Goal: Task Accomplishment & Management: Use online tool/utility

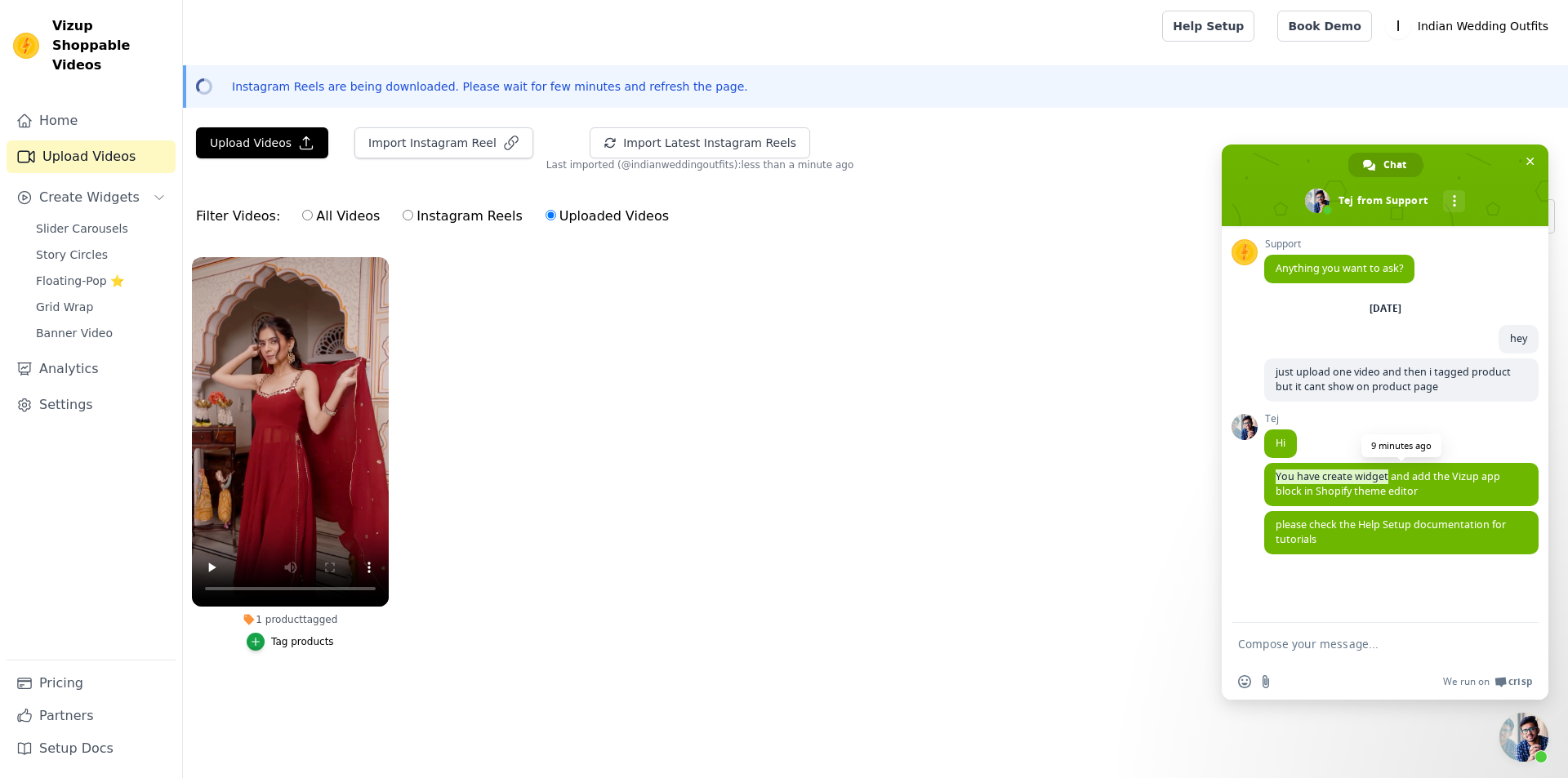
drag, startPoint x: 1274, startPoint y: 474, endPoint x: 1387, endPoint y: 474, distance: 113.0
click at [1387, 474] on span "You have create widget and add the Vizup app block in Shopify theme editor" at bounding box center [1401, 484] width 275 height 43
drag, startPoint x: 1395, startPoint y: 478, endPoint x: 1504, endPoint y: 482, distance: 109.1
click at [1504, 482] on span "You have create widget and add the Vizup app block in Shopify theme editor" at bounding box center [1401, 484] width 275 height 43
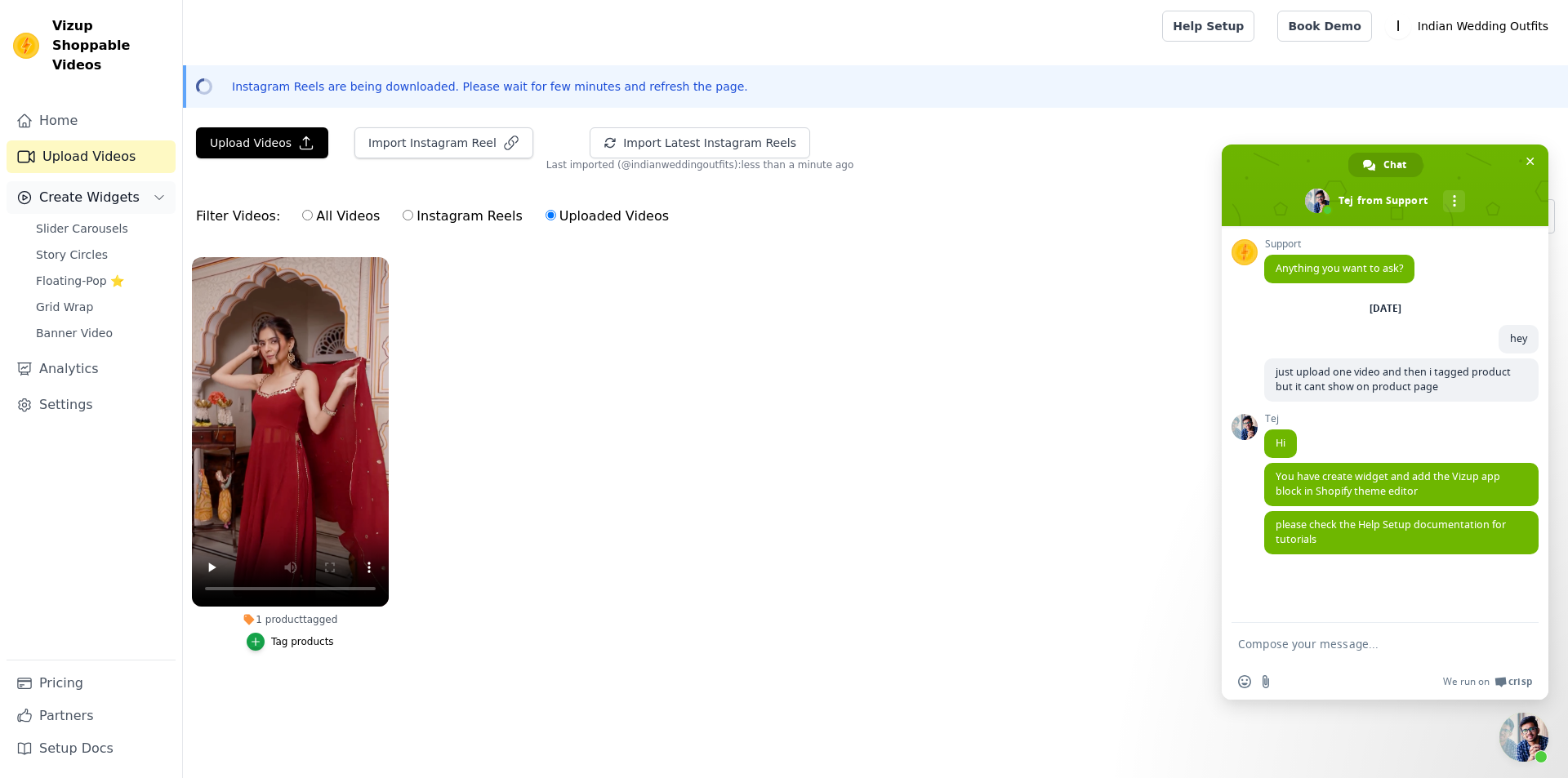
click at [122, 188] on span "Create Widgets" at bounding box center [89, 197] width 100 height 19
click at [135, 181] on button "Create Widgets" at bounding box center [90, 197] width 169 height 32
click at [116, 273] on span "Floating-Pop ⭐" at bounding box center [80, 281] width 88 height 17
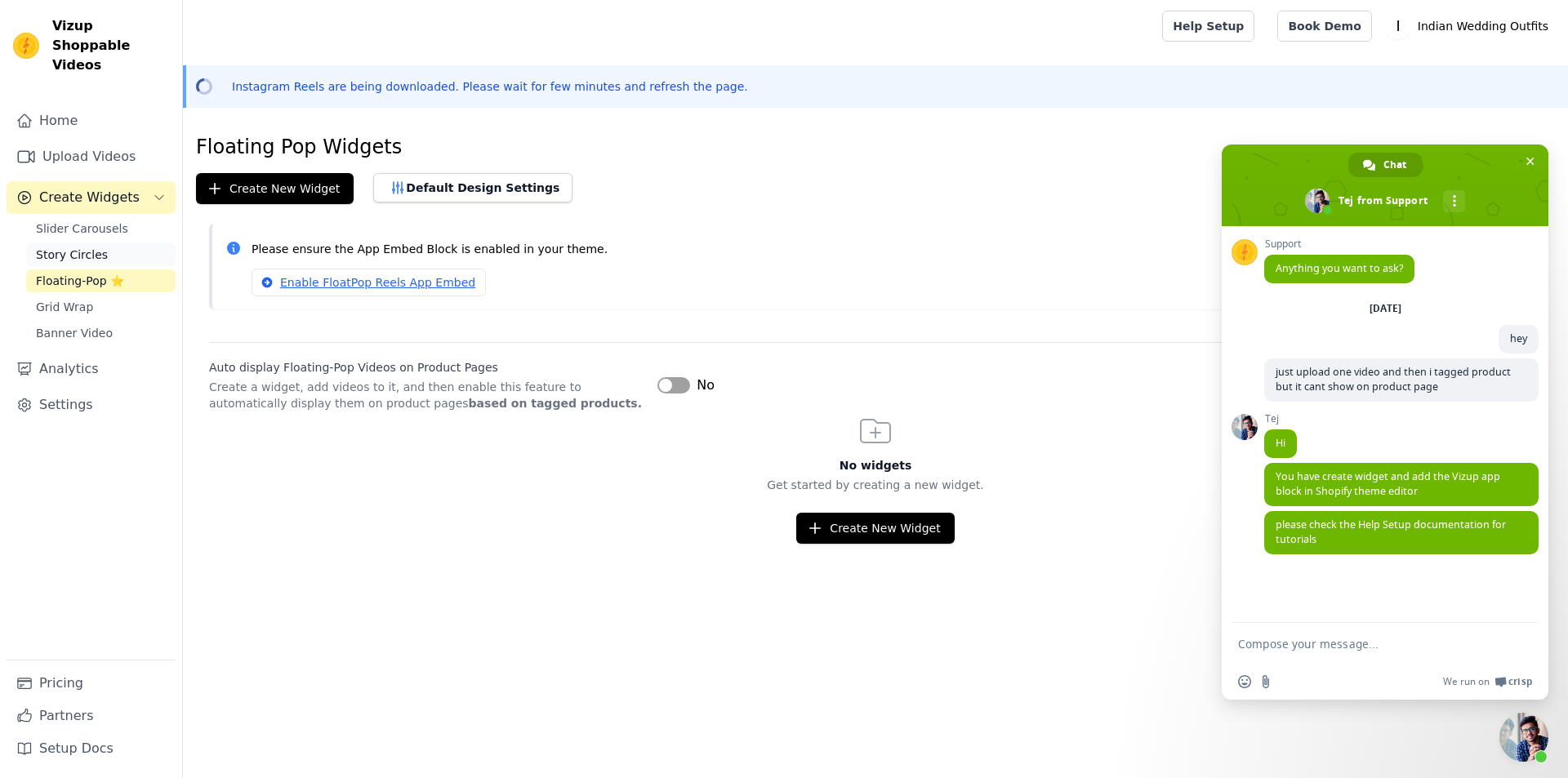
click at [102, 243] on link "Story Circles" at bounding box center [100, 254] width 149 height 23
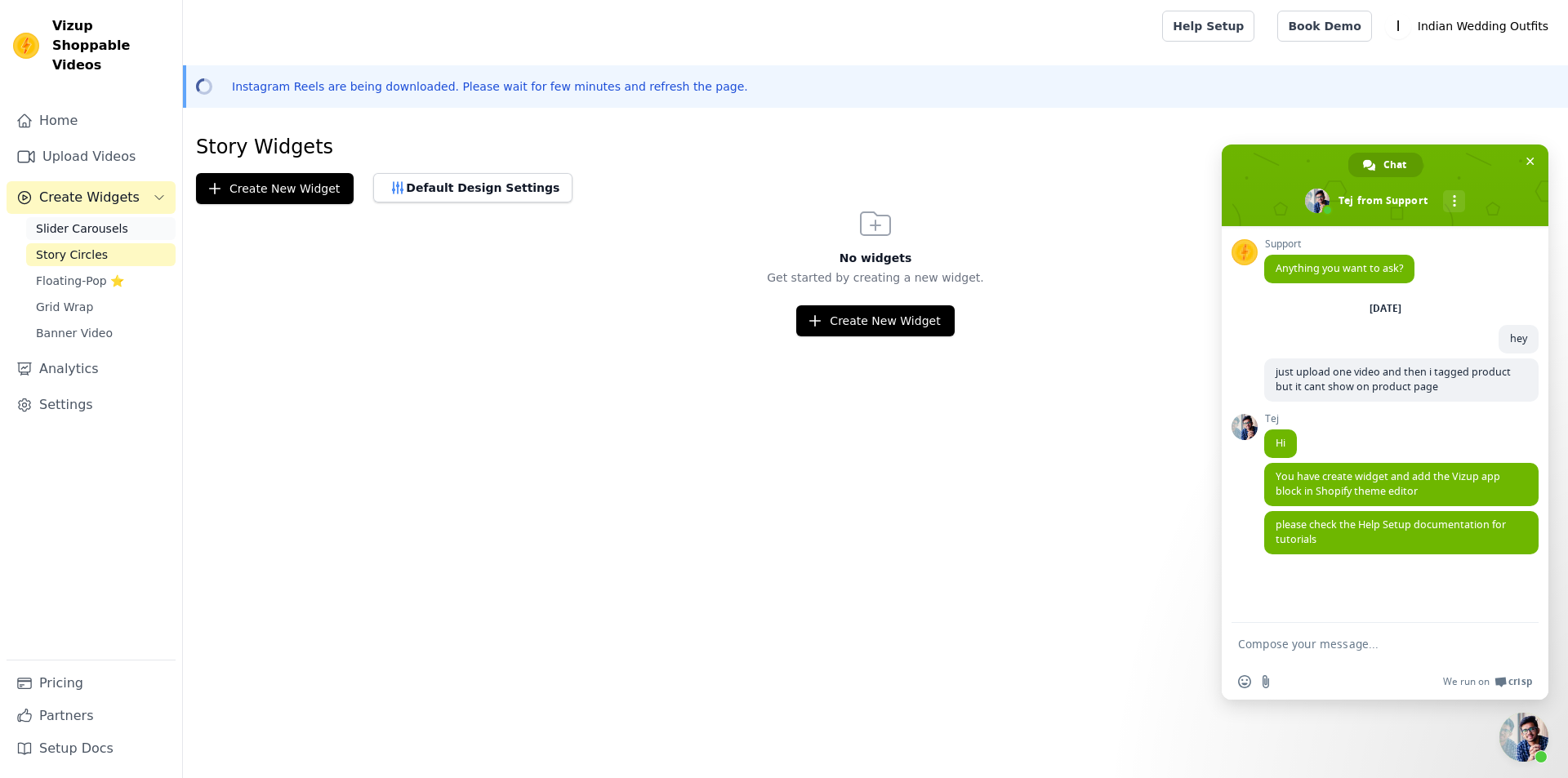
click at [106, 220] on span "Slider Carousels" at bounding box center [82, 228] width 92 height 17
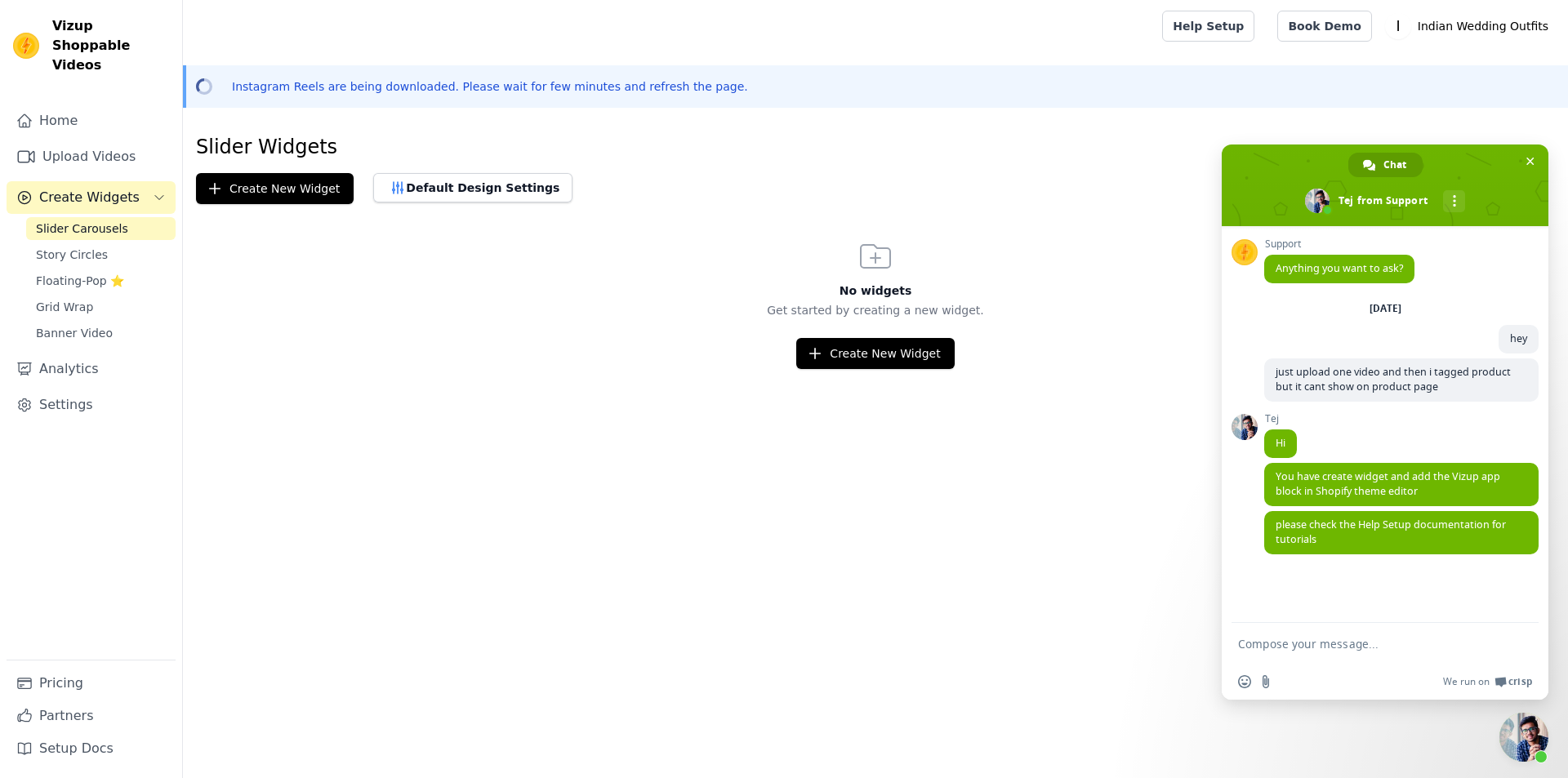
click at [106, 220] on span "Slider Carousels" at bounding box center [82, 228] width 92 height 17
click at [857, 361] on button "Create New Widget" at bounding box center [874, 354] width 158 height 31
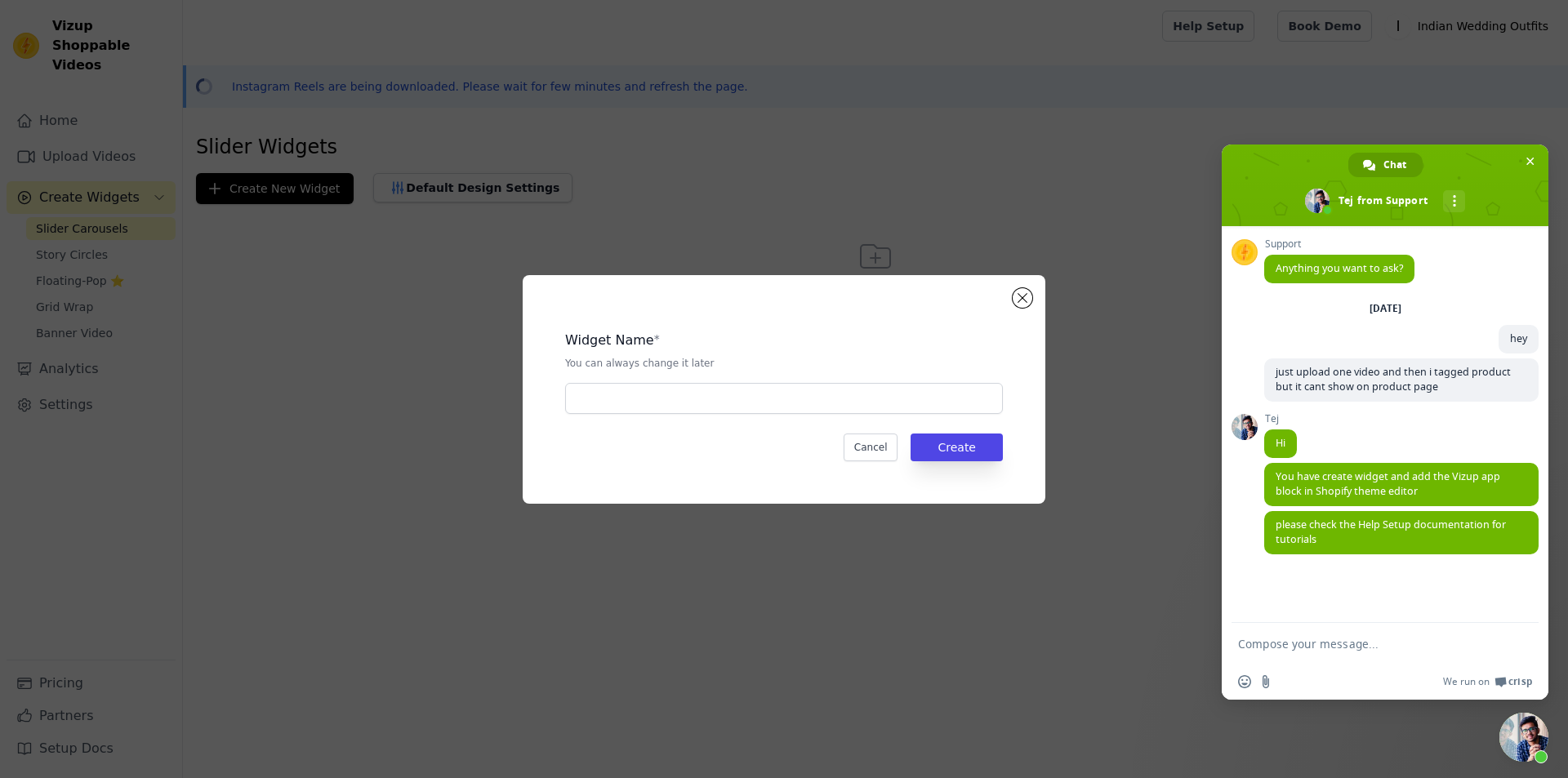
click at [681, 416] on div "Widget Name * You can always change it later Cancel Create" at bounding box center [784, 389] width 471 height 176
click at [680, 408] on input "text" at bounding box center [783, 399] width 438 height 31
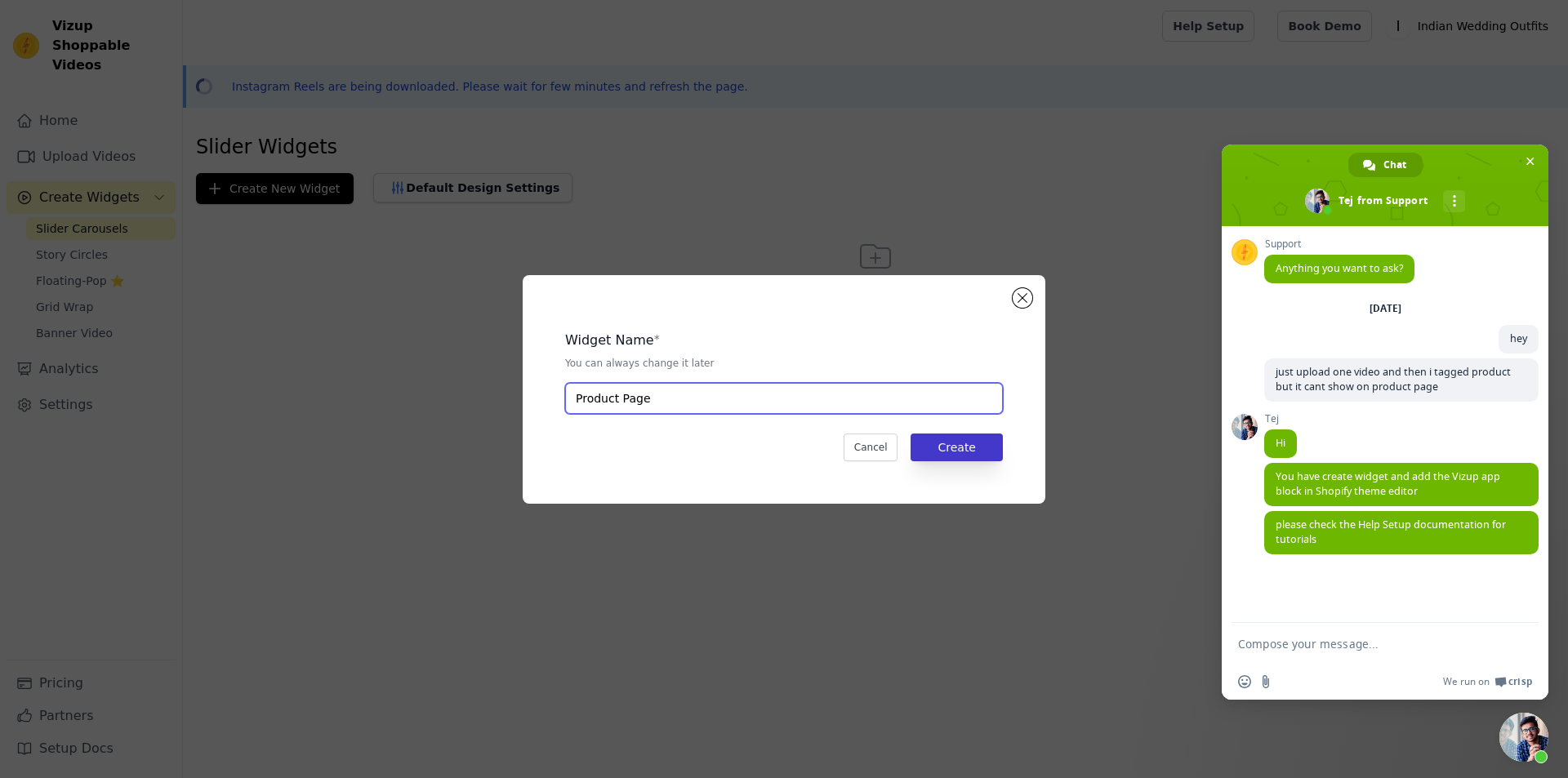
type input "Product Page"
click at [968, 446] on button "Create" at bounding box center [956, 447] width 92 height 28
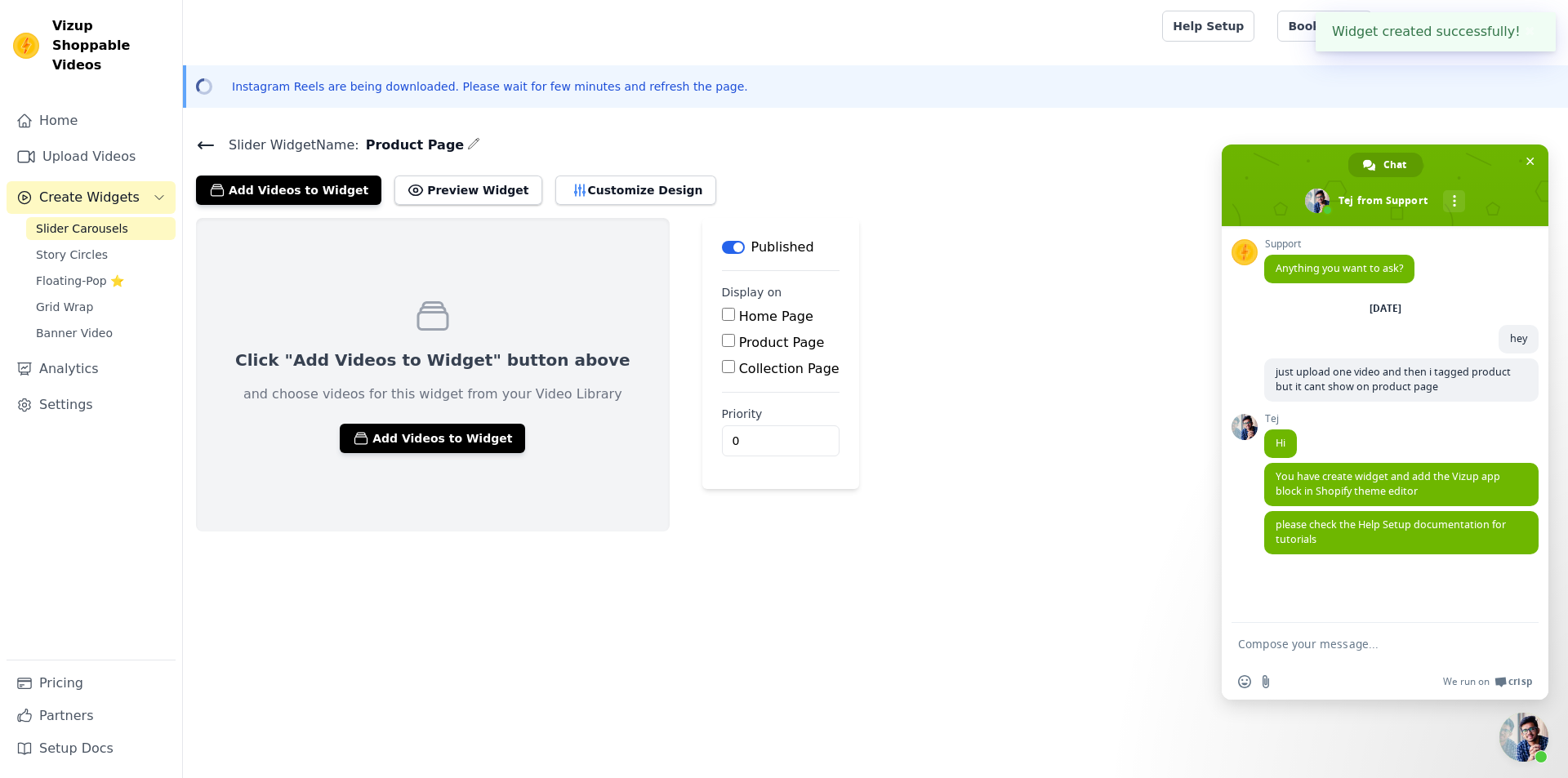
click at [739, 341] on label "Product Page" at bounding box center [781, 342] width 86 height 16
click at [721, 341] on input "Product Page" at bounding box center [728, 340] width 13 height 13
checkbox input "true"
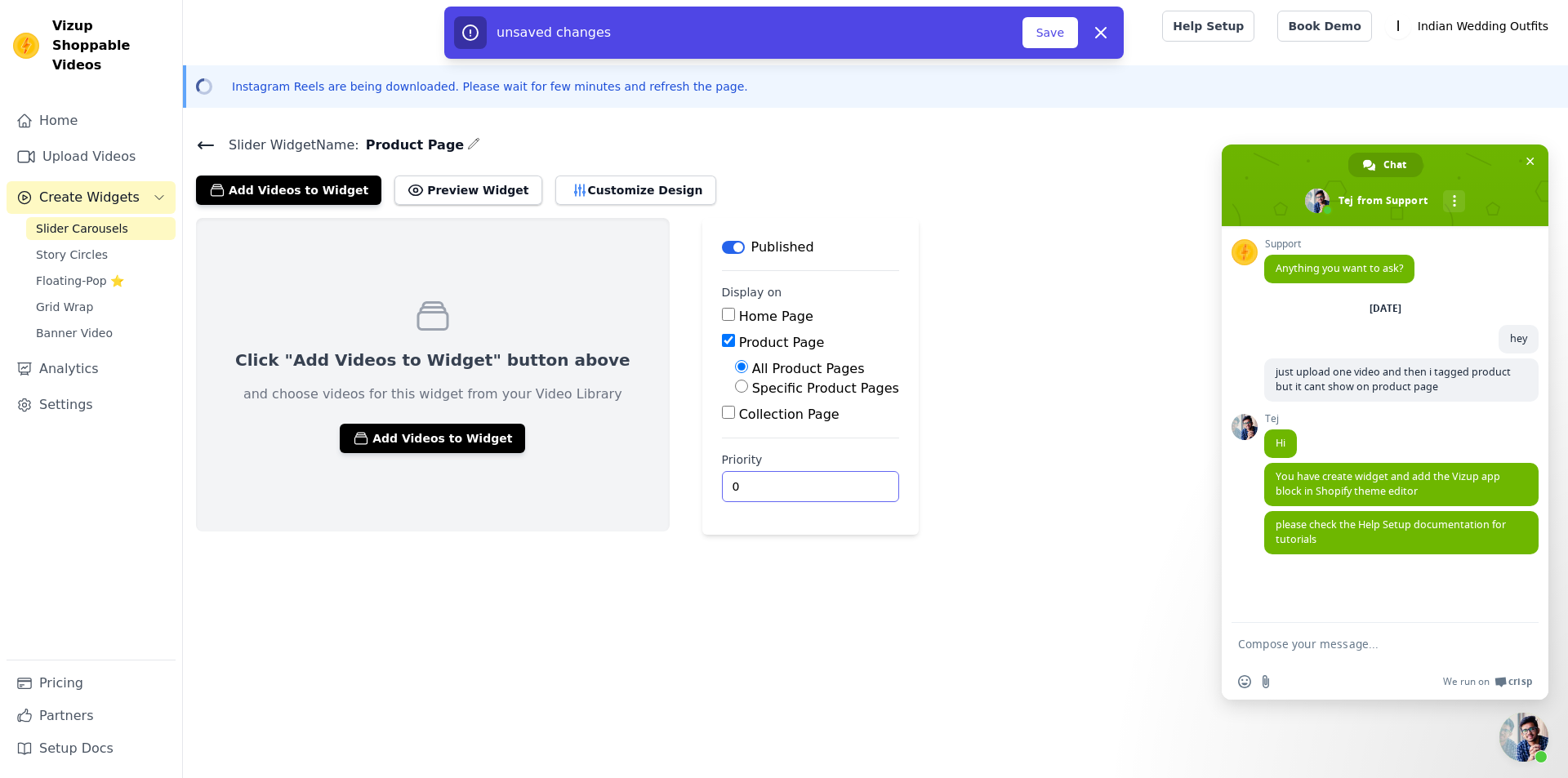
click at [721, 484] on input "0" at bounding box center [810, 486] width 177 height 31
click at [1072, 29] on button "Save" at bounding box center [1050, 33] width 55 height 31
click at [420, 436] on button "Add Videos to Widget" at bounding box center [432, 438] width 185 height 29
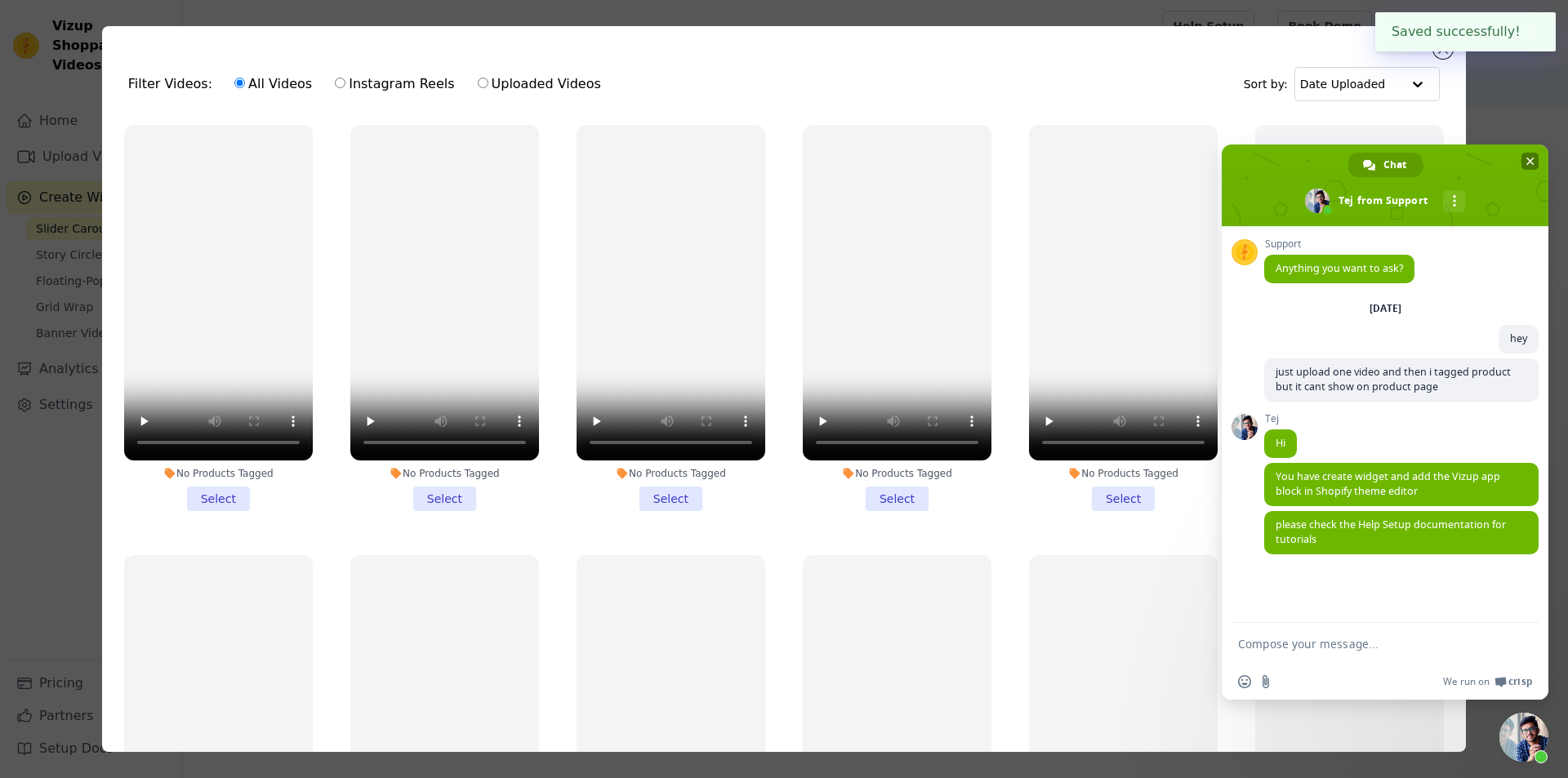
click at [1520, 155] on span at bounding box center [1385, 185] width 327 height 82
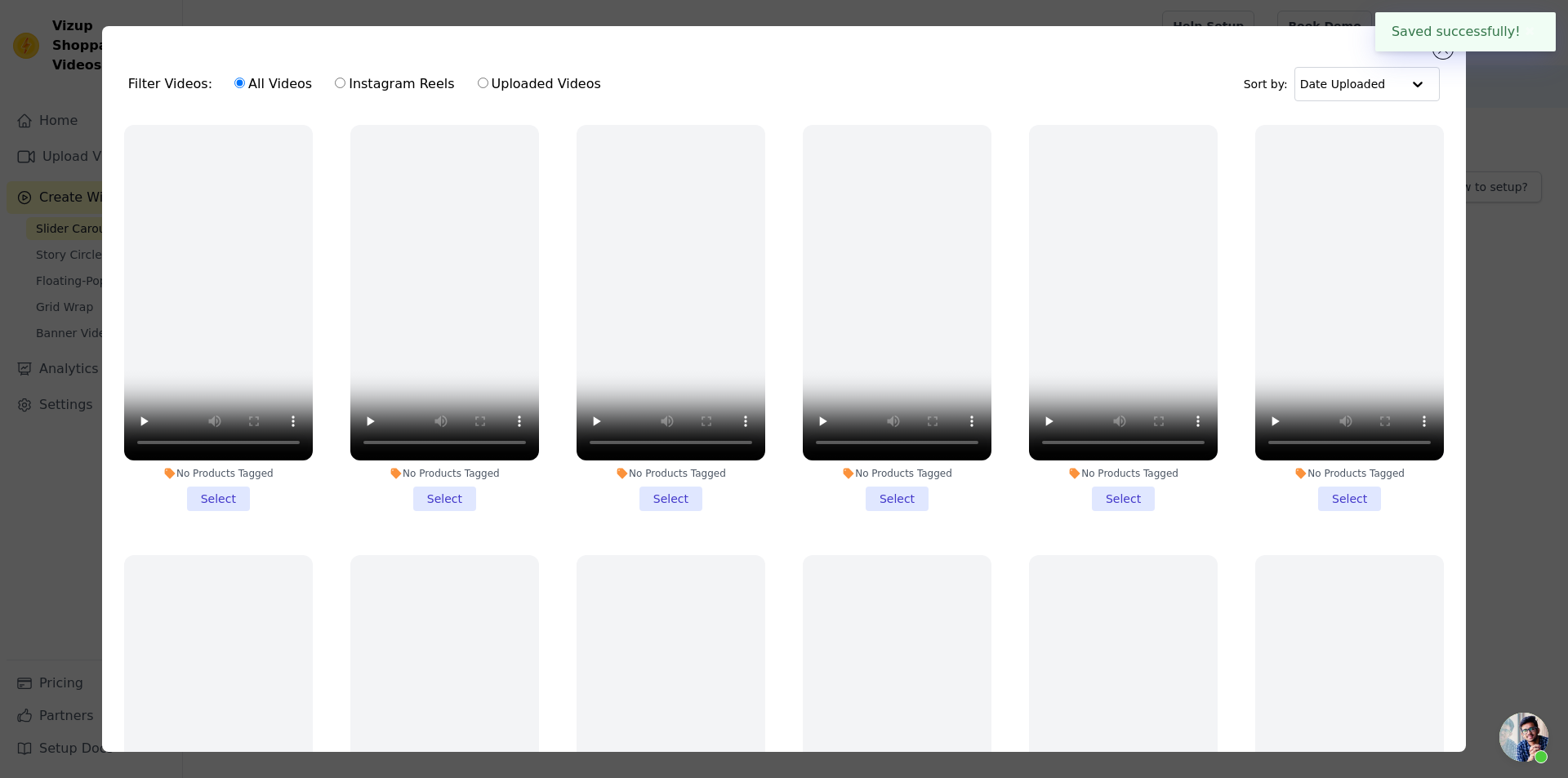
click at [477, 86] on input "Uploaded Videos" at bounding box center [483, 83] width 11 height 11
radio input "true"
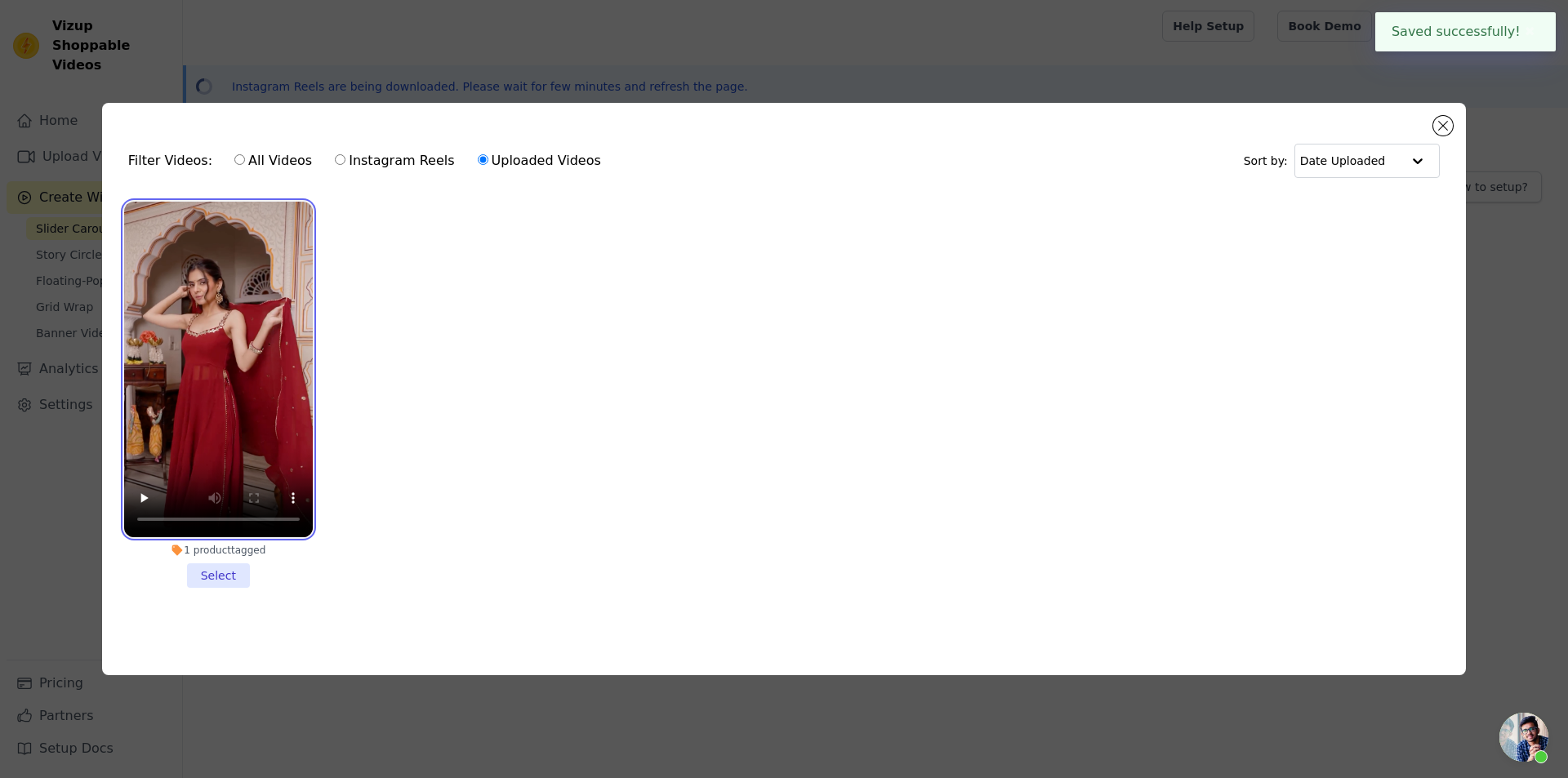
click at [265, 344] on video at bounding box center [218, 369] width 189 height 335
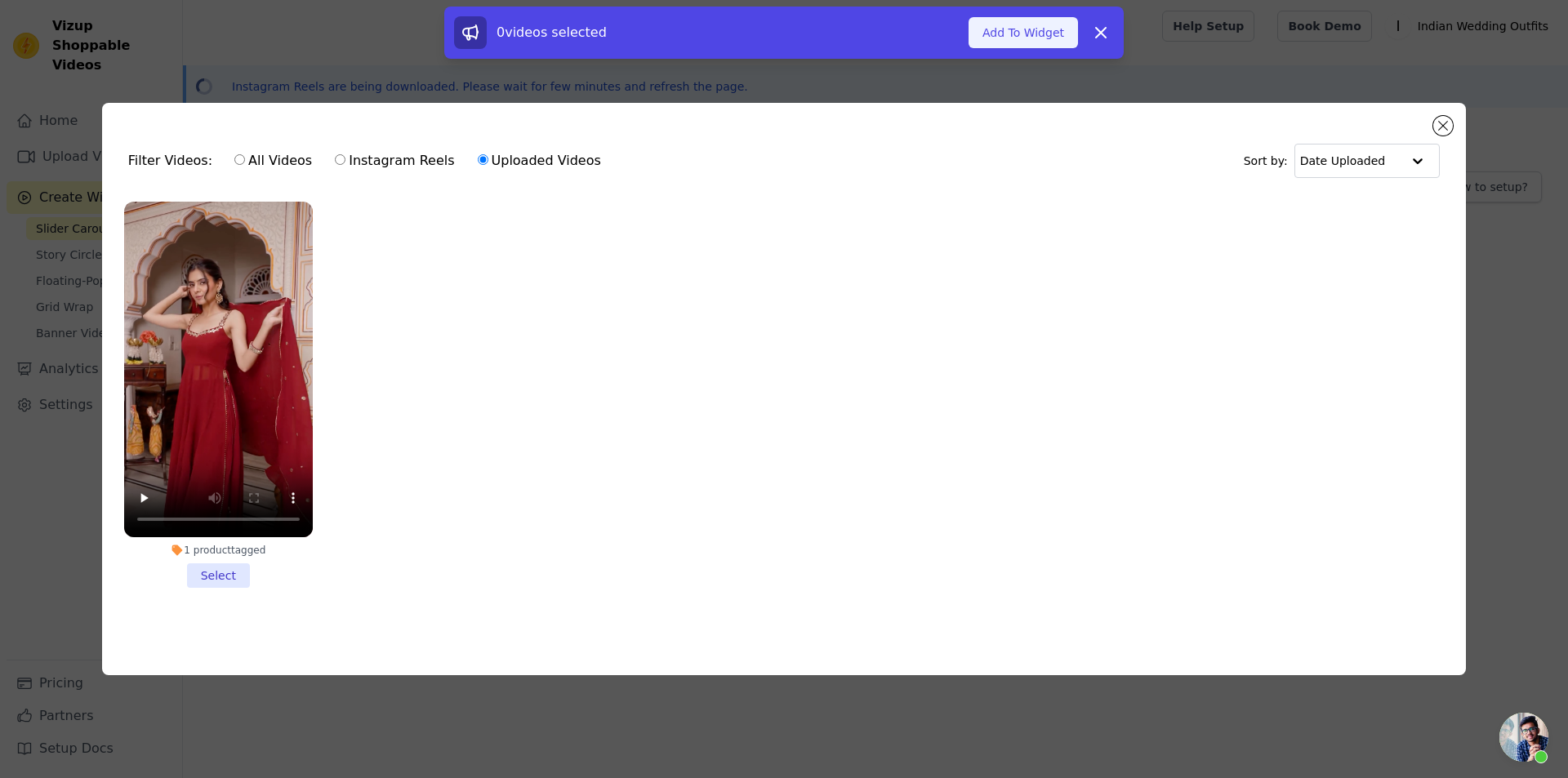
click at [1024, 20] on button "Add To Widget" at bounding box center [1023, 33] width 110 height 31
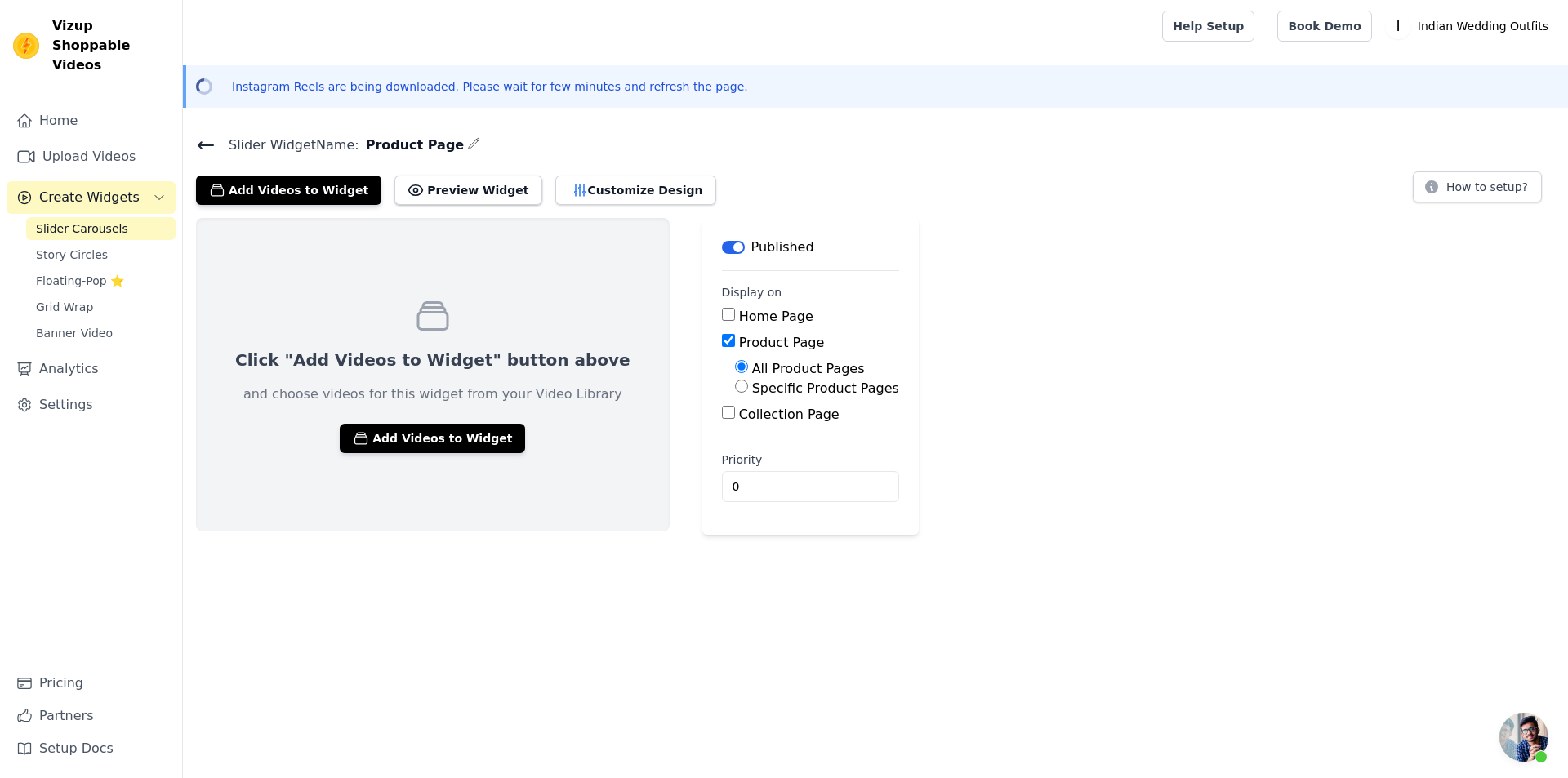
click at [1131, 372] on div "Click "Add Videos to Widget" button above and choose videos for this widget fro…" at bounding box center [875, 377] width 1385 height 317
drag, startPoint x: 692, startPoint y: 482, endPoint x: 643, endPoint y: 482, distance: 49.0
click at [702, 482] on main "Label Published Display on Home Page Product Page All Product Pages Specific Pr…" at bounding box center [810, 377] width 216 height 317
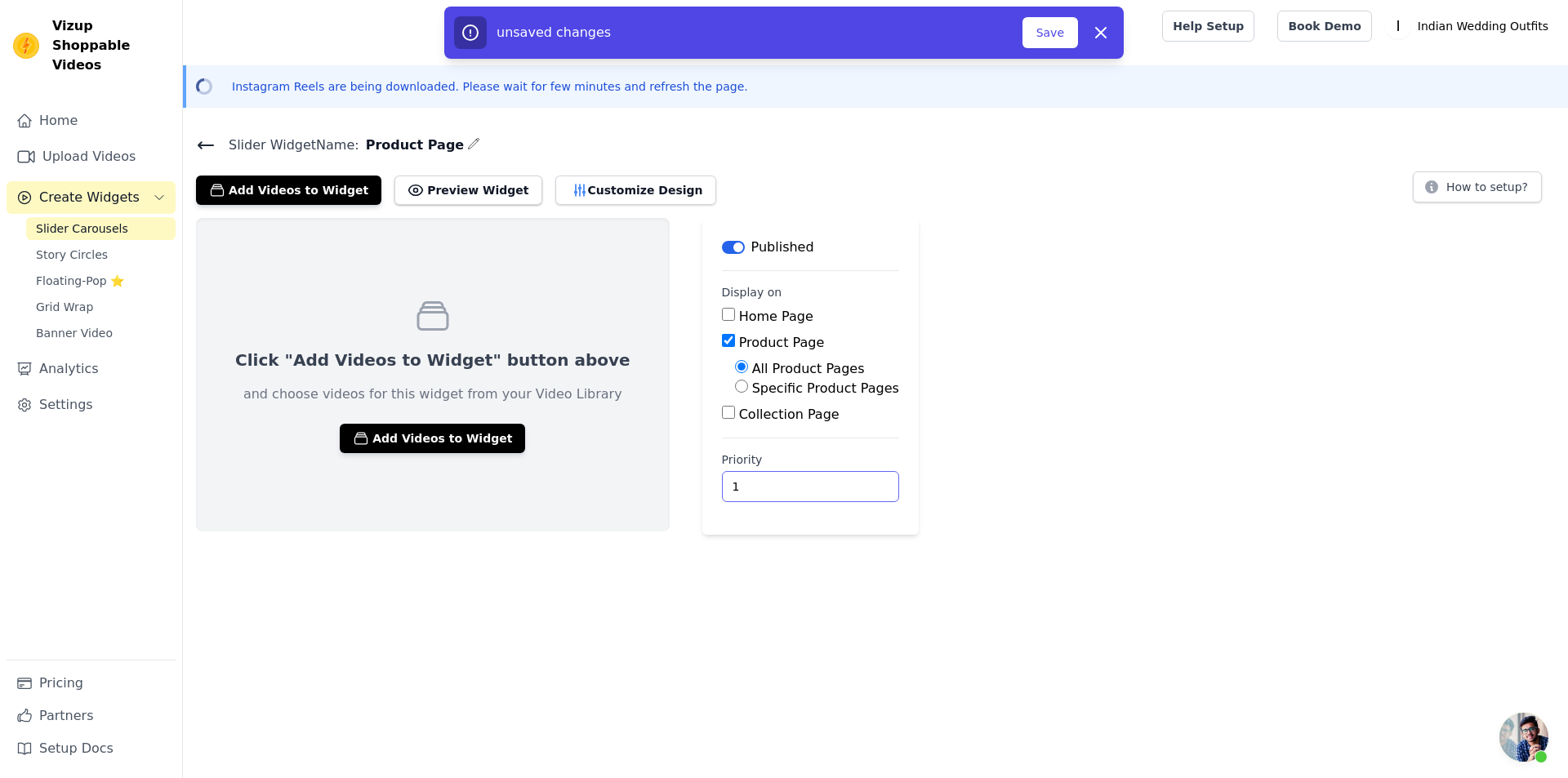
type input "1"
click at [783, 482] on input "1" at bounding box center [810, 486] width 177 height 31
click at [1035, 29] on button "Save" at bounding box center [1050, 33] width 55 height 31
click at [1070, 33] on button "Save" at bounding box center [1050, 33] width 55 height 31
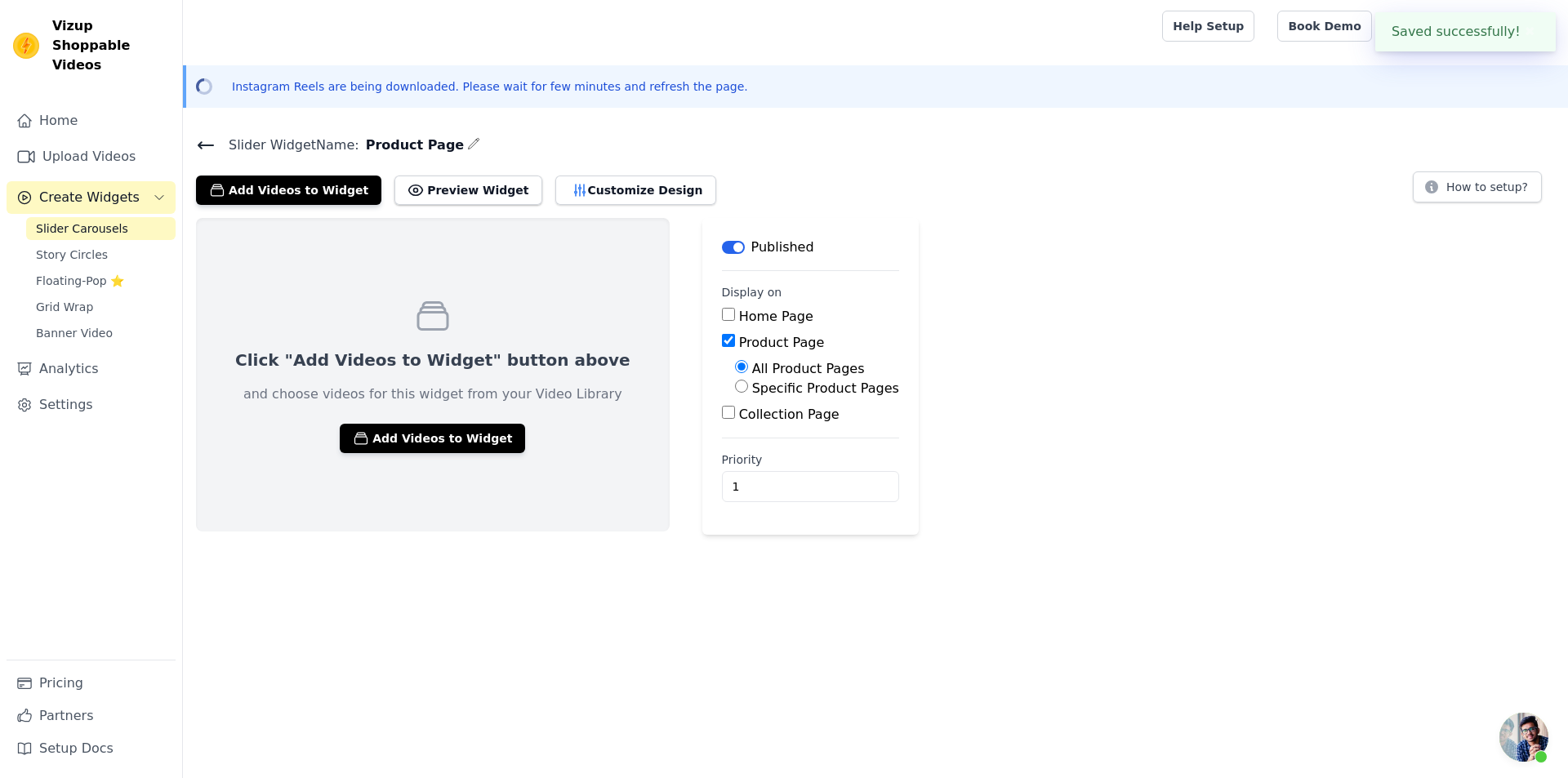
click at [324, 275] on div "Click "Add Videos to Widget" button above and choose videos for this widget fro…" at bounding box center [433, 375] width 474 height 313
click at [100, 188] on span "Create Widgets" at bounding box center [89, 197] width 100 height 19
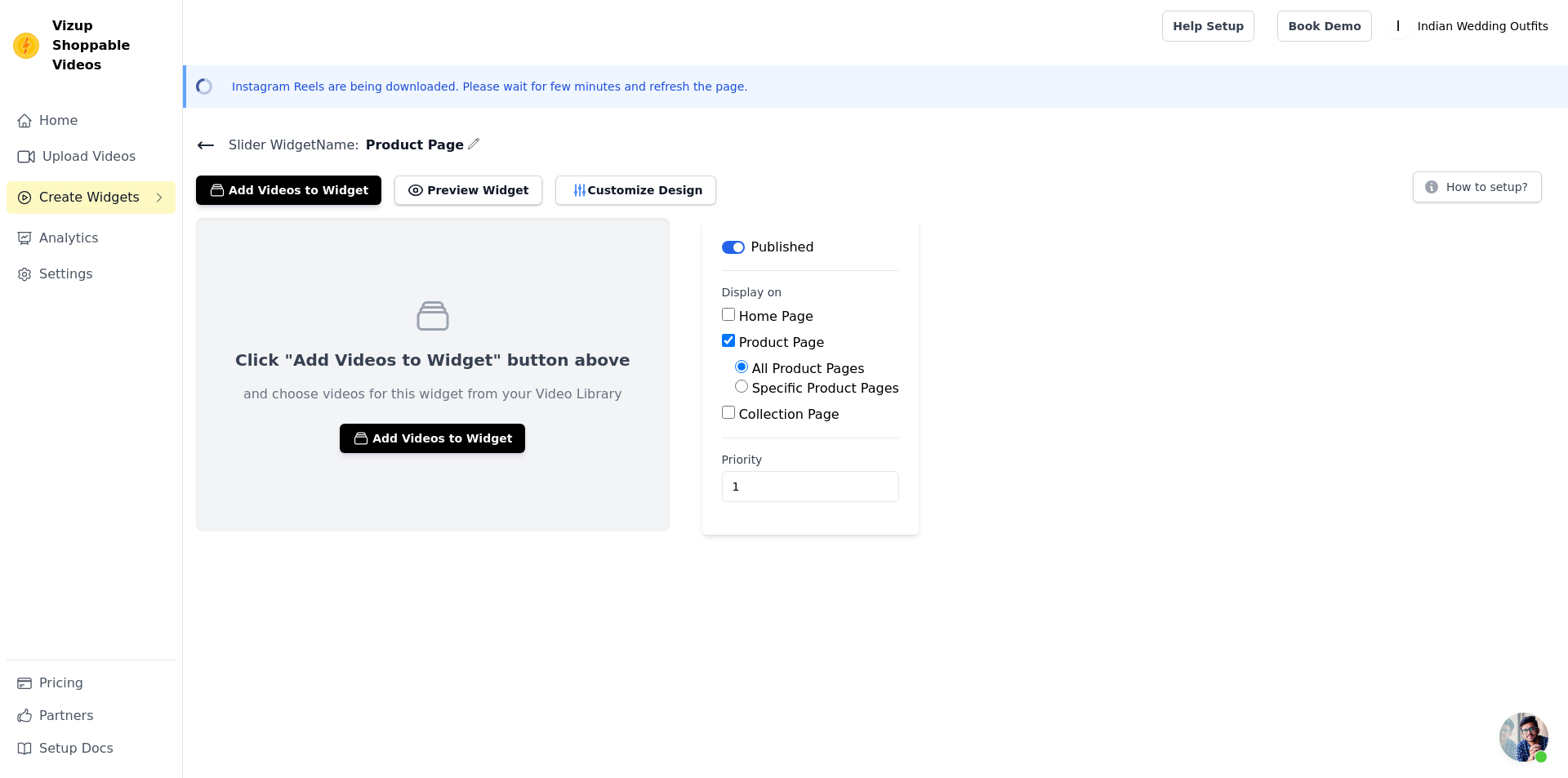
click at [100, 188] on span "Create Widgets" at bounding box center [89, 197] width 100 height 19
click at [205, 133] on main "Slider Widget Name: Product Page Add Videos to Widget Preview Widget Customize …" at bounding box center [875, 327] width 1385 height 413
click at [203, 142] on icon at bounding box center [205, 145] width 19 height 19
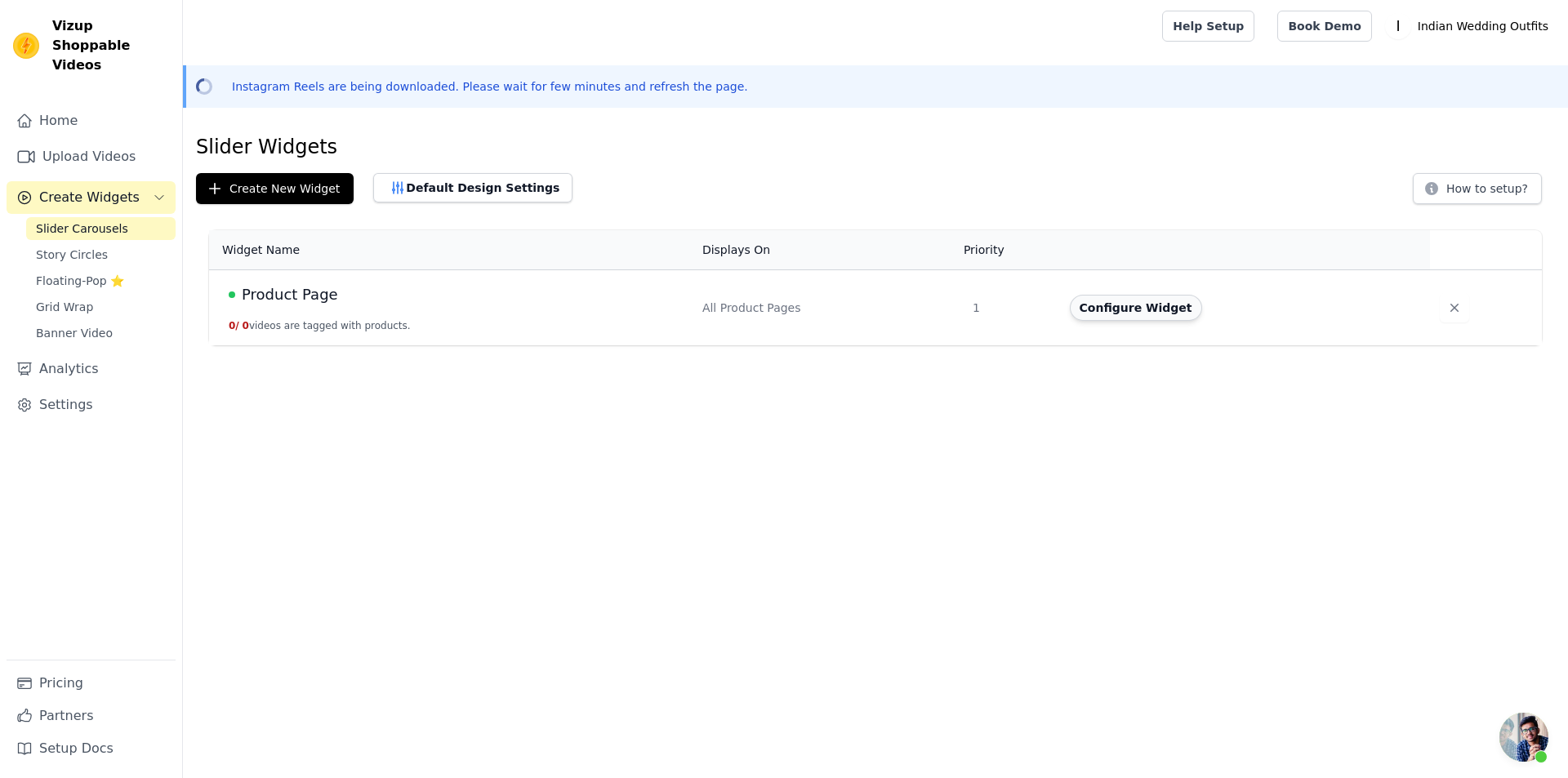
click at [1091, 314] on button "Configure Widget" at bounding box center [1136, 308] width 133 height 26
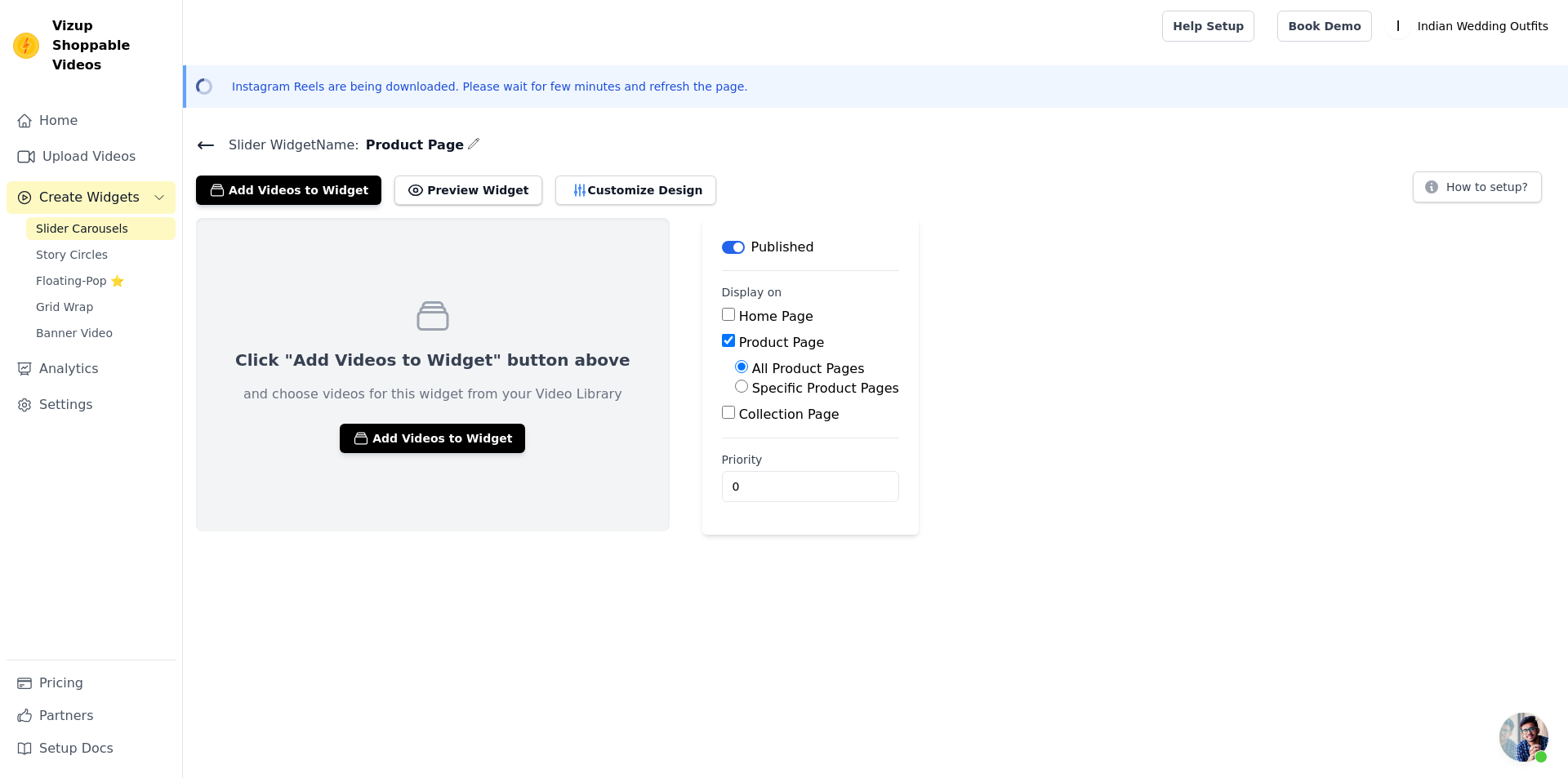
click at [739, 341] on label "Product Page" at bounding box center [781, 342] width 86 height 16
click at [729, 341] on input "Product Page" at bounding box center [728, 340] width 13 height 13
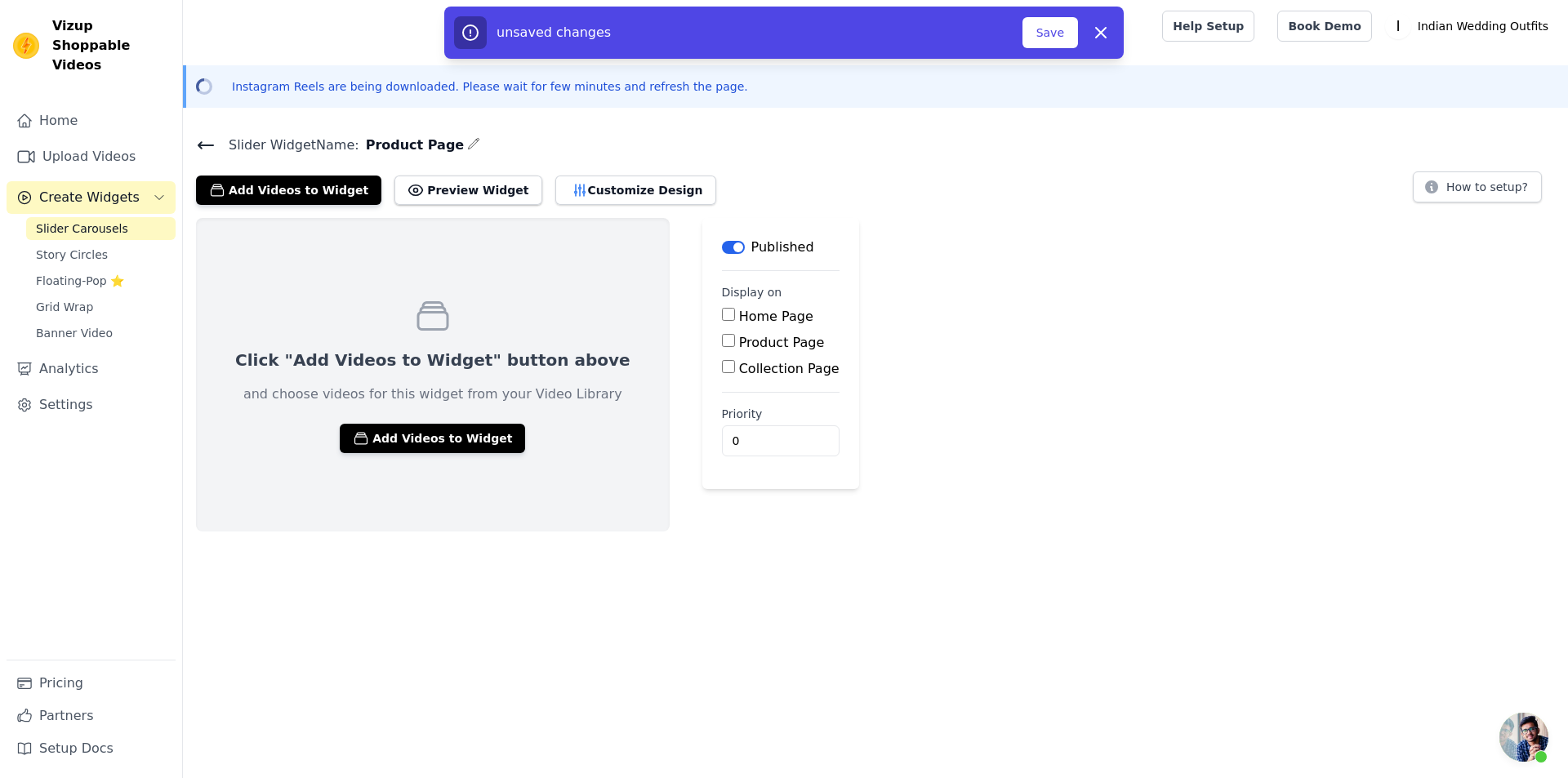
click at [739, 337] on label "Product Page" at bounding box center [781, 342] width 86 height 16
click at [721, 337] on input "Product Page" at bounding box center [728, 340] width 13 height 13
checkbox input "true"
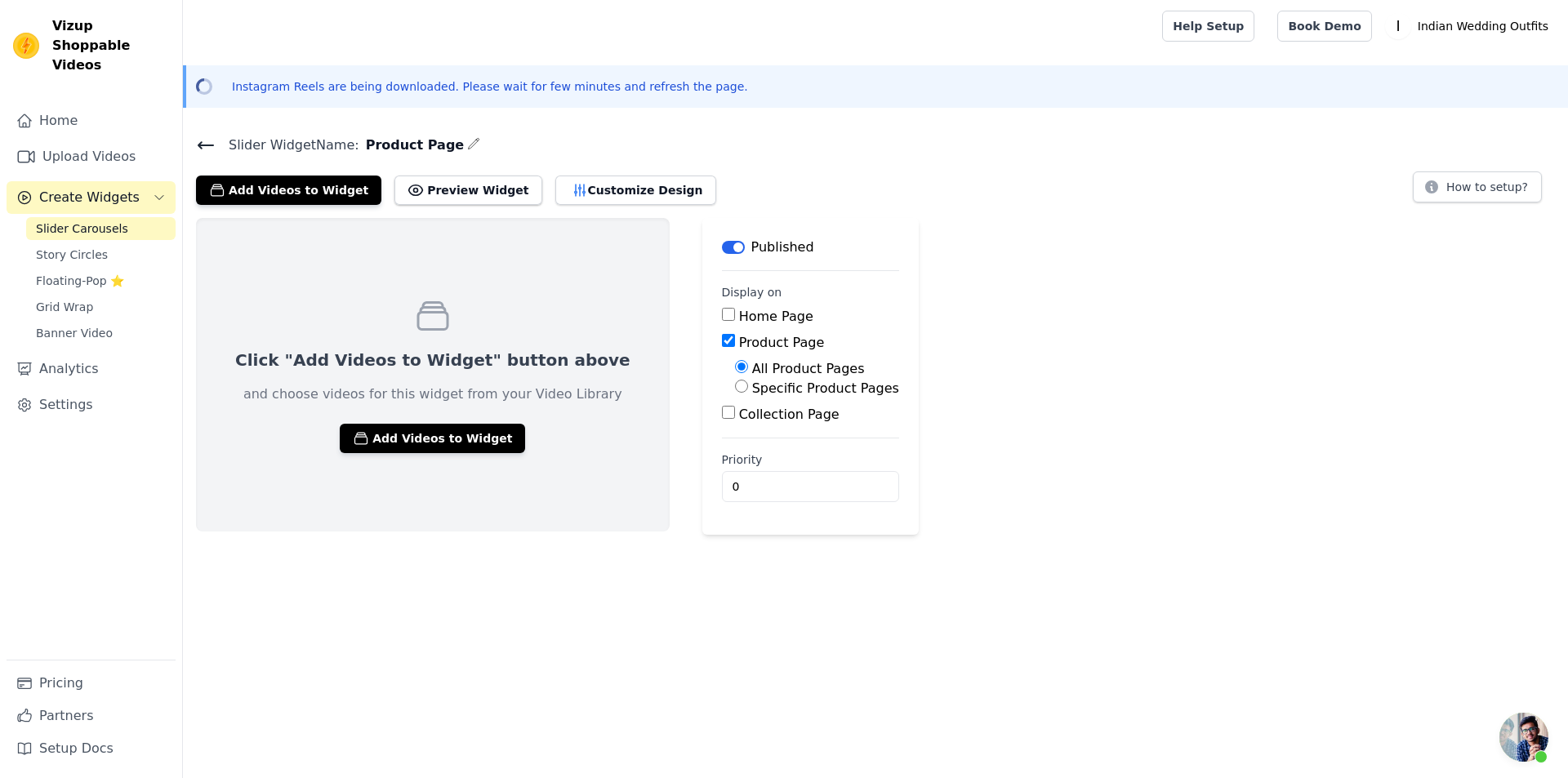
click at [812, 391] on label "Specific Product Pages" at bounding box center [825, 388] width 147 height 16
click at [748, 391] on input "Specific Product Pages" at bounding box center [742, 386] width 13 height 13
radio input "true"
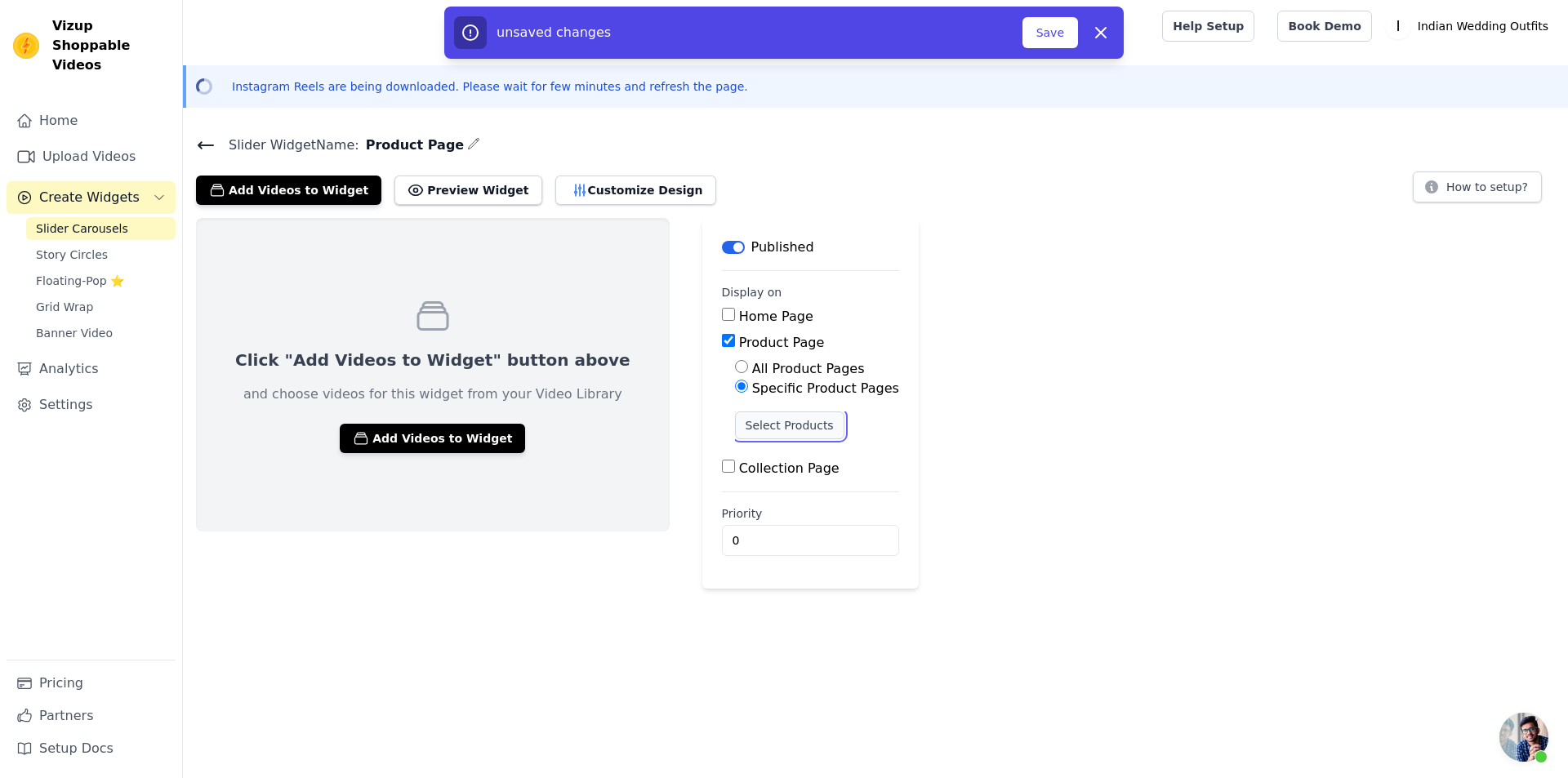
click at [765, 422] on button "Select Products" at bounding box center [790, 425] width 110 height 28
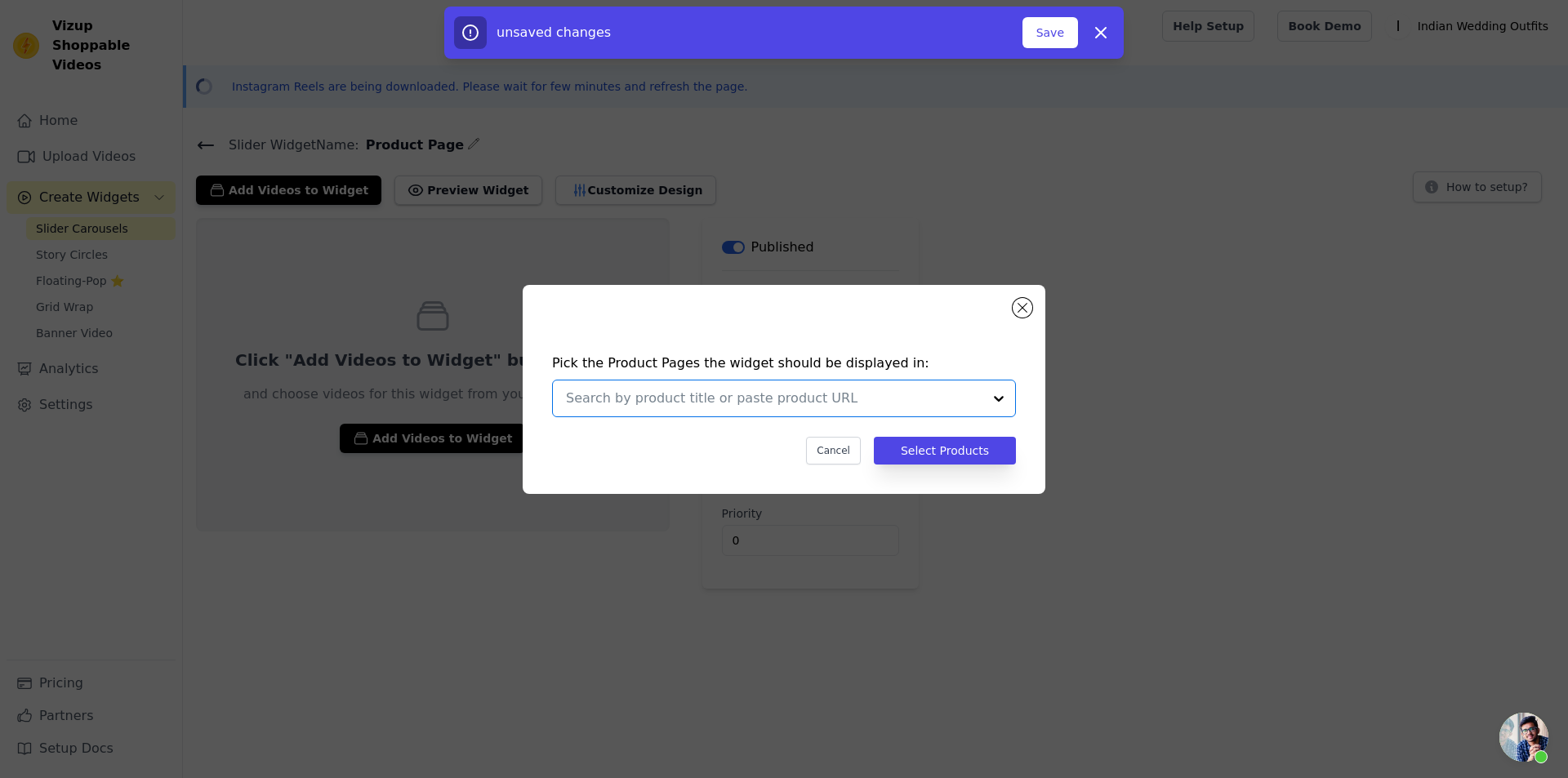
click at [792, 401] on input "text" at bounding box center [774, 398] width 416 height 19
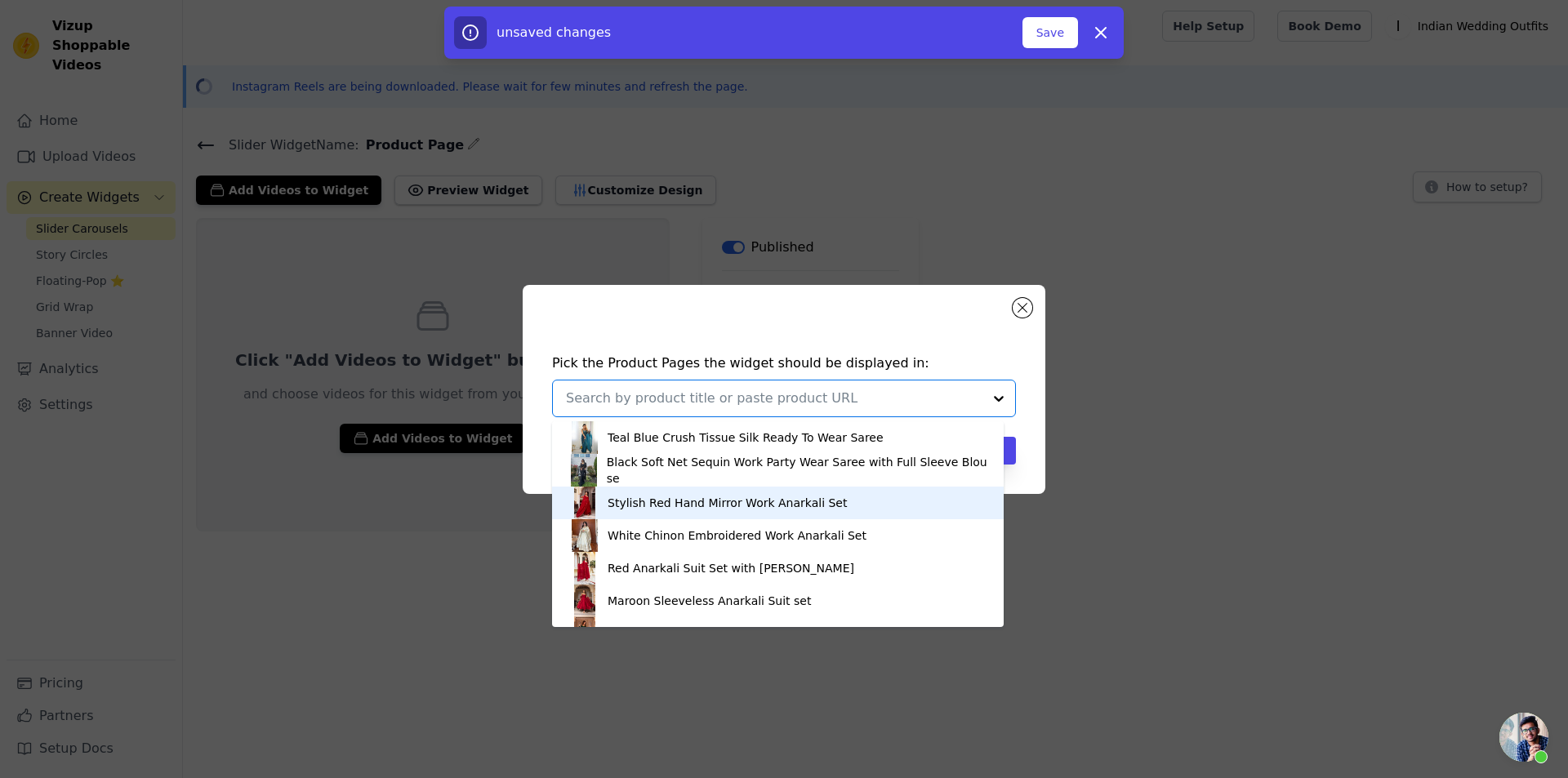
click at [716, 497] on div "Stylish Red Hand Mirror Work Anarkali Set" at bounding box center [727, 503] width 240 height 17
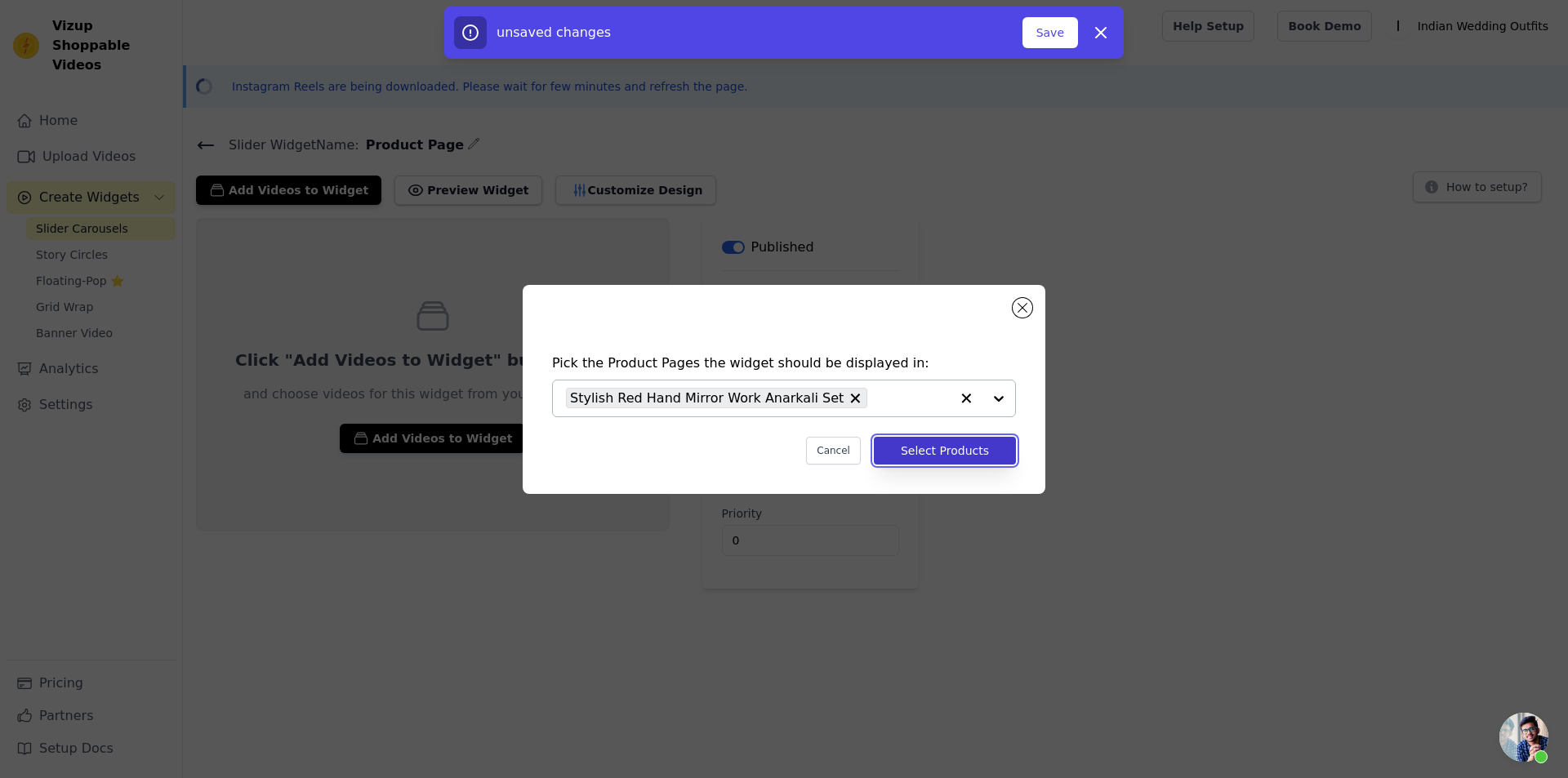
click at [954, 441] on button "Select Products" at bounding box center [944, 450] width 142 height 28
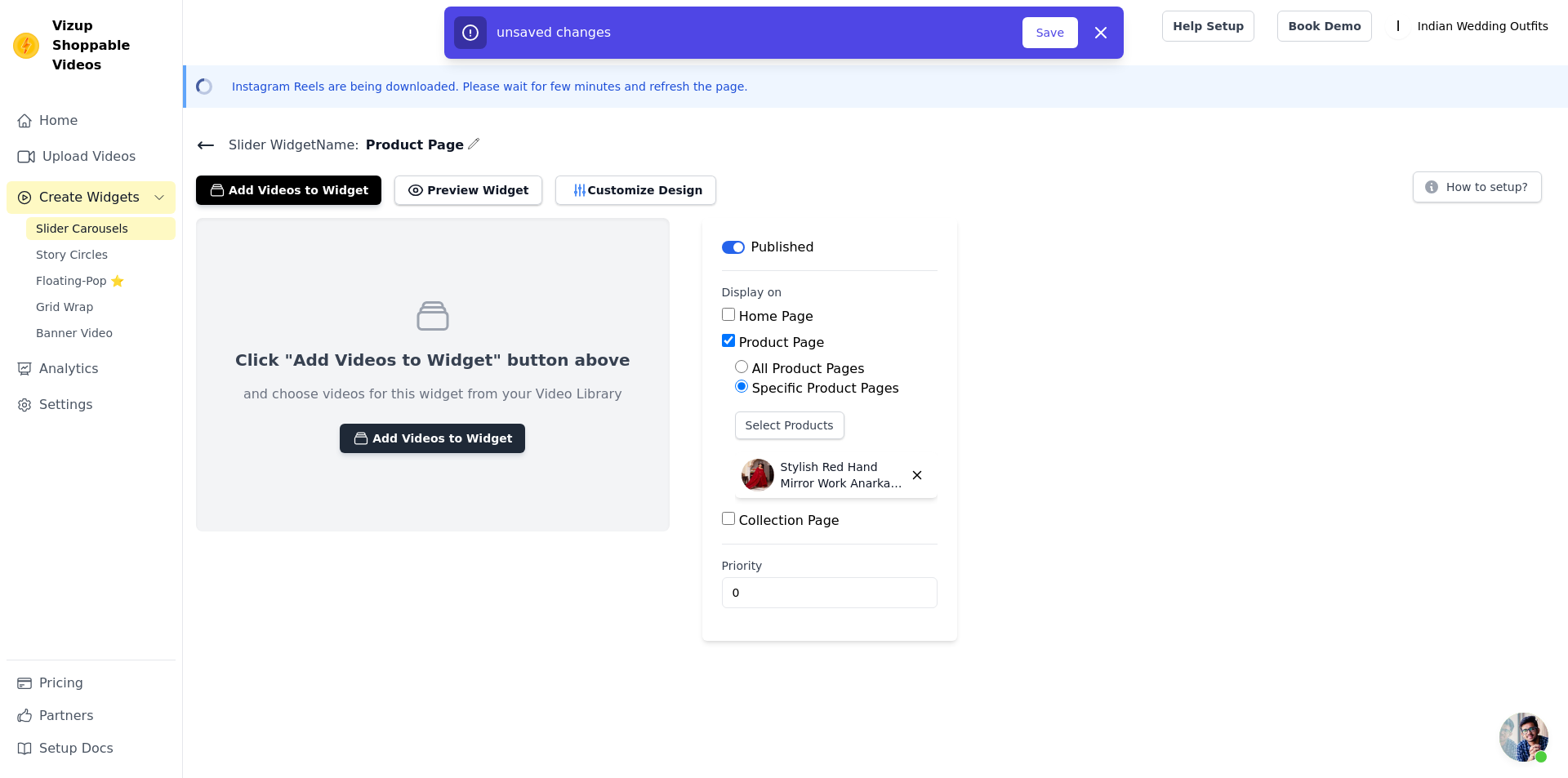
click at [354, 434] on button "Add Videos to Widget" at bounding box center [432, 438] width 185 height 29
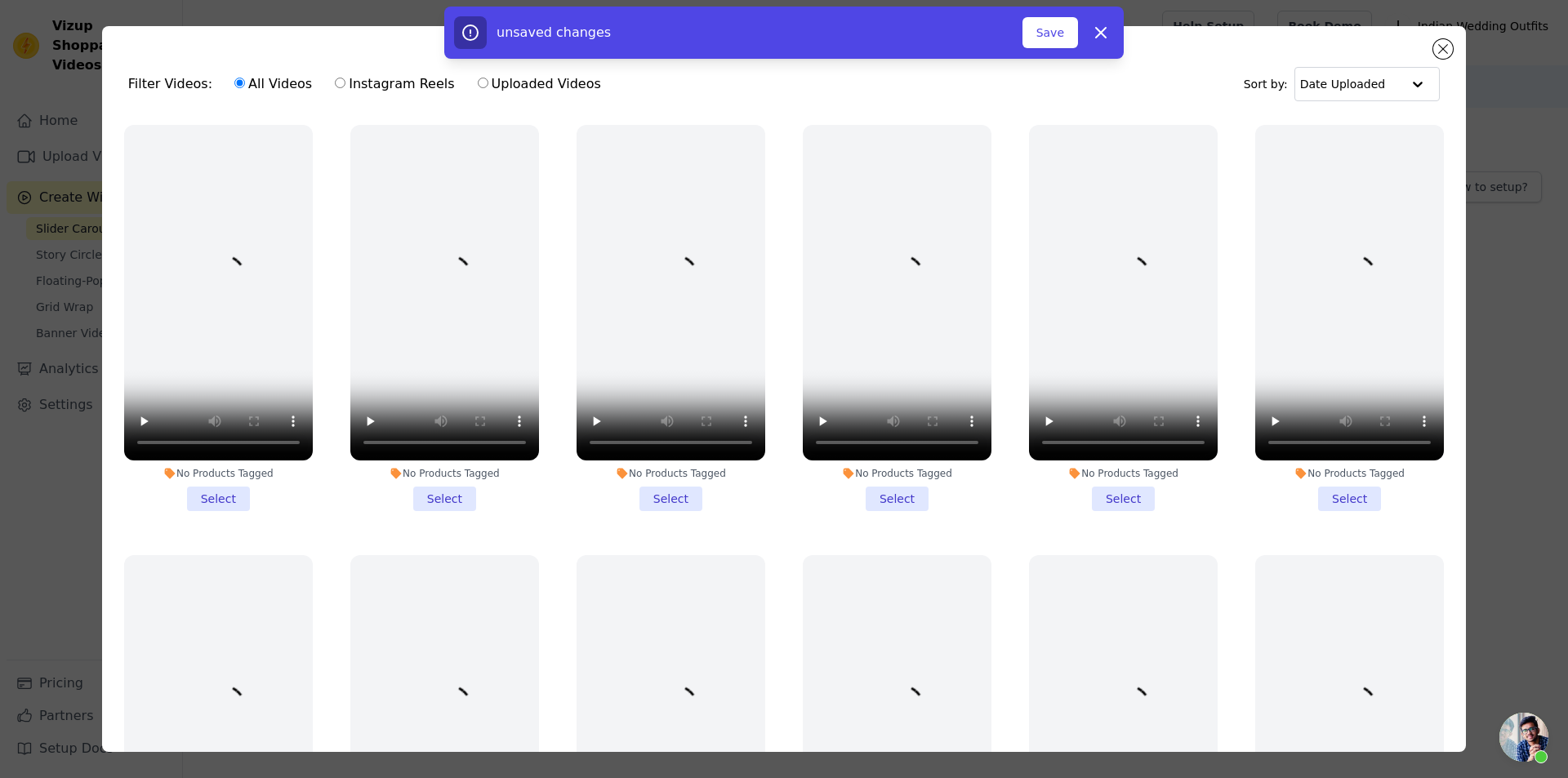
click at [561, 90] on label "Uploaded Videos" at bounding box center [540, 84] width 125 height 21
click at [488, 88] on input "Uploaded Videos" at bounding box center [483, 83] width 11 height 11
radio input "true"
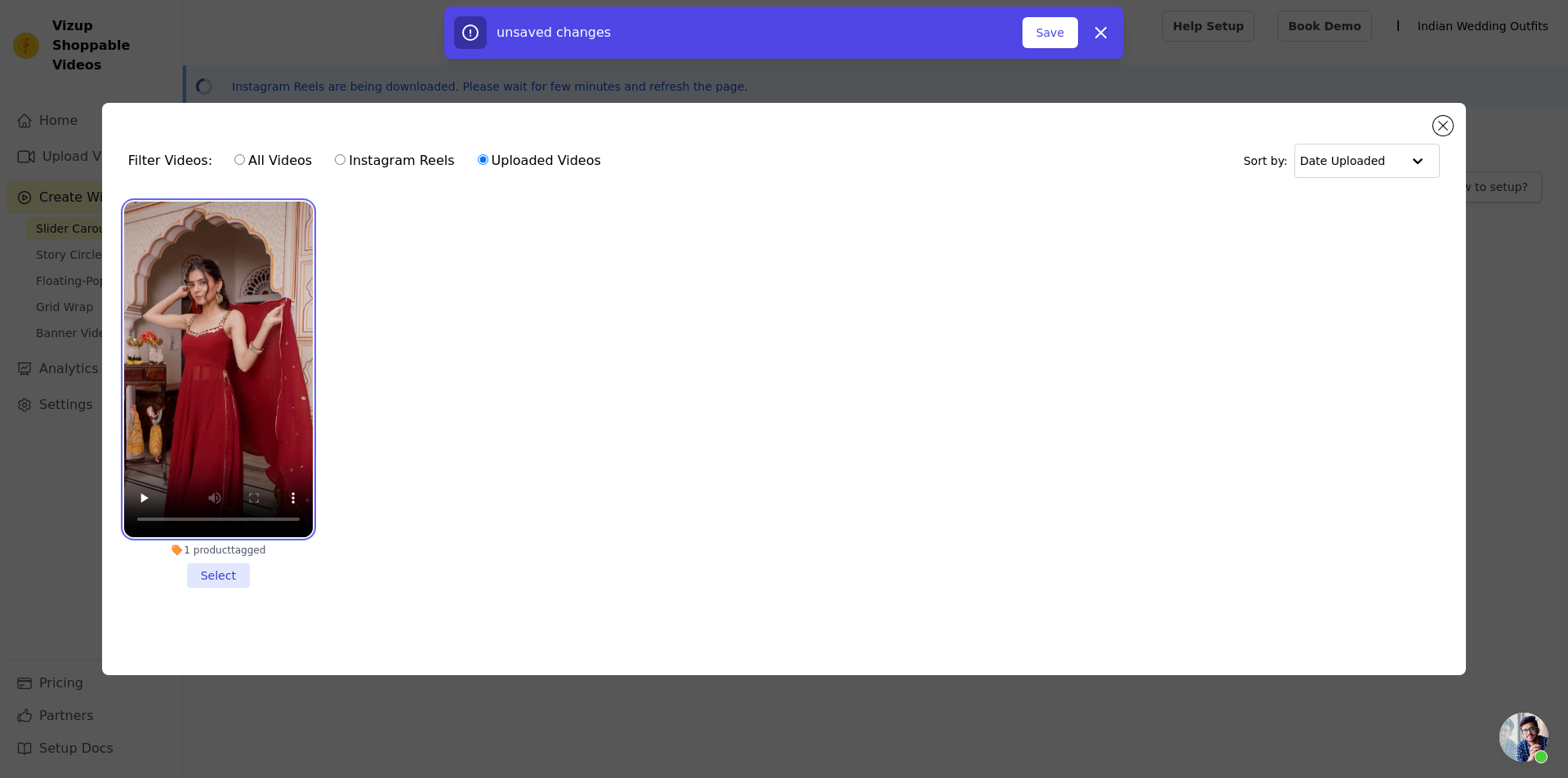
click at [233, 305] on video at bounding box center [218, 369] width 189 height 335
click at [227, 577] on li "1 product tagged Select" at bounding box center [218, 394] width 189 height 386
click at [0, 0] on input "1 product tagged Select" at bounding box center [0, 0] width 0 height 0
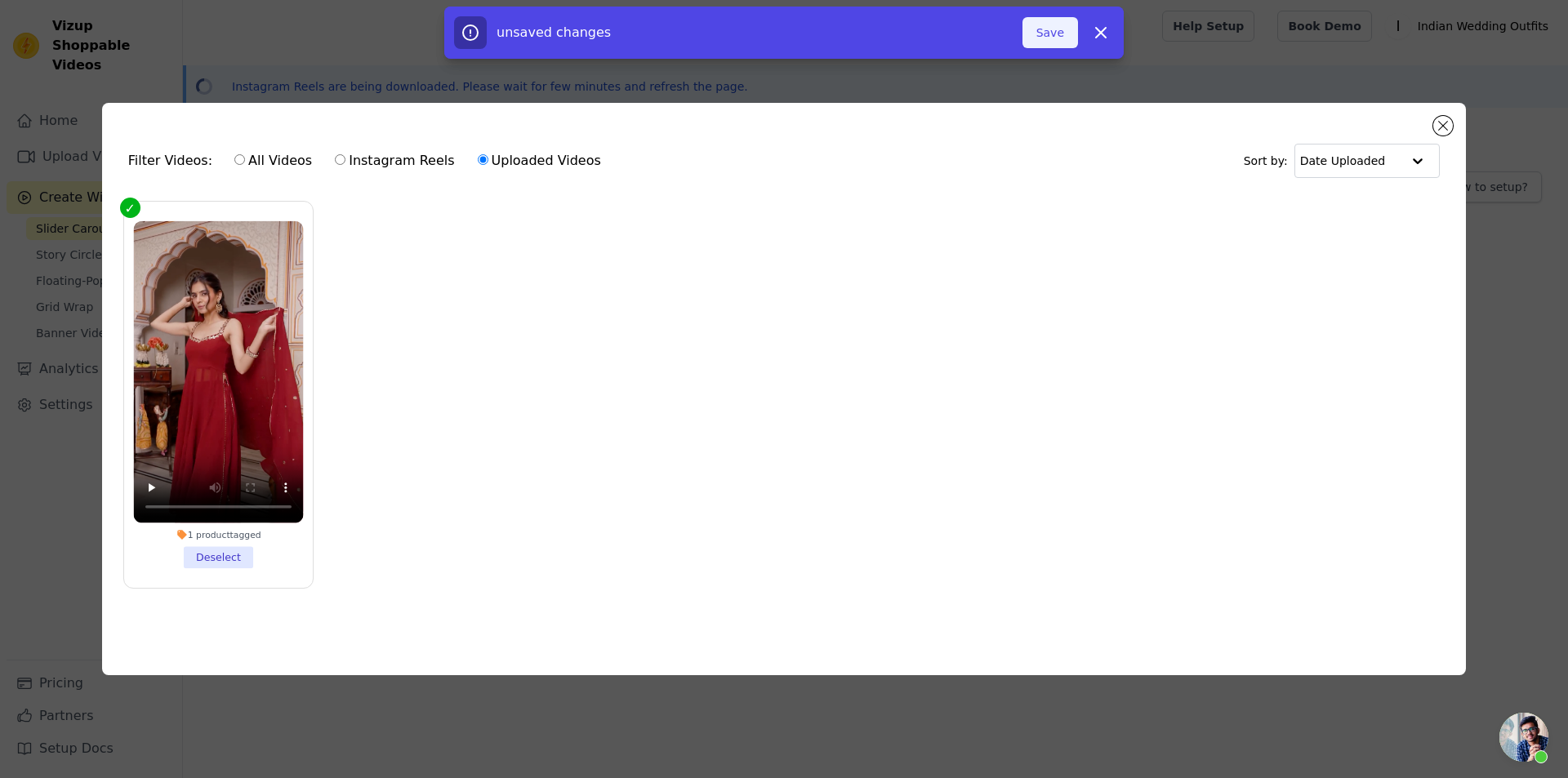
click at [1047, 38] on button "Save" at bounding box center [1050, 33] width 55 height 31
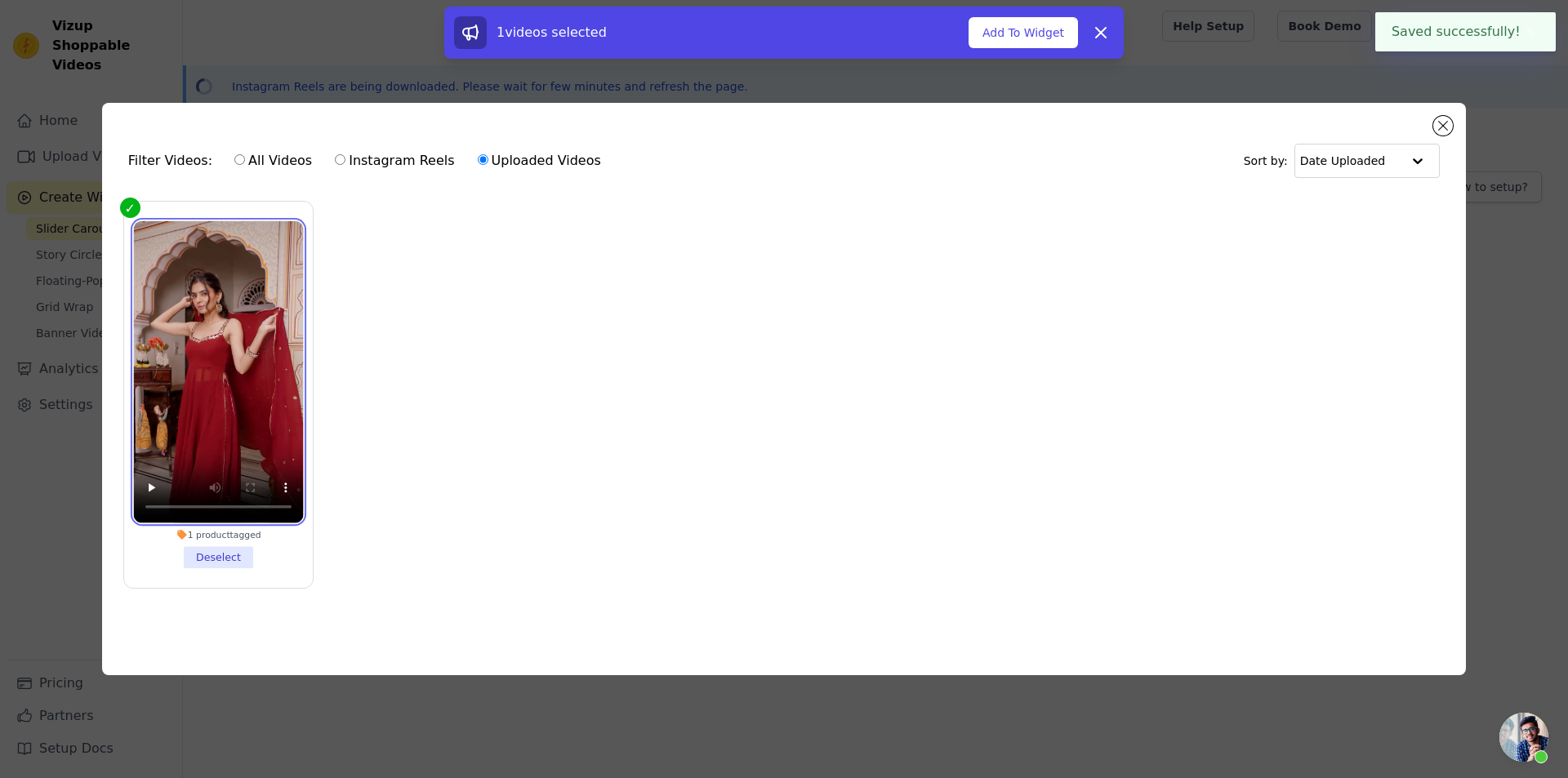
click at [214, 450] on video at bounding box center [217, 372] width 170 height 302
click at [1097, 39] on icon at bounding box center [1100, 32] width 19 height 19
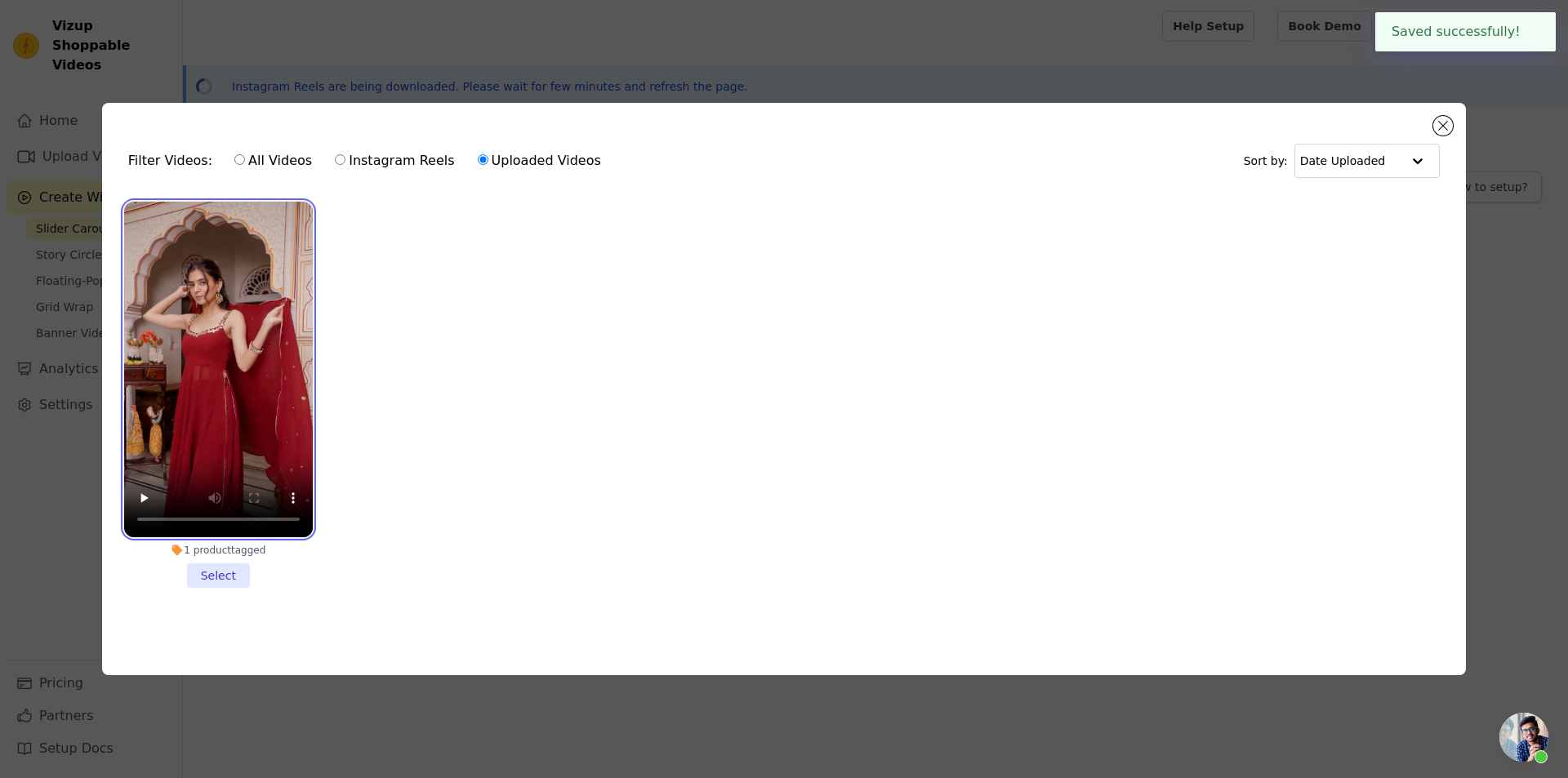
click at [300, 354] on video at bounding box center [218, 369] width 189 height 335
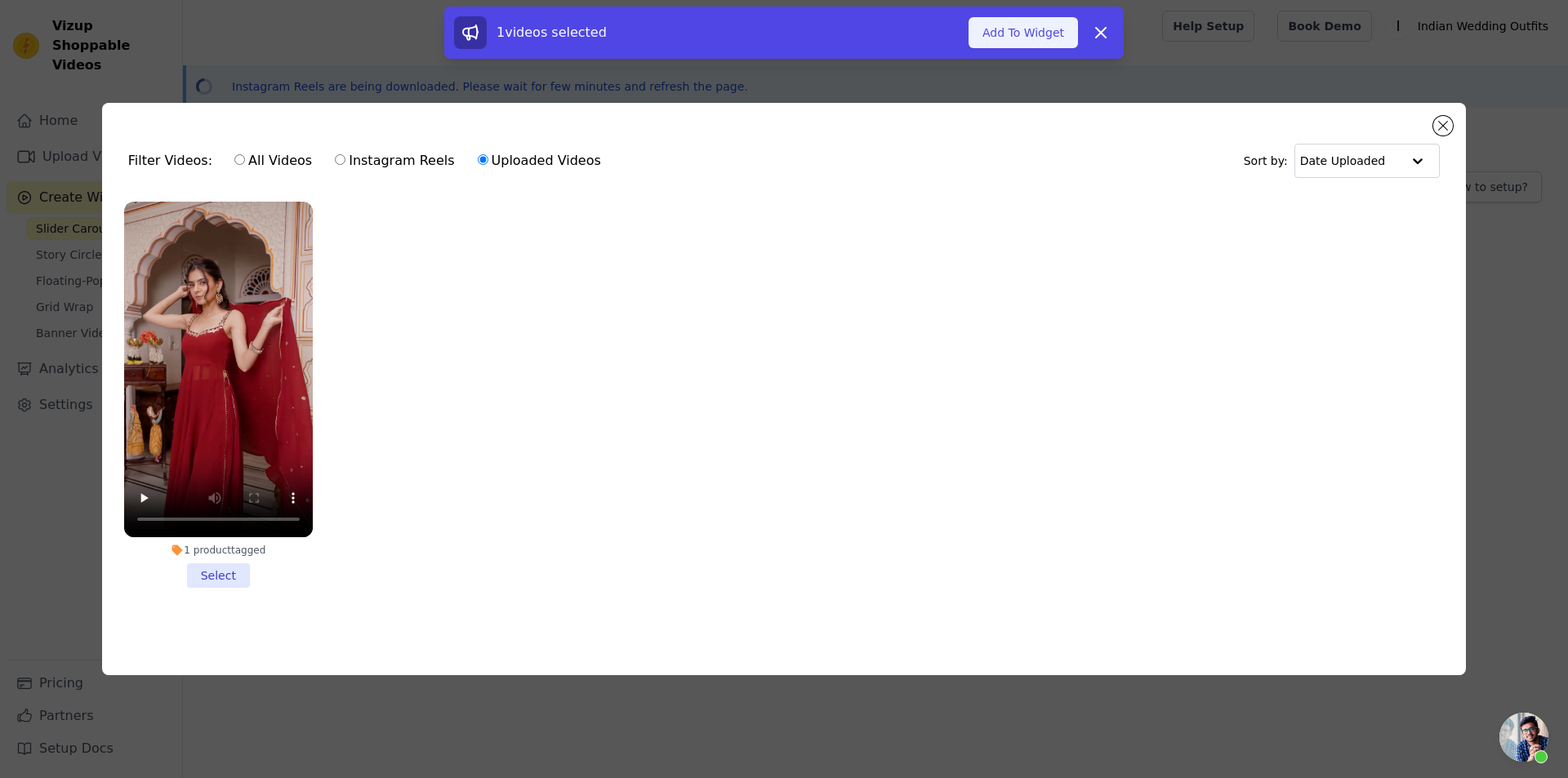
click at [997, 47] on button "Add To Widget" at bounding box center [1023, 33] width 110 height 31
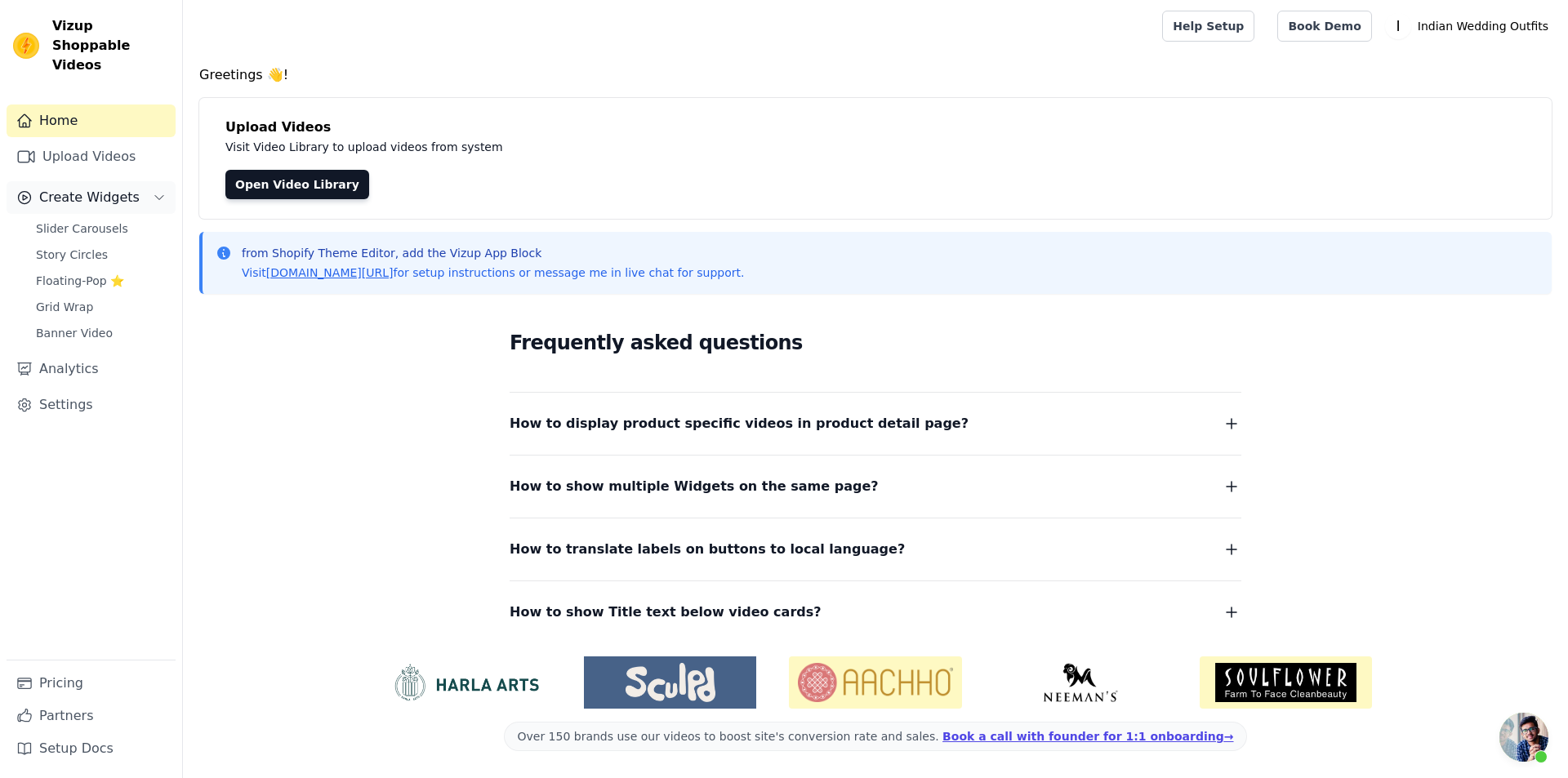
click at [113, 188] on span "Create Widgets" at bounding box center [89, 197] width 100 height 19
click at [114, 188] on button "Create Widgets" at bounding box center [90, 197] width 169 height 32
click at [118, 217] on link "Slider Carousels" at bounding box center [100, 228] width 149 height 23
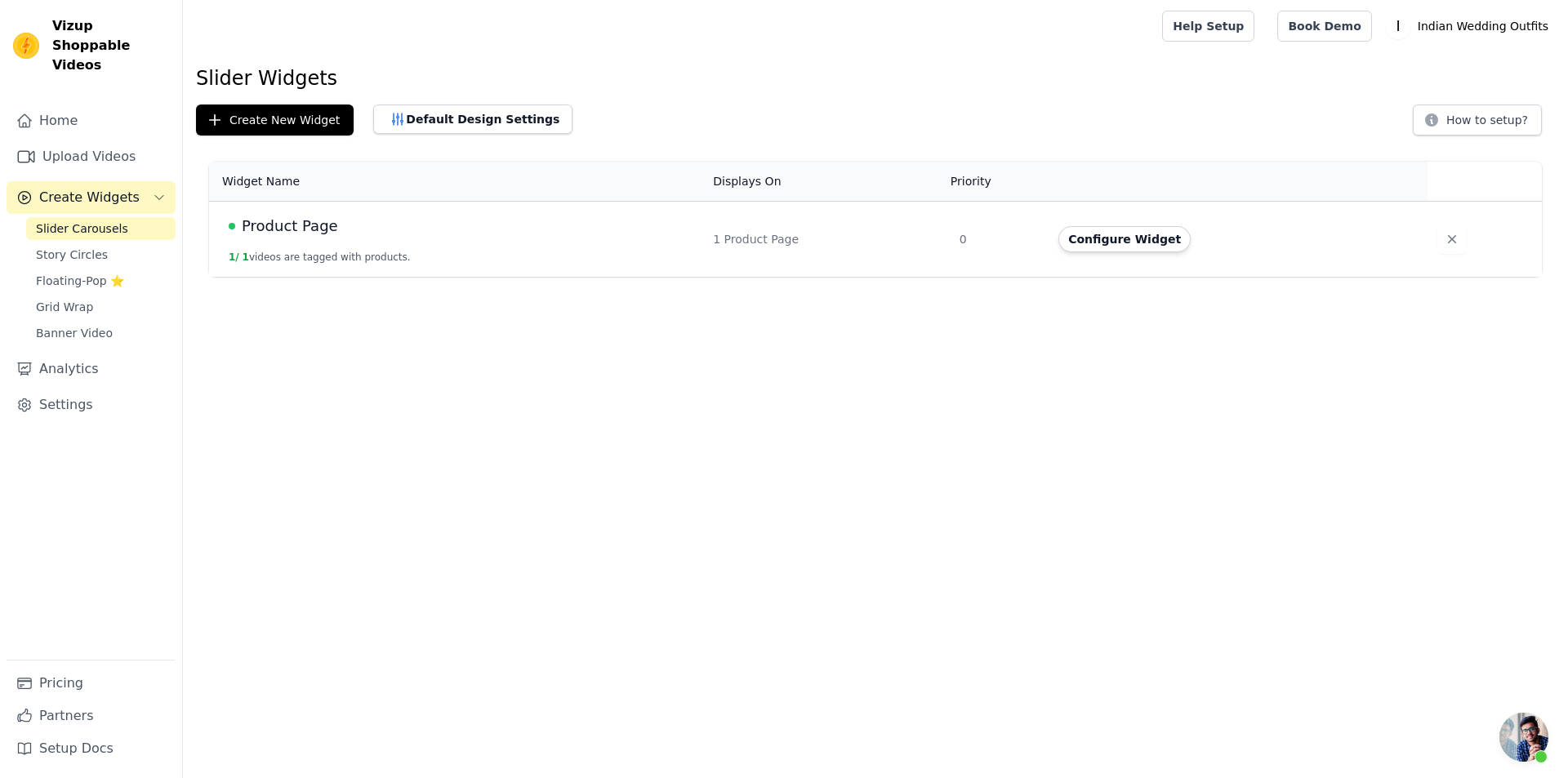
click at [456, 276] on html "Vizup Shoppable Videos Home Upload Videos Create Widgets Slider Carousels Story…" at bounding box center [784, 138] width 1568 height 276
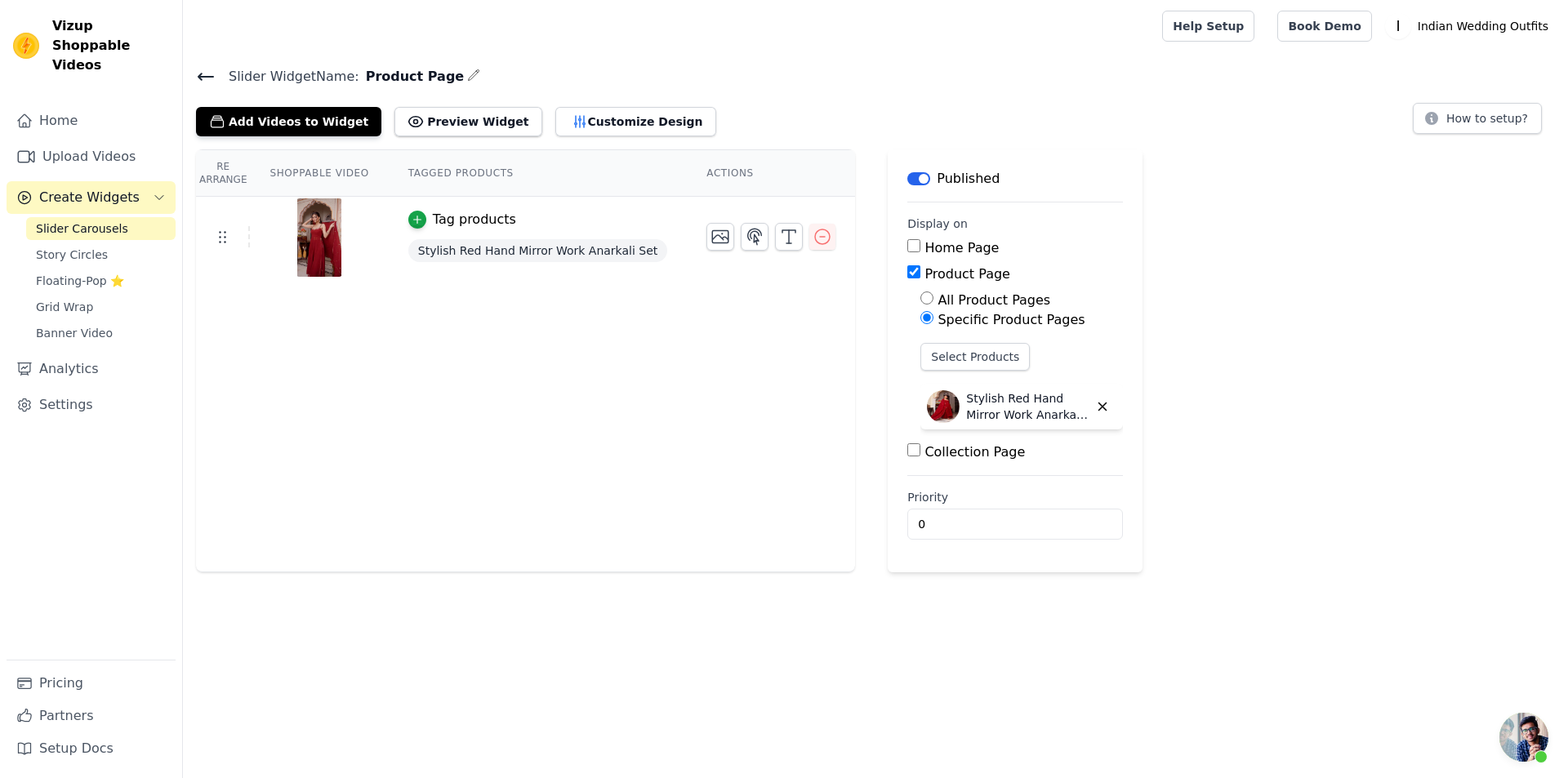
click at [446, 226] on div "Tag products" at bounding box center [474, 219] width 83 height 19
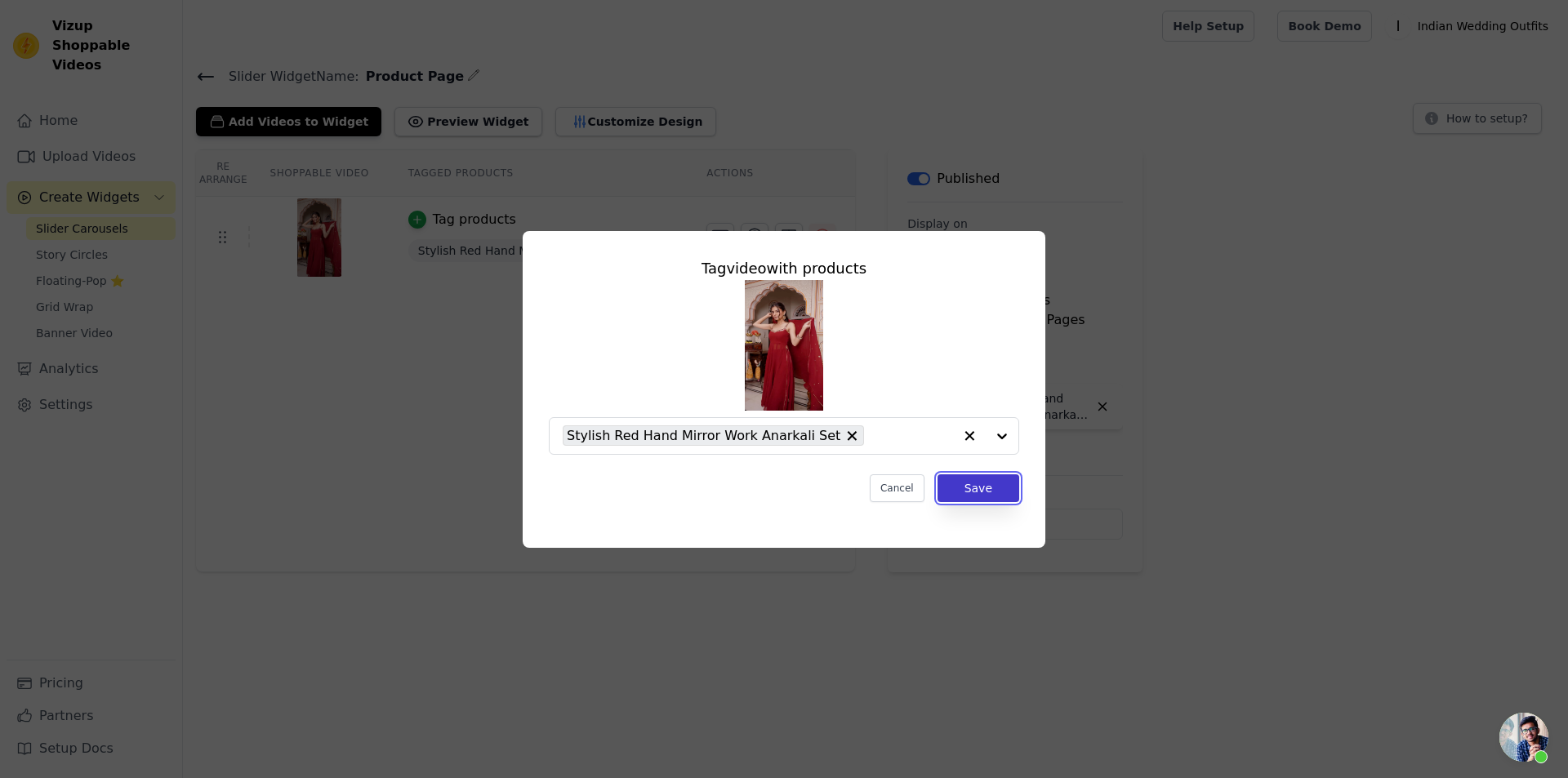
click at [965, 494] on button "Save" at bounding box center [977, 488] width 82 height 28
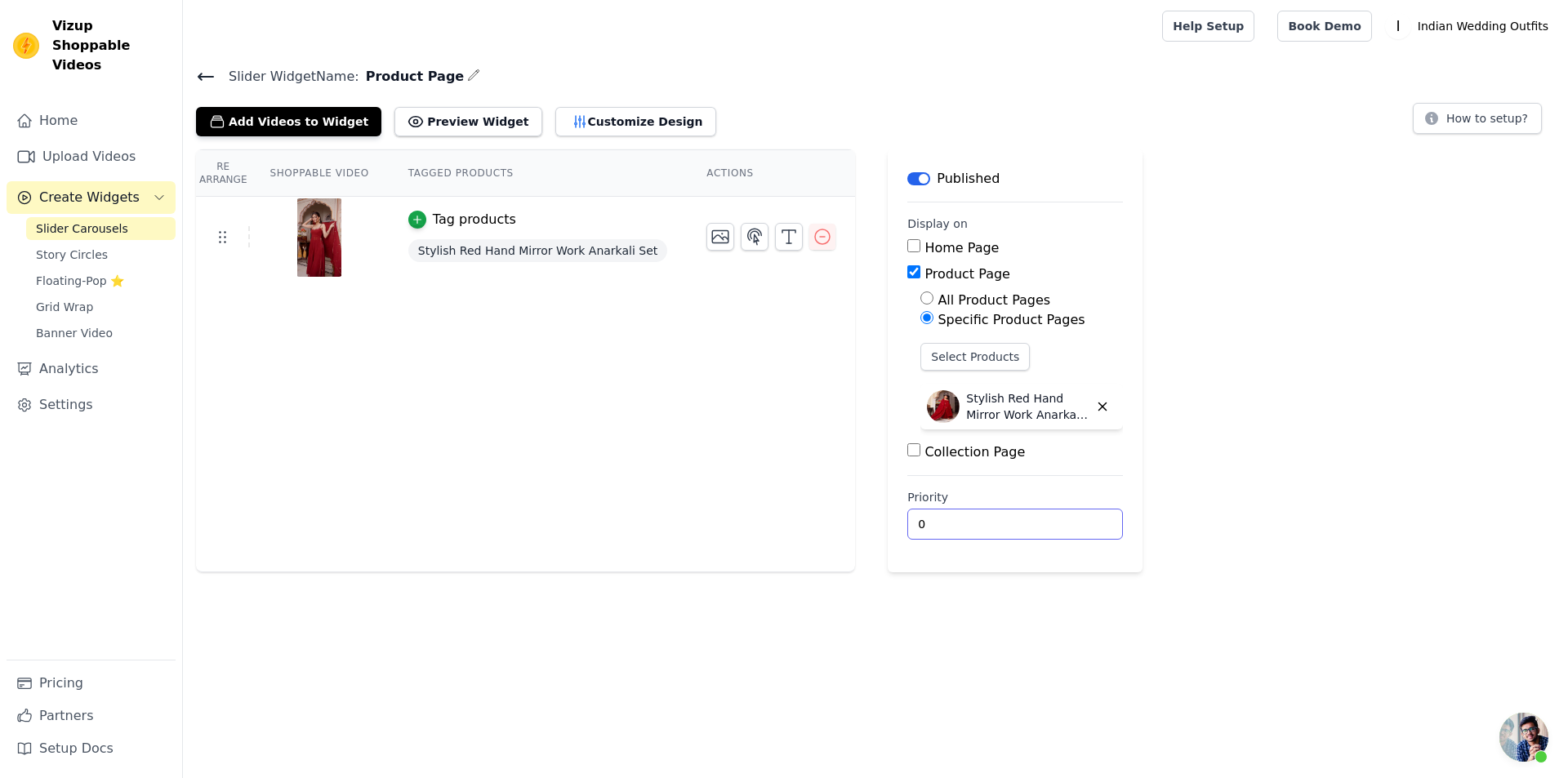
click at [933, 513] on input "0" at bounding box center [1015, 524] width 216 height 31
type input "1"
click at [1051, 520] on input "1" at bounding box center [1015, 524] width 216 height 31
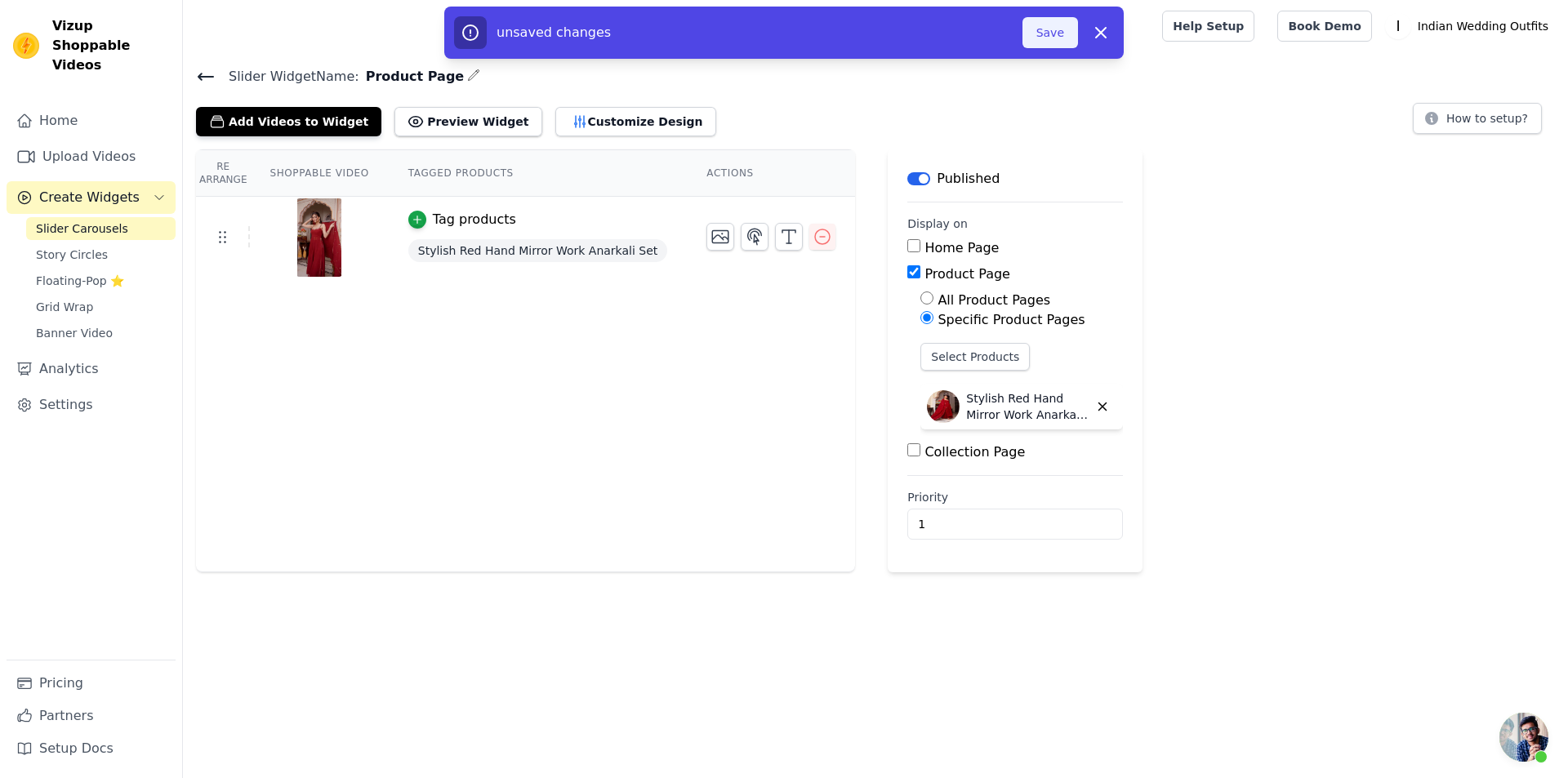
click at [1064, 36] on button "Save" at bounding box center [1050, 33] width 55 height 31
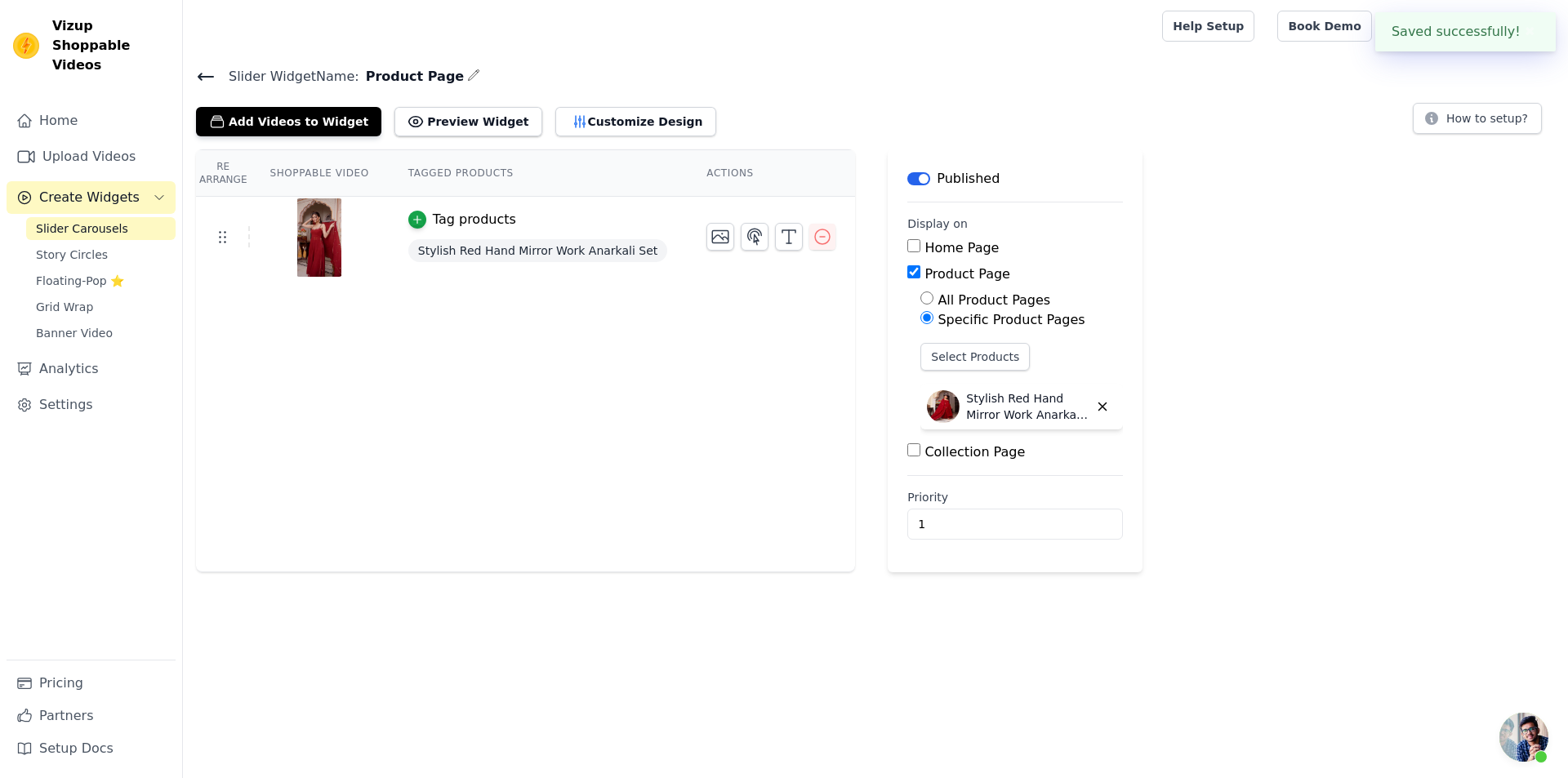
click at [1318, 481] on div "Re Arrange Shoppable Video Tagged Products Actions Tag products Stylish Red Han…" at bounding box center [875, 360] width 1385 height 423
click at [490, 572] on html "Vizup Shoppable Videos Home Upload Videos Create Widgets Slider Carousels Story…" at bounding box center [784, 285] width 1568 height 572
drag, startPoint x: 101, startPoint y: 46, endPoint x: 61, endPoint y: 30, distance: 43.1
click at [61, 30] on span "Vizup Shoppable Videos" at bounding box center [111, 46] width 117 height 59
click at [558, 50] on div at bounding box center [669, 26] width 946 height 52
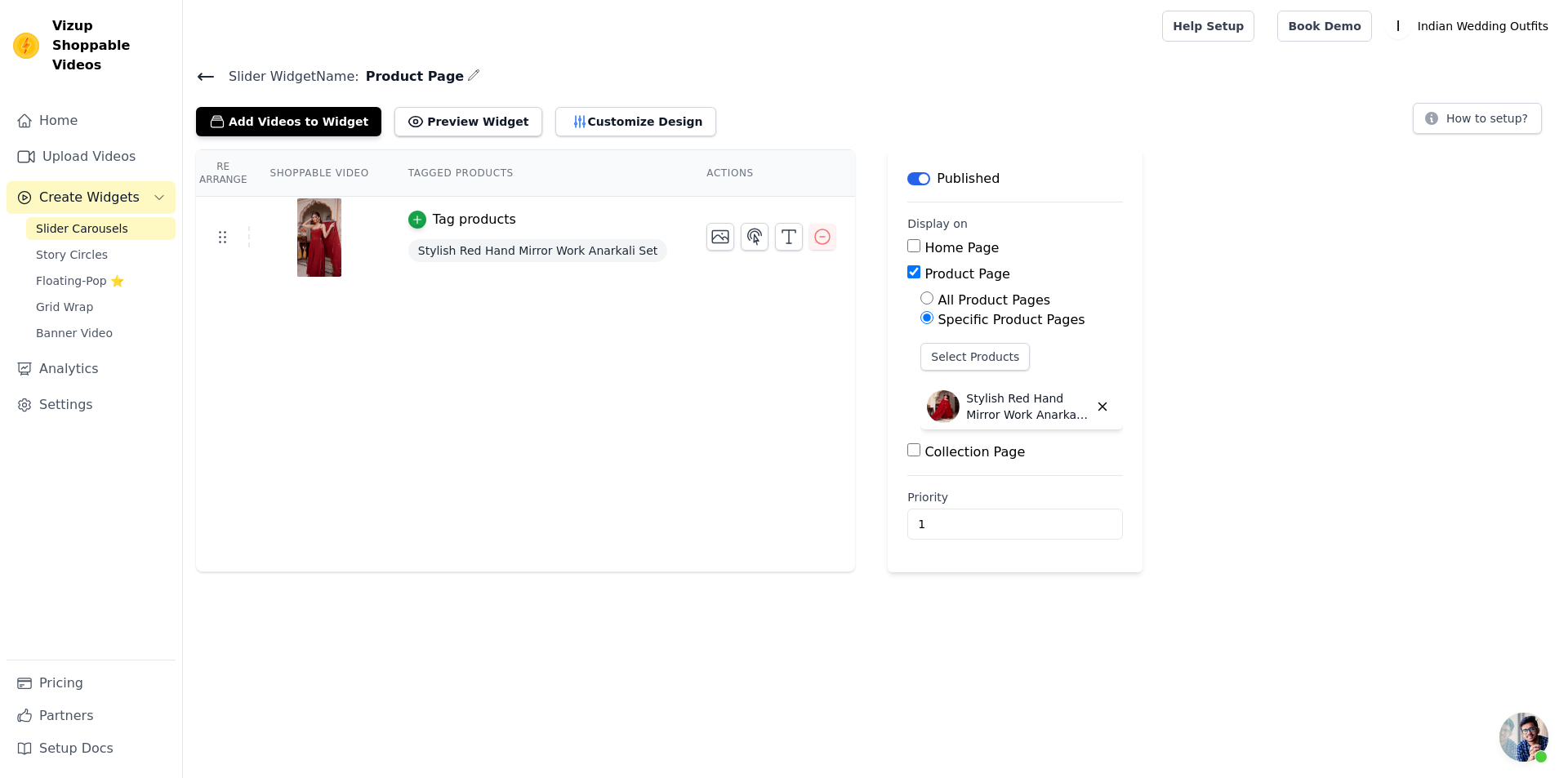
click at [525, 320] on div "Re Arrange Shoppable Video Tagged Products Actions Tag products Stylish Red Han…" at bounding box center [525, 360] width 659 height 423
click at [165, 191] on icon "Sidebar" at bounding box center [159, 197] width 13 height 13
click at [129, 147] on link "Upload Videos" at bounding box center [90, 156] width 169 height 32
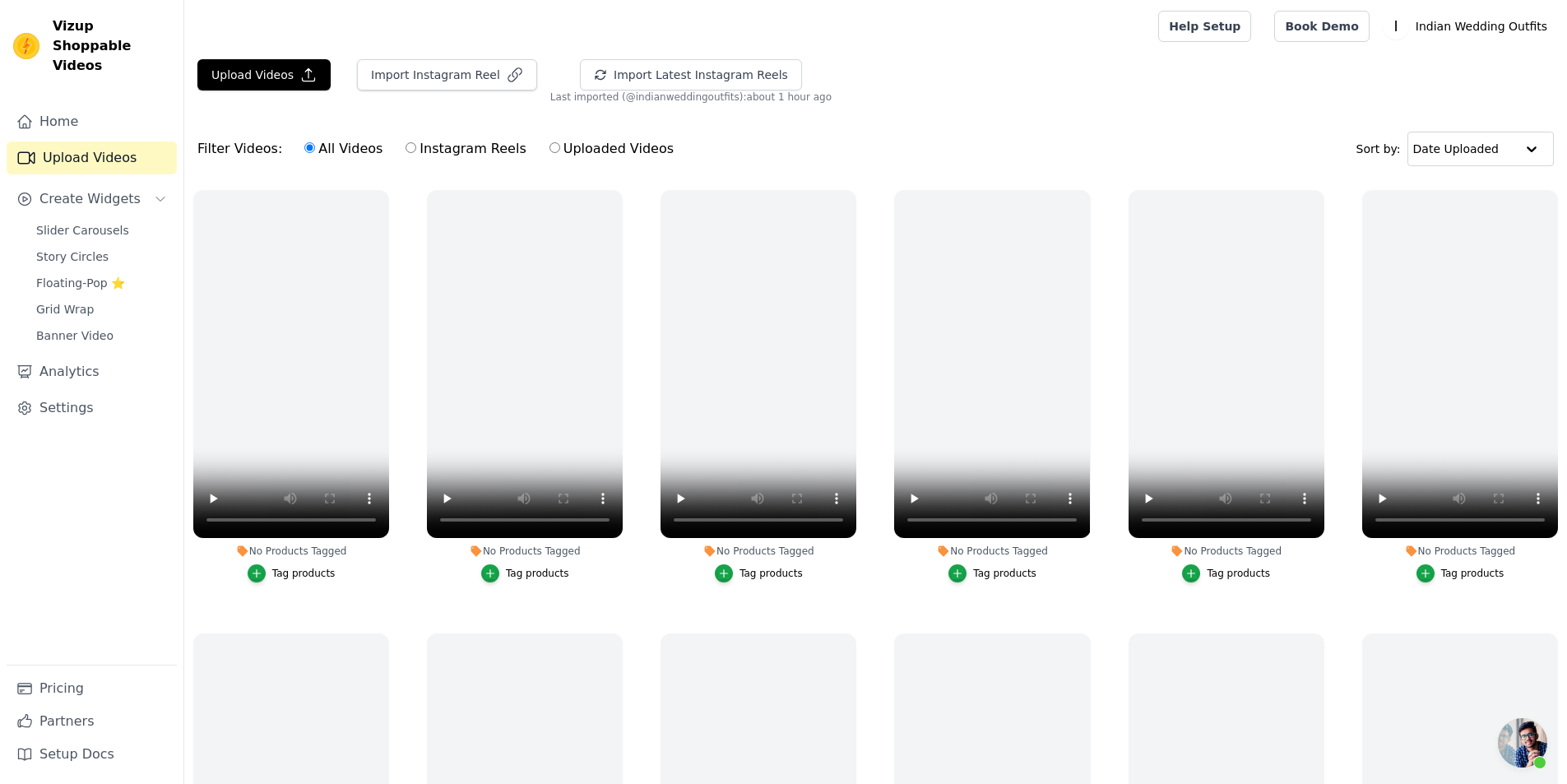
click at [550, 148] on input "Uploaded Videos" at bounding box center [555, 148] width 11 height 11
radio input "true"
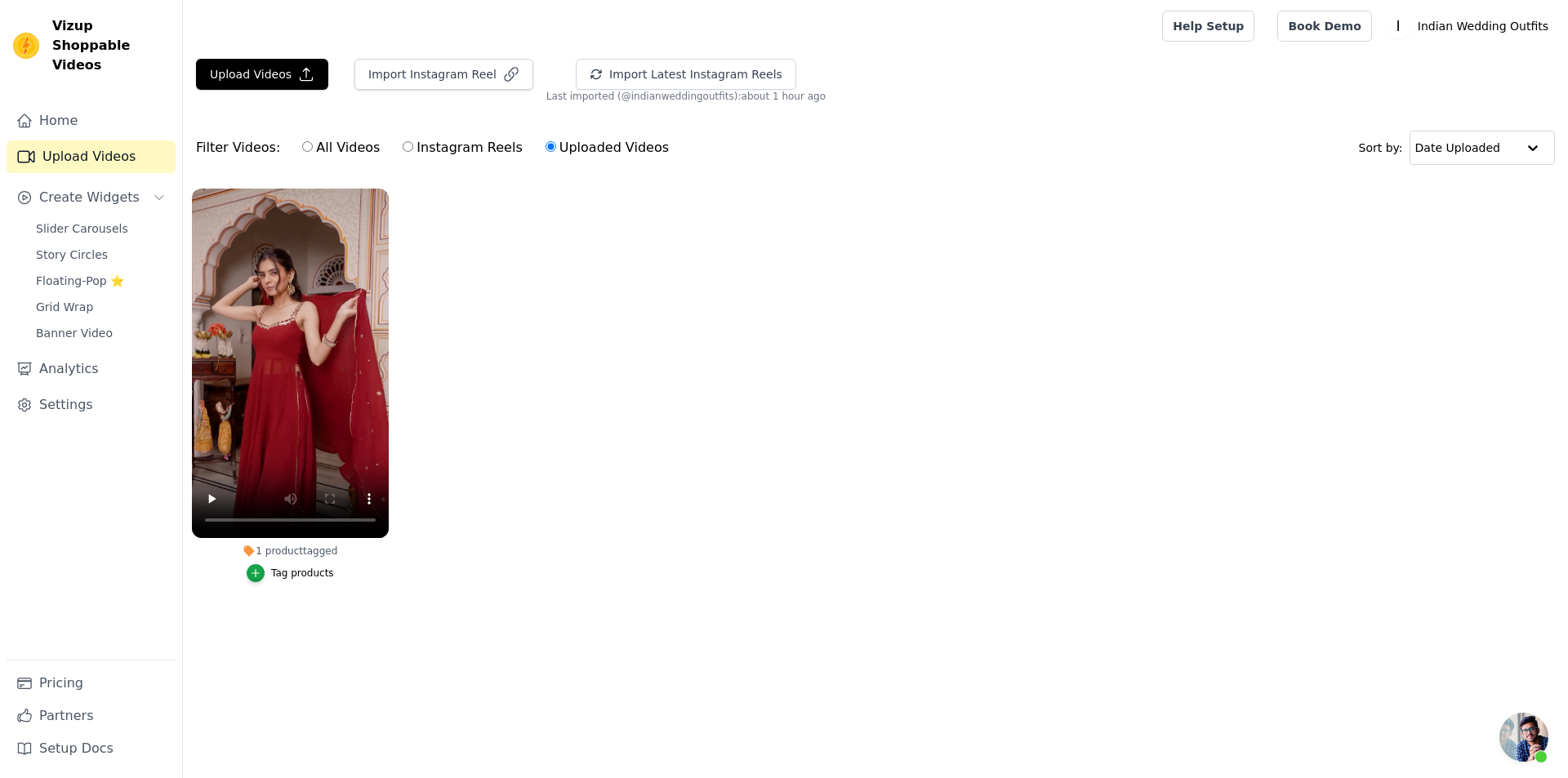
click at [314, 571] on div "Tag products" at bounding box center [302, 573] width 63 height 13
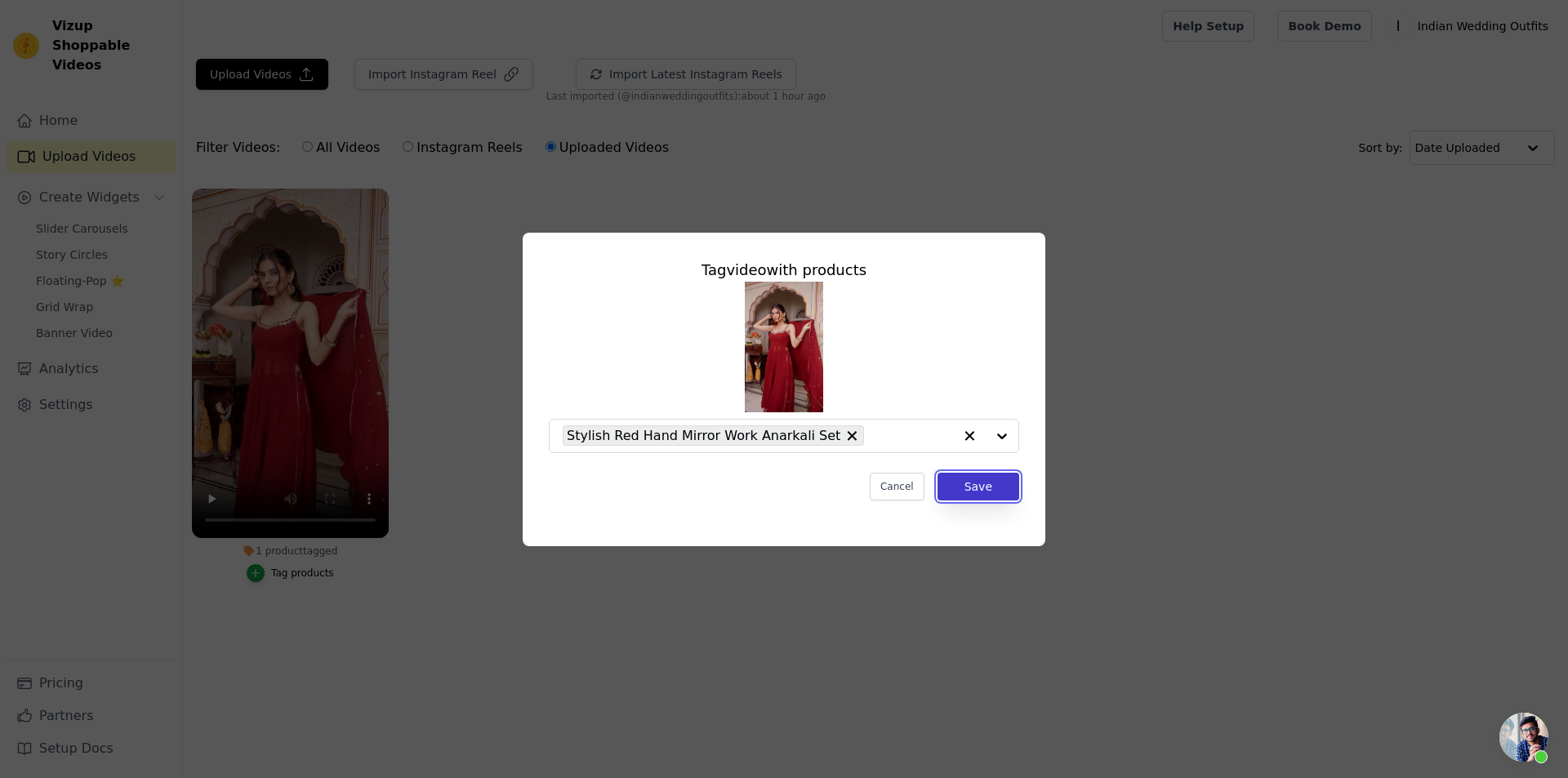
click at [1001, 487] on button "Save" at bounding box center [977, 486] width 82 height 28
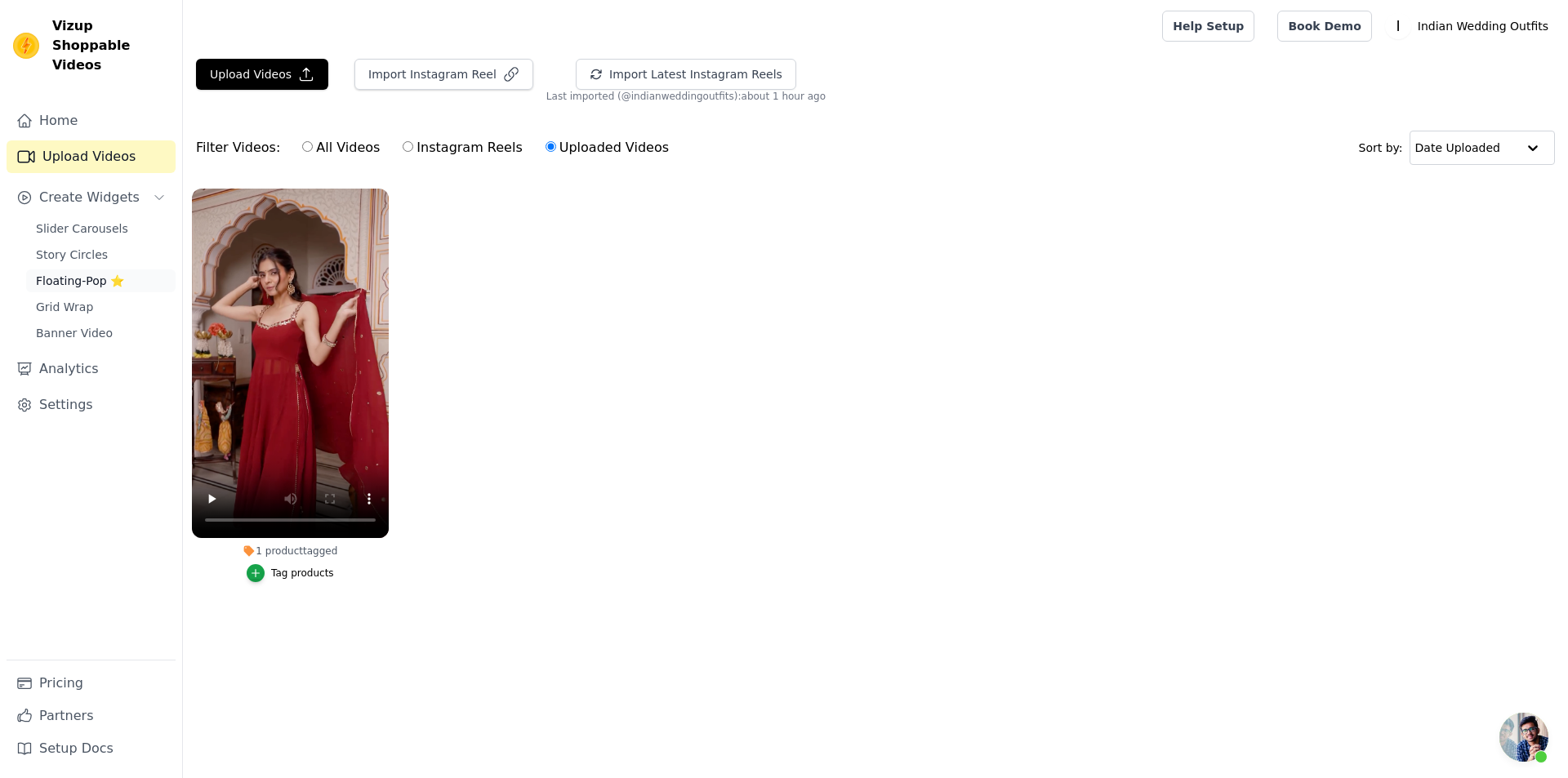
click at [76, 273] on span "Floating-Pop ⭐" at bounding box center [80, 281] width 88 height 17
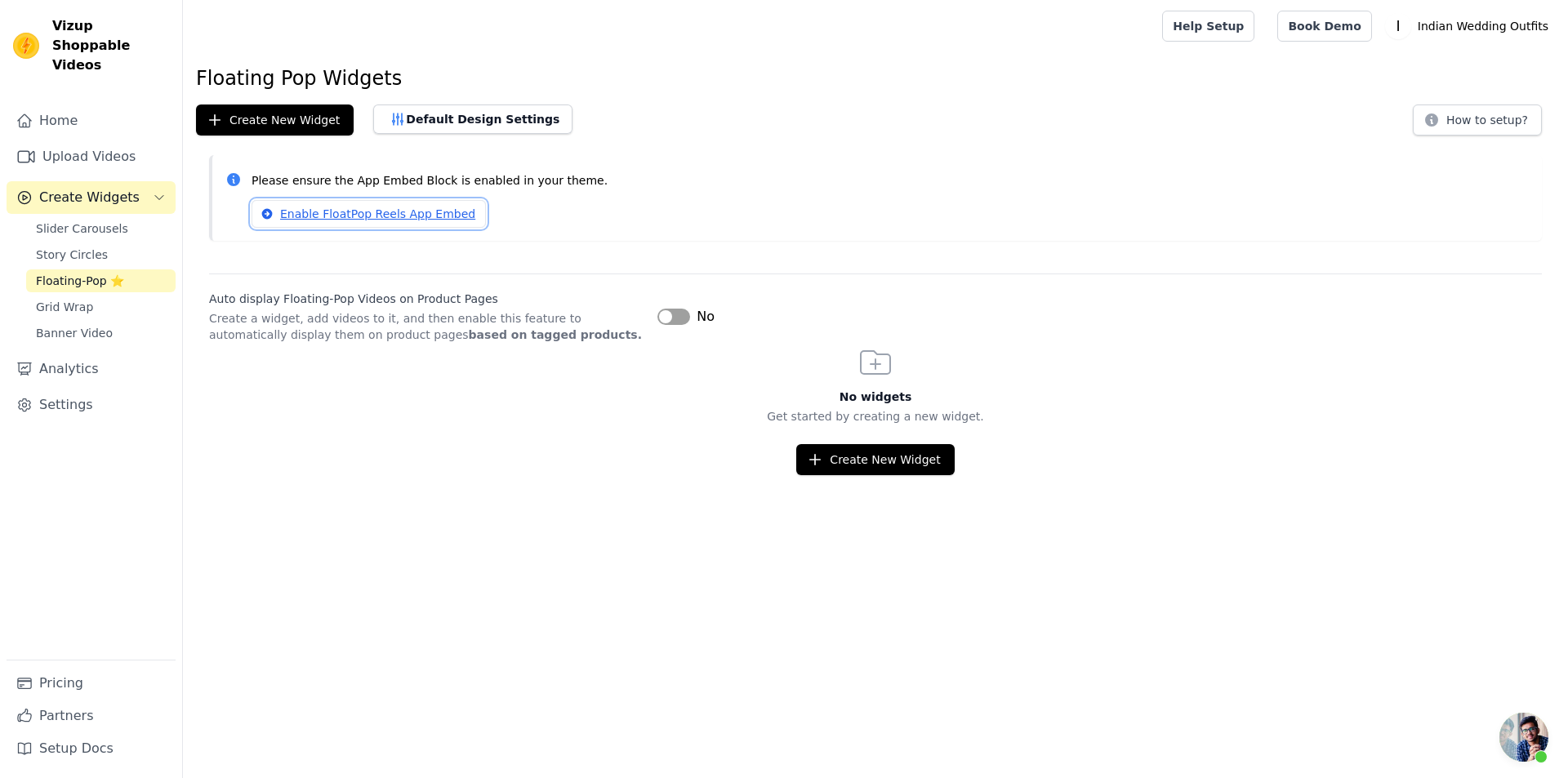
click at [360, 208] on link "Enable FloatPop Reels App Embed" at bounding box center [369, 214] width 234 height 28
click at [901, 464] on button "Create New Widget" at bounding box center [874, 459] width 158 height 31
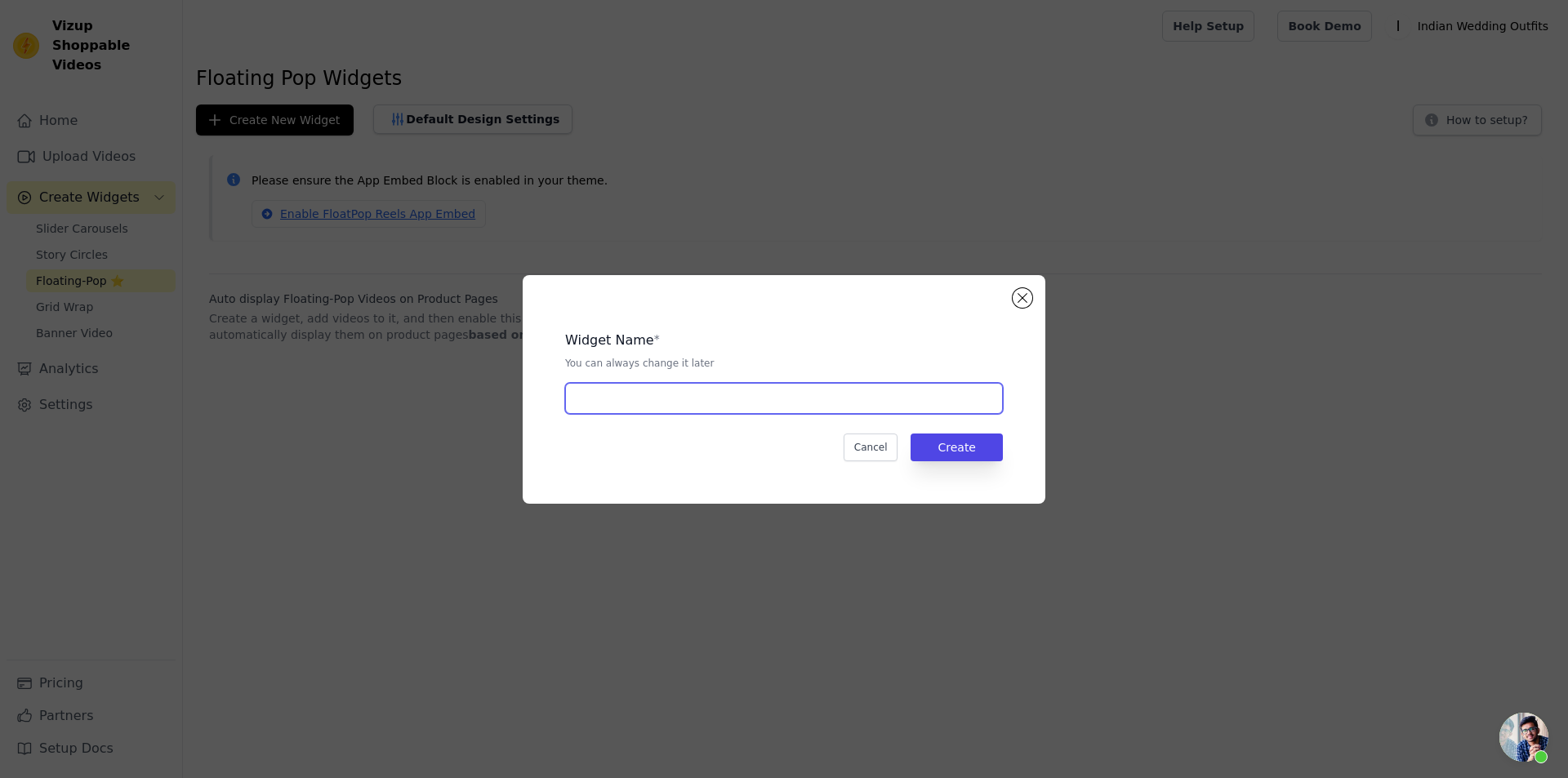
click at [818, 404] on input "text" at bounding box center [783, 399] width 438 height 31
type input "Product Page"
click at [878, 443] on button "Cancel" at bounding box center [871, 447] width 54 height 28
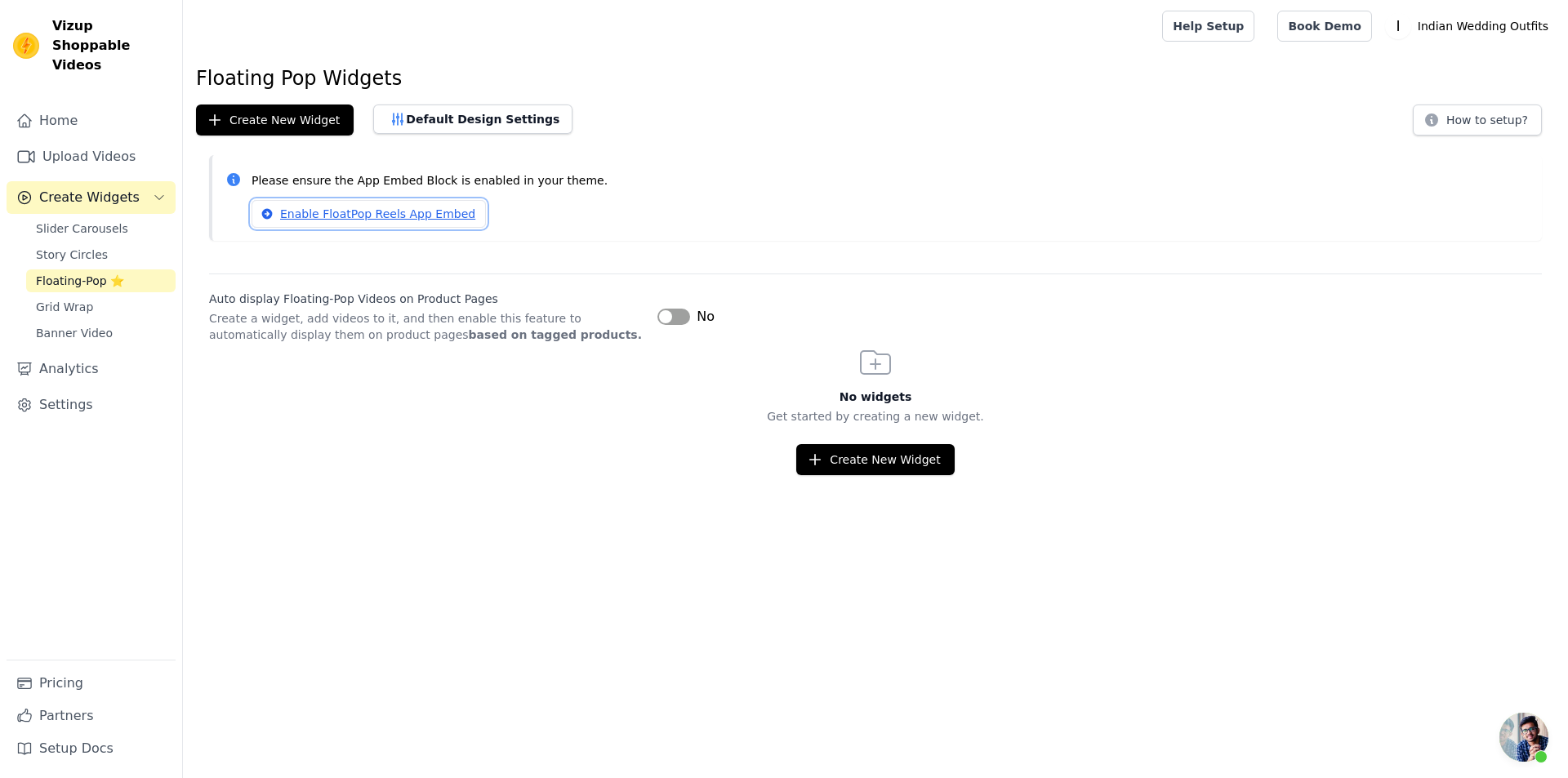
click at [395, 208] on link "Enable FloatPop Reels App Embed" at bounding box center [369, 214] width 234 height 28
click at [900, 475] on html "Vizup Shoppable Videos Home Upload Videos Create Widgets Slider Carousels Story…" at bounding box center [784, 238] width 1568 height 475
click at [901, 466] on button "Create New Widget" at bounding box center [874, 459] width 158 height 31
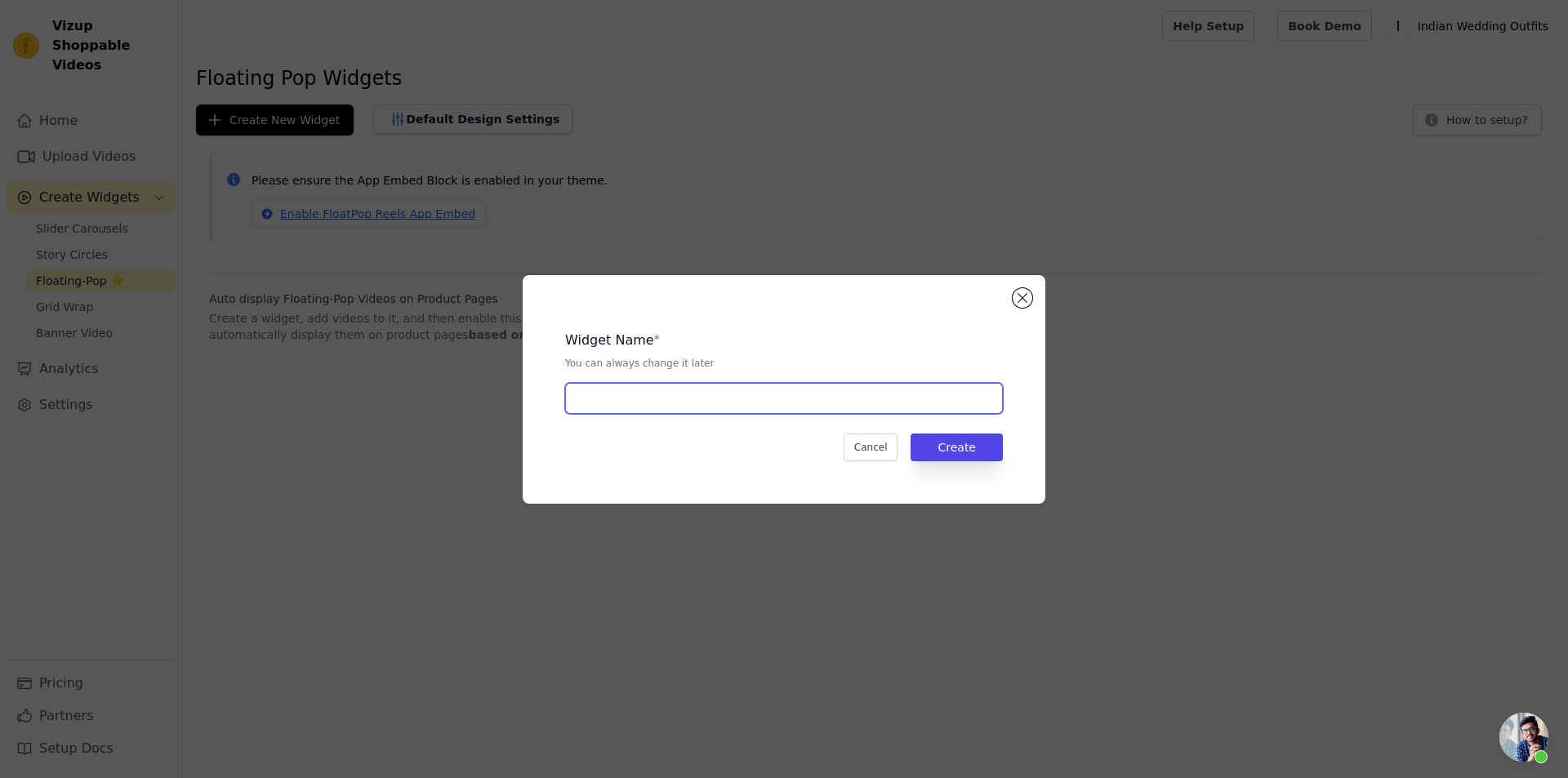
click at [817, 387] on input "text" at bounding box center [783, 399] width 438 height 31
type input "123"
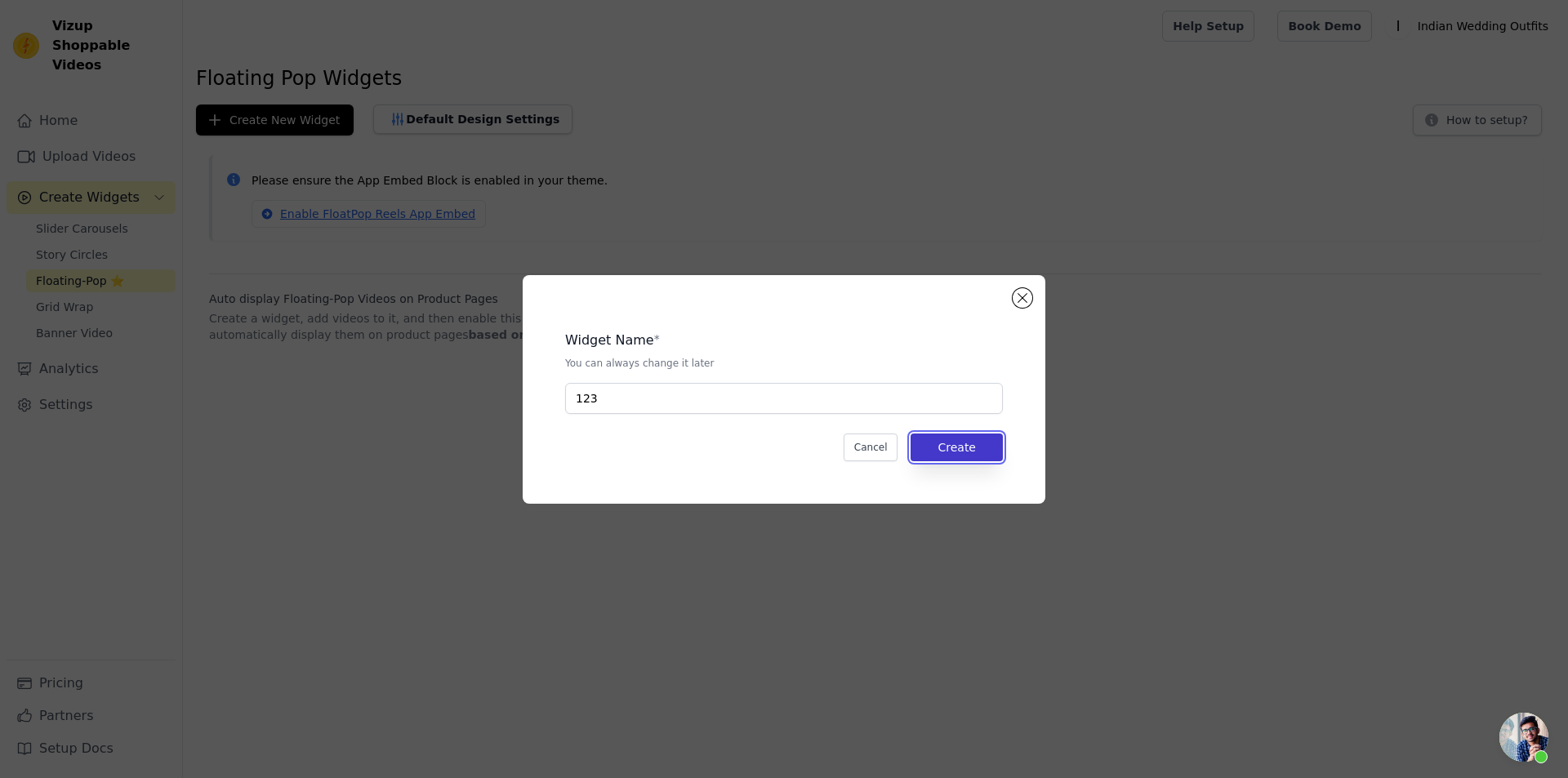
click at [994, 444] on button "Create" at bounding box center [956, 447] width 92 height 28
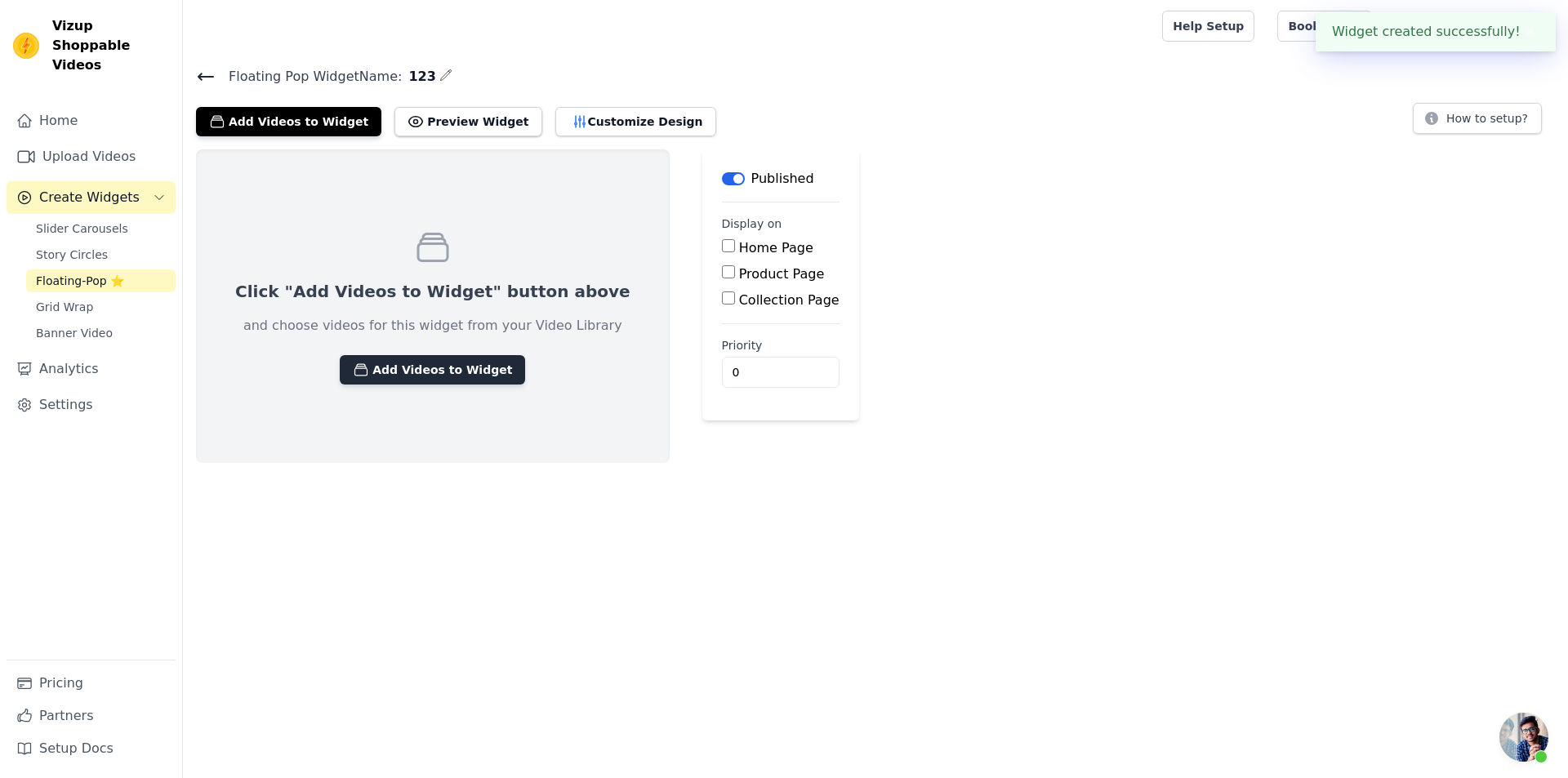
click at [431, 368] on button "Add Videos to Widget" at bounding box center [432, 370] width 185 height 29
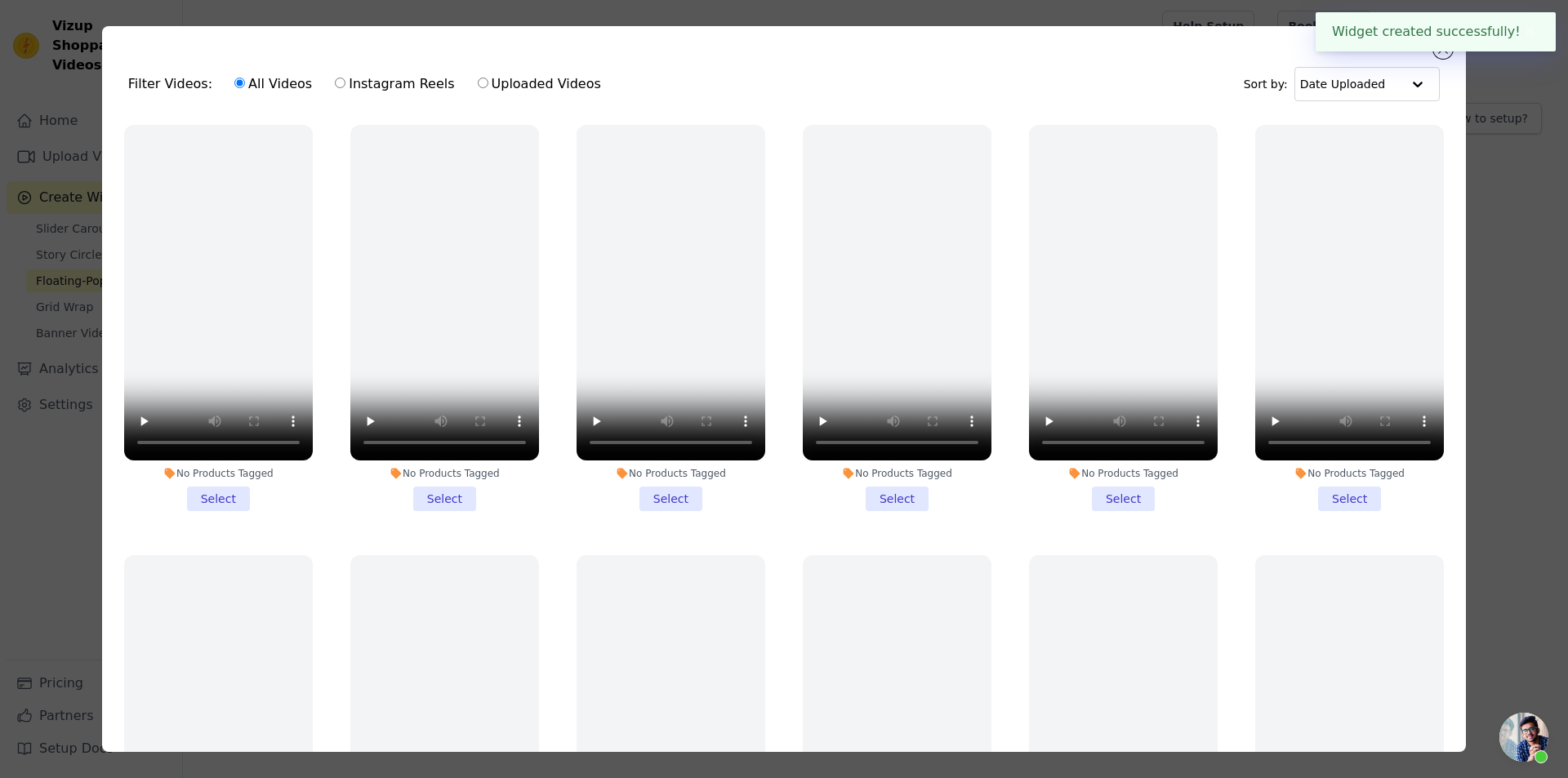
click at [504, 87] on label "Uploaded Videos" at bounding box center [540, 84] width 125 height 21
click at [488, 87] on input "Uploaded Videos" at bounding box center [483, 83] width 11 height 11
radio input "true"
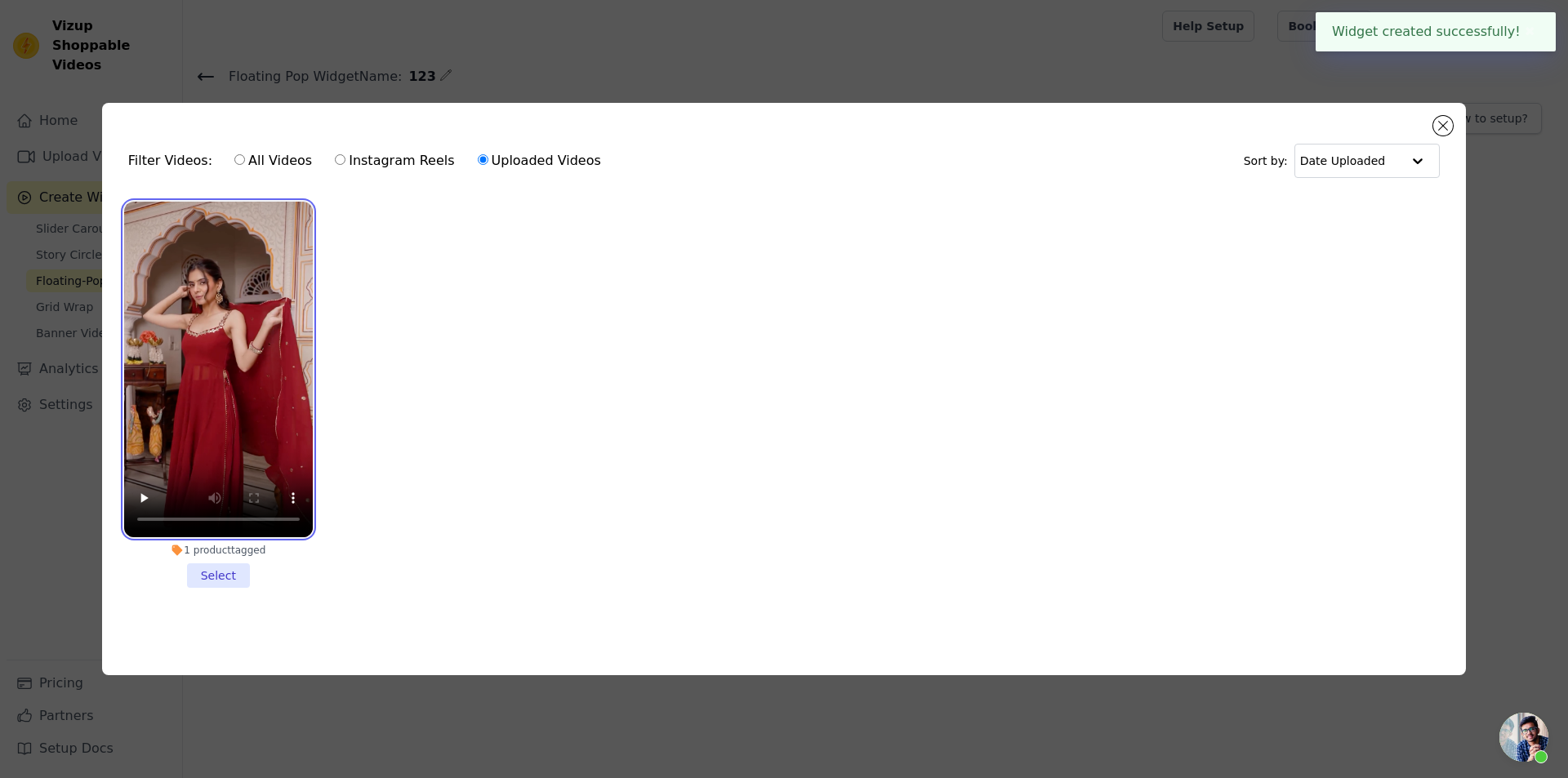
click at [281, 322] on video at bounding box center [218, 369] width 189 height 335
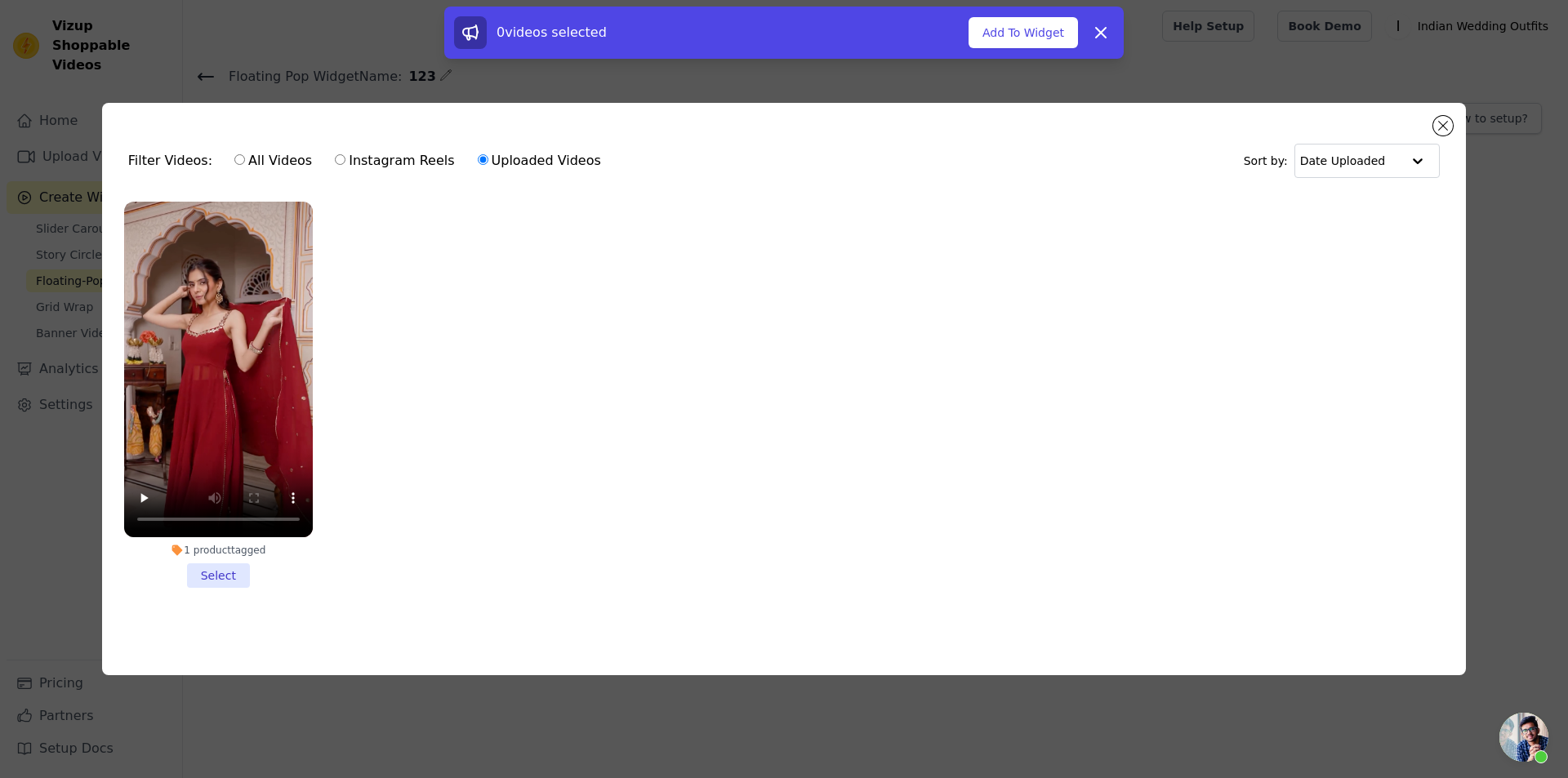
click at [224, 577] on li "1 product tagged Select" at bounding box center [218, 394] width 189 height 386
click at [0, 0] on input "1 product tagged Select" at bounding box center [0, 0] width 0 height 0
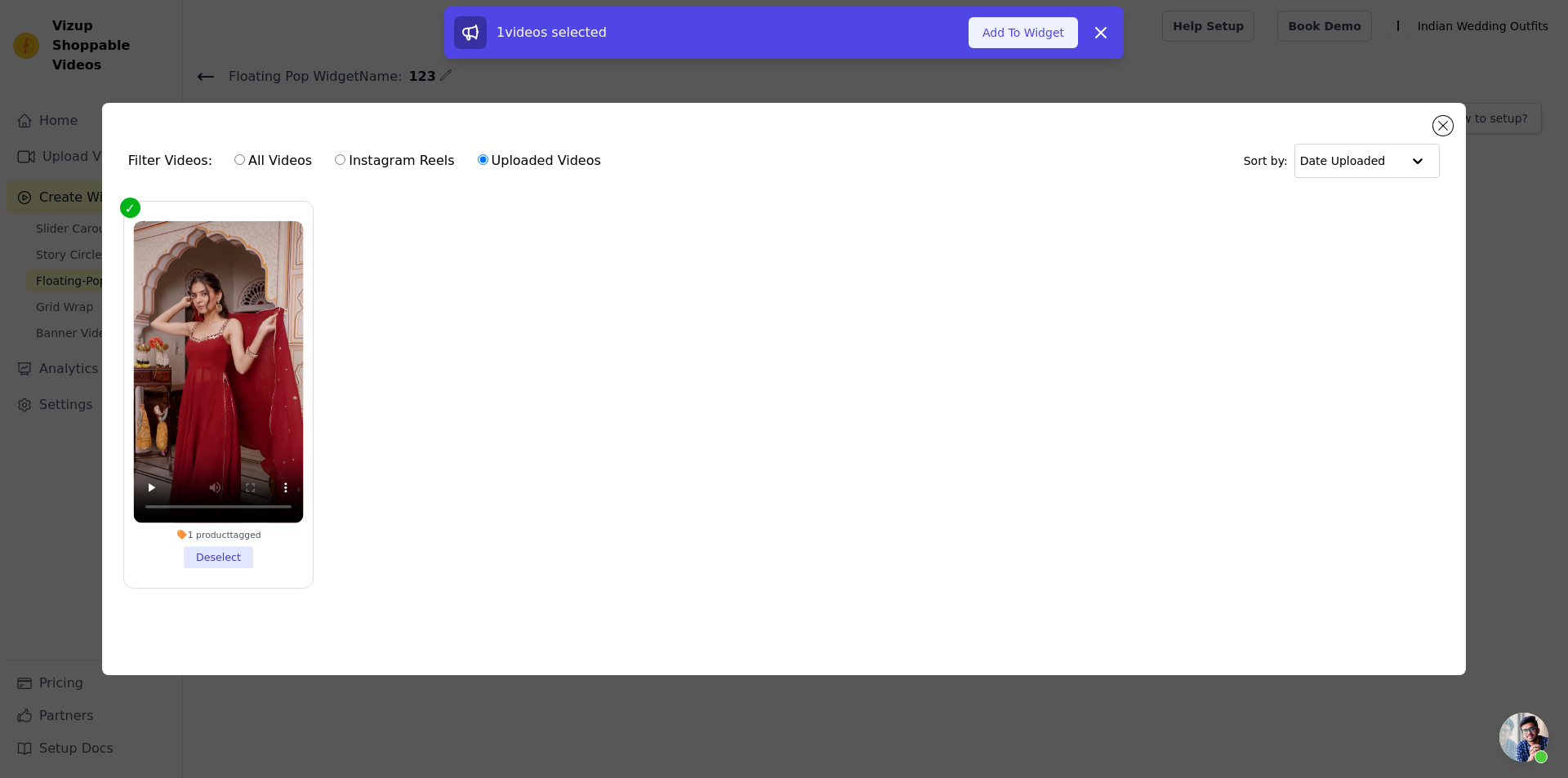
click at [1036, 29] on button "Add To Widget" at bounding box center [1023, 33] width 110 height 31
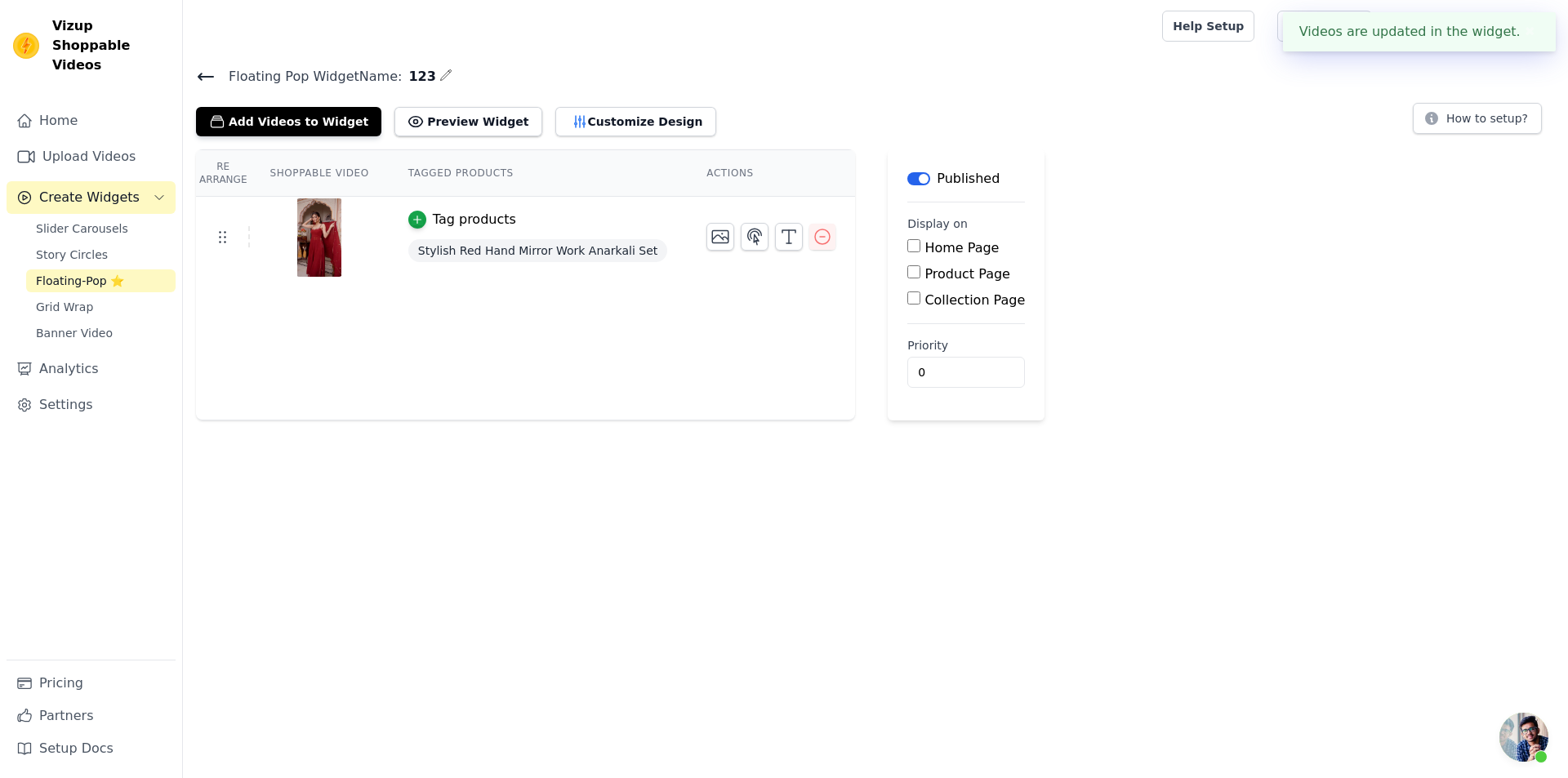
click at [907, 267] on div "Product Page" at bounding box center [966, 273] width 118 height 19
click at [907, 272] on input "Product Page" at bounding box center [914, 272] width 13 height 13
checkbox input "true"
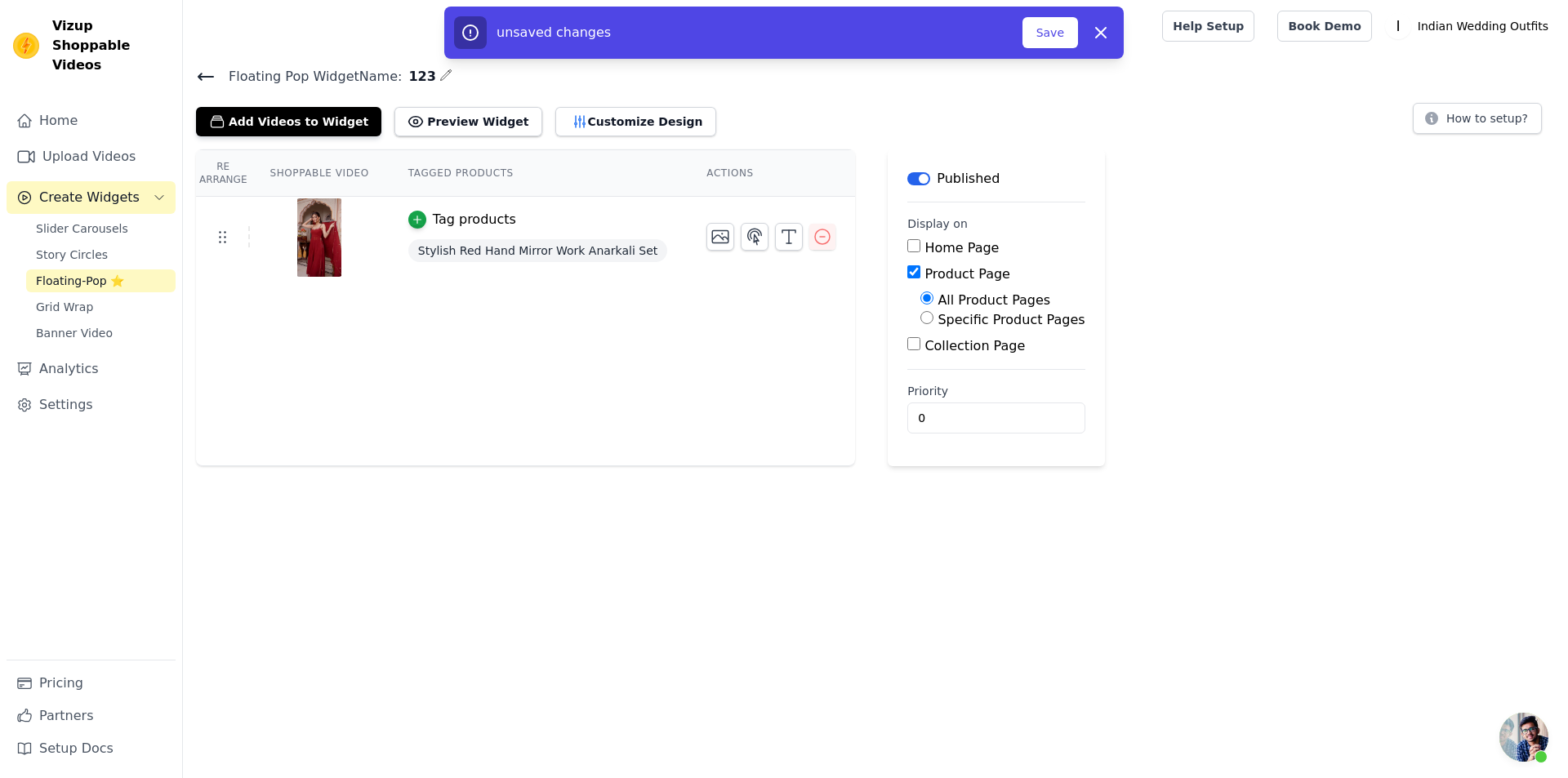
click at [982, 321] on label "Specific Product Pages" at bounding box center [1011, 319] width 147 height 16
click at [933, 321] on input "Specific Product Pages" at bounding box center [927, 318] width 13 height 13
radio input "true"
click at [982, 353] on button "Select Products" at bounding box center [975, 356] width 110 height 28
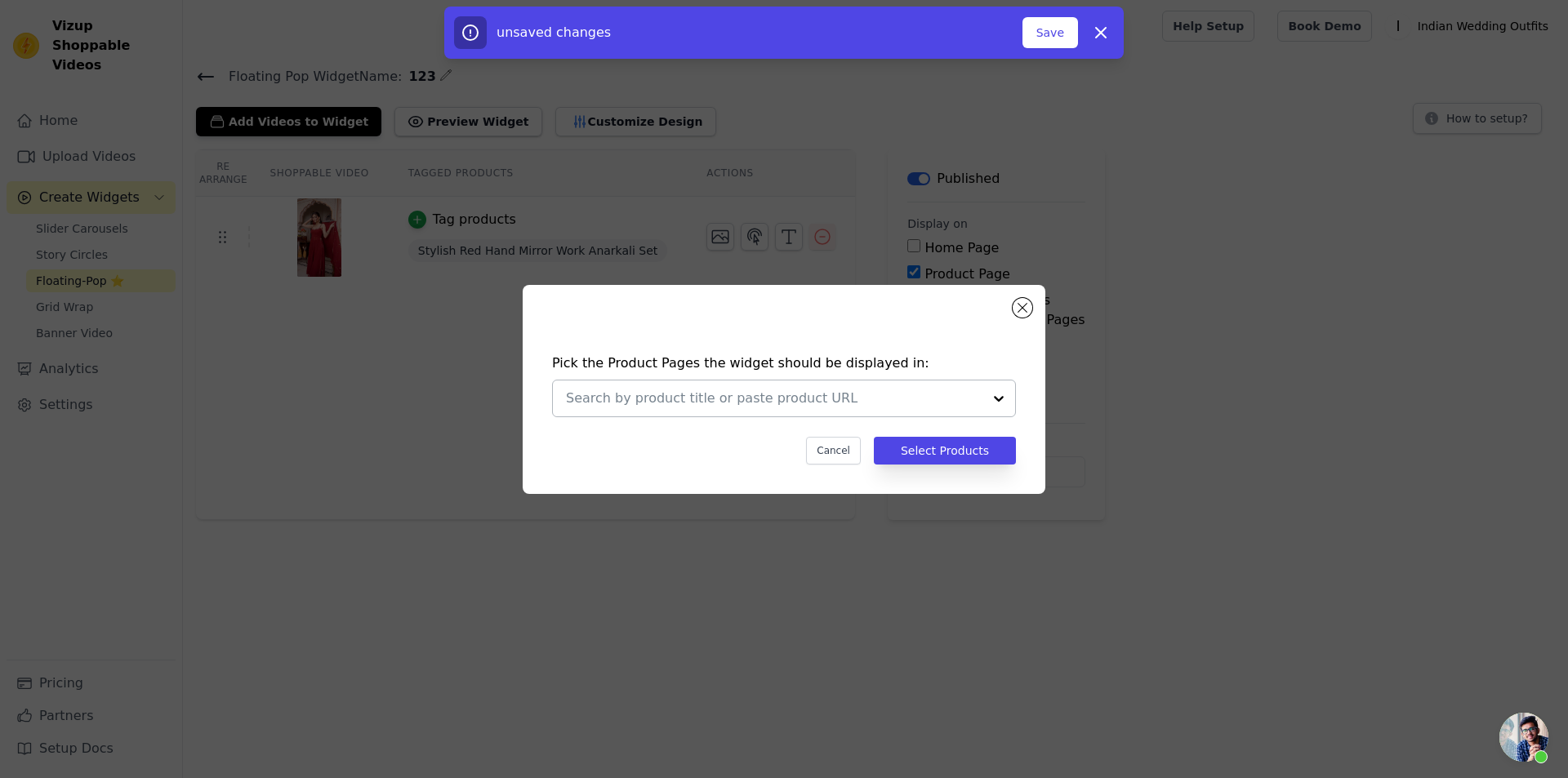
click at [888, 395] on input "text" at bounding box center [774, 398] width 416 height 19
click at [1026, 300] on button "Close modal" at bounding box center [1022, 307] width 19 height 19
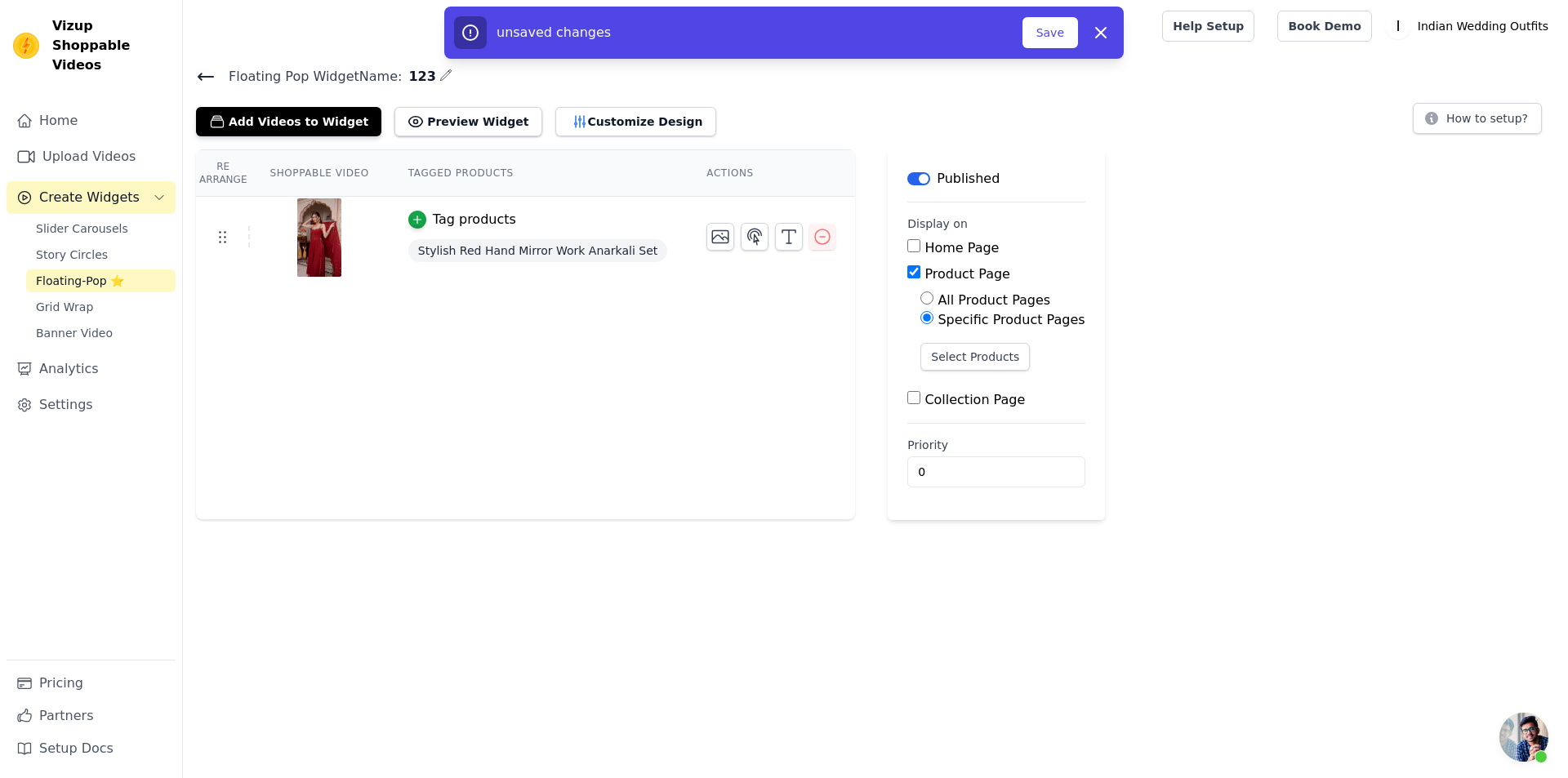
click at [920, 320] on input "Specific Product Pages" at bounding box center [927, 318] width 13 height 13
click at [954, 360] on button "Select Products" at bounding box center [975, 356] width 110 height 28
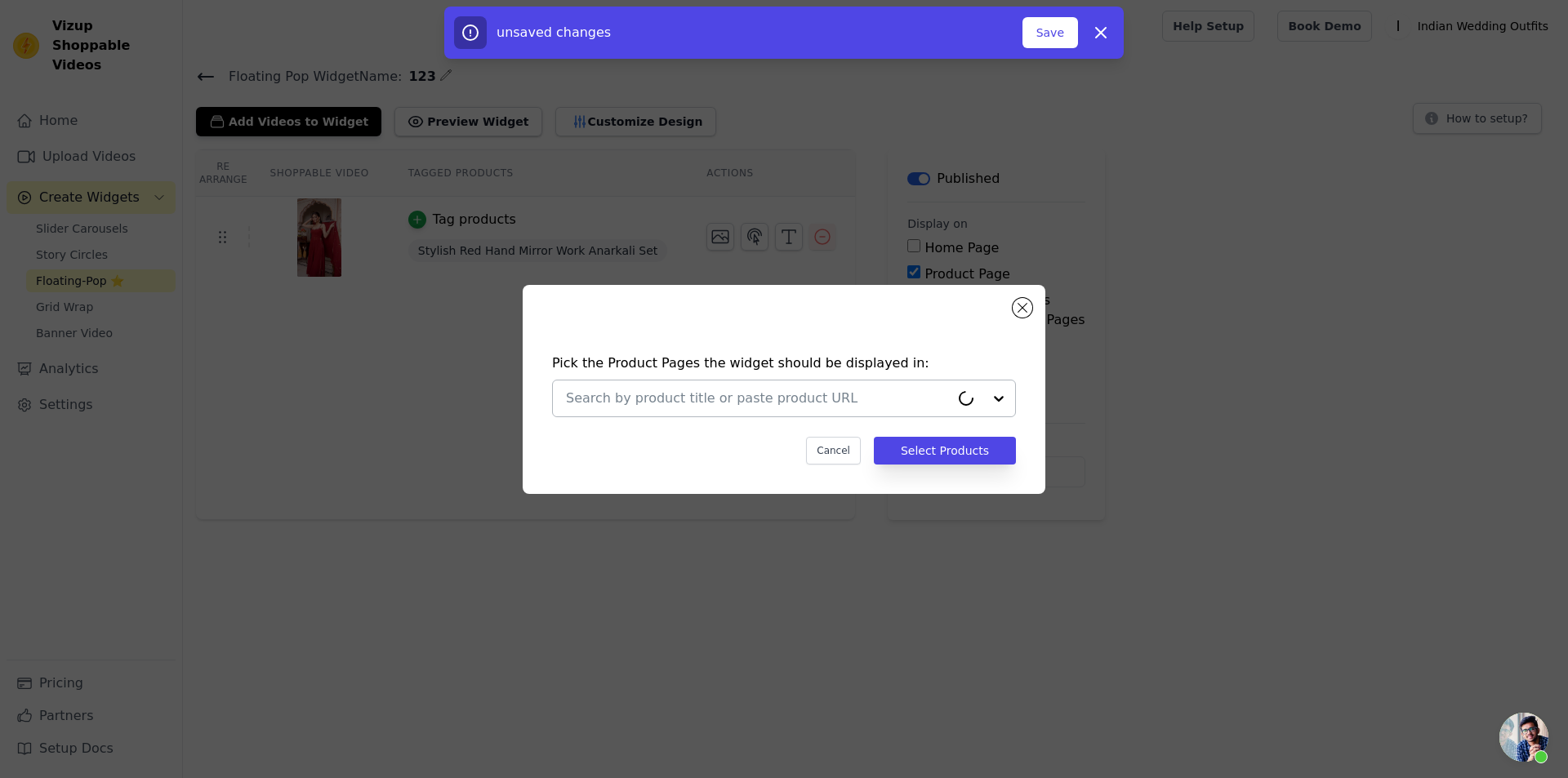
click at [770, 392] on input "text" at bounding box center [757, 398] width 384 height 19
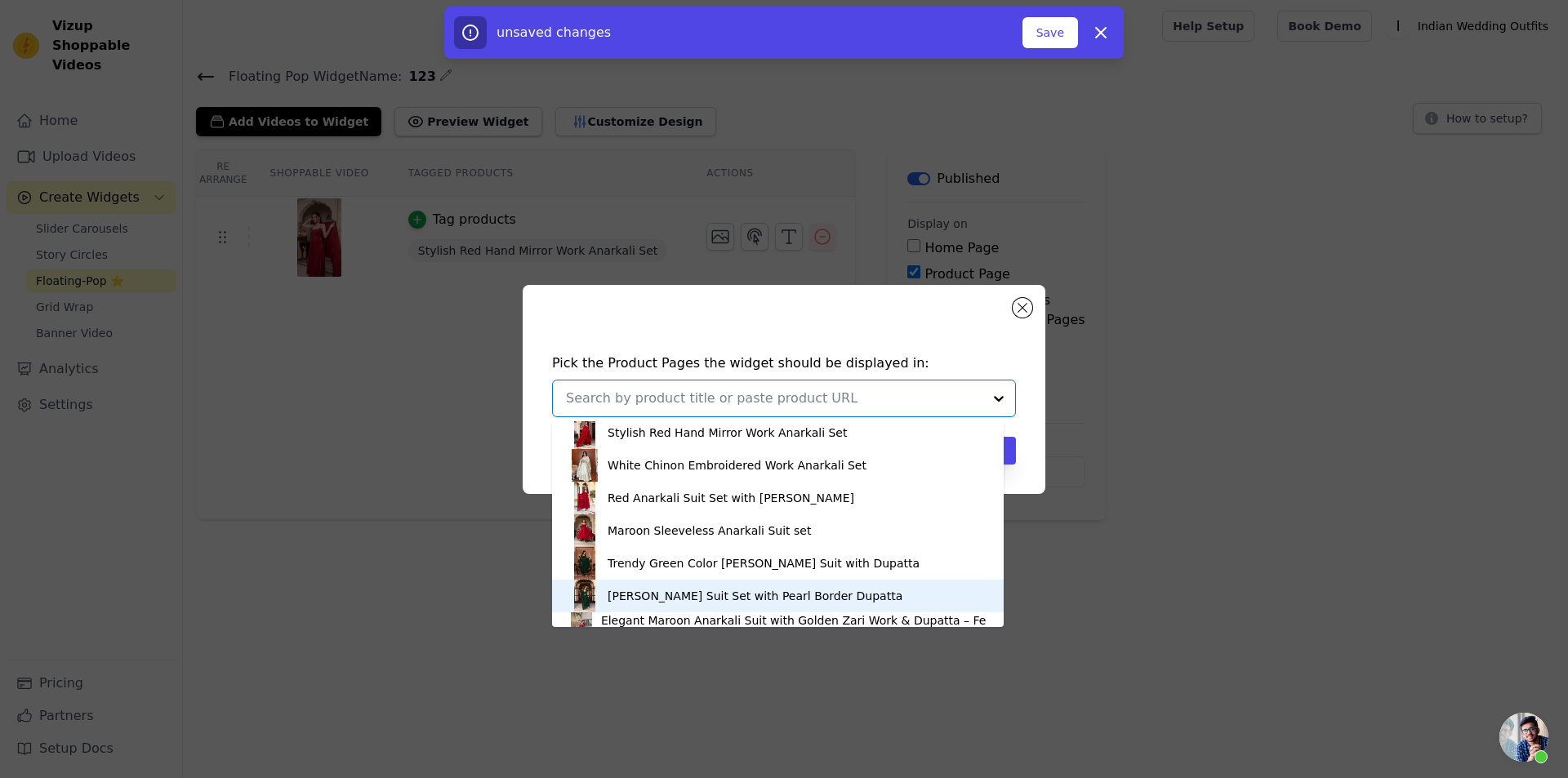
scroll to position [44, 0]
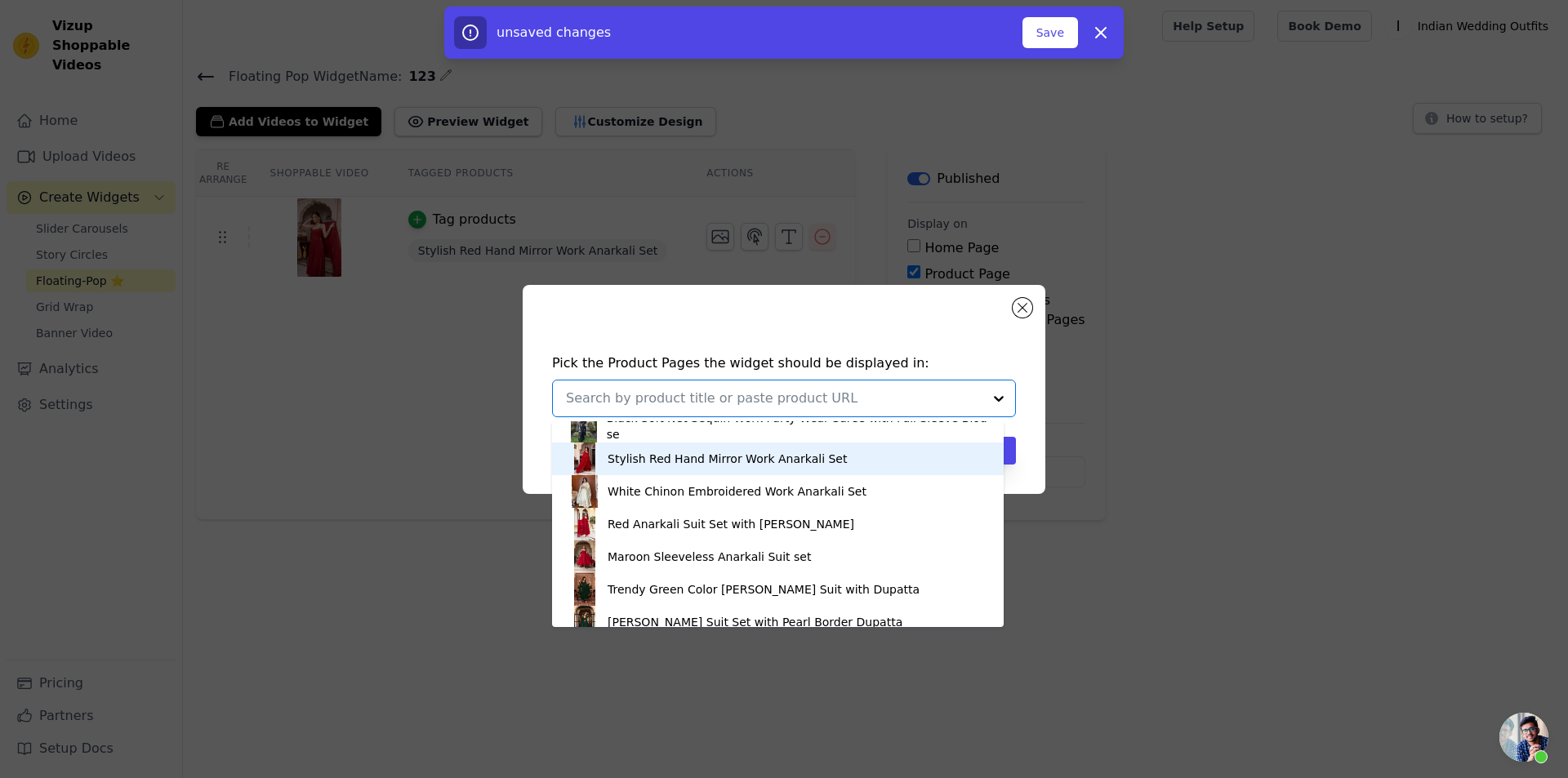
click at [648, 463] on div "Stylish Red Hand Mirror Work Anarkali Set" at bounding box center [727, 459] width 240 height 17
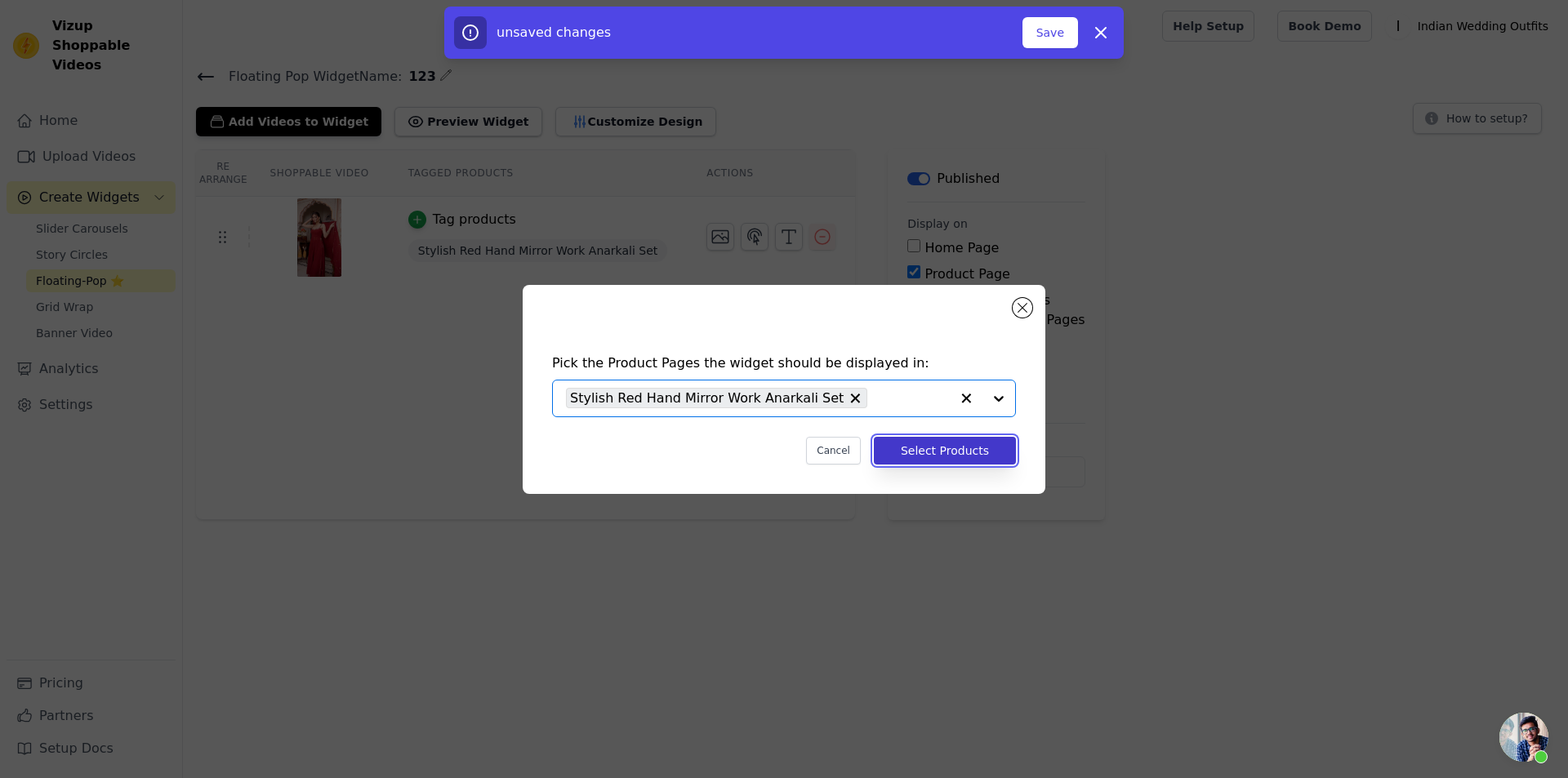
click at [982, 452] on button "Select Products" at bounding box center [944, 450] width 142 height 28
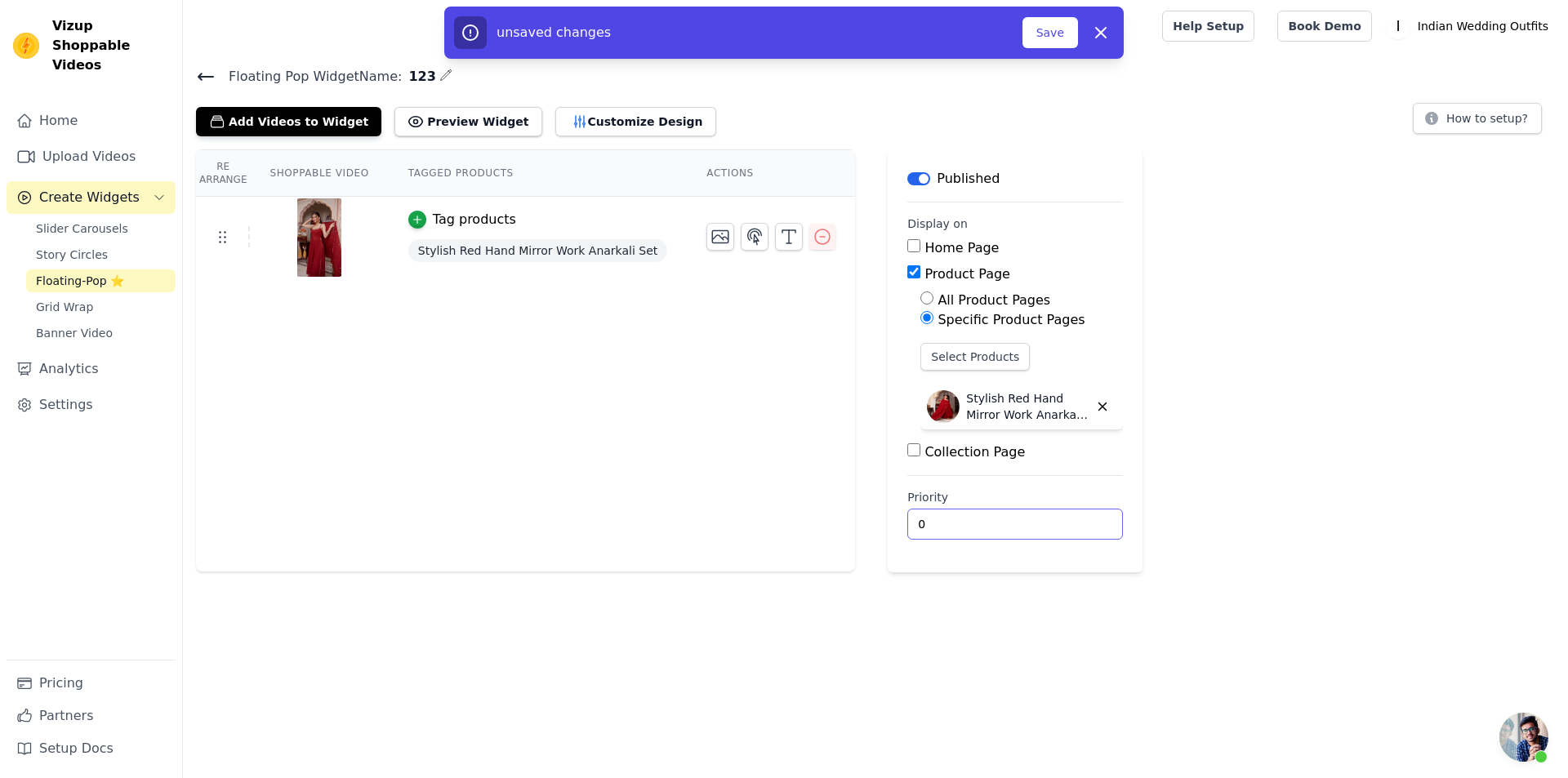
click at [907, 520] on input "0" at bounding box center [1015, 524] width 216 height 31
drag, startPoint x: 907, startPoint y: 520, endPoint x: 875, endPoint y: 526, distance: 32.6
click at [887, 526] on main "Label Published Display on Home Page Product Page All Product Pages Specific Pr…" at bounding box center [1014, 360] width 255 height 423
type input "1"
click at [1461, 413] on div "Re Arrange Shoppable Video Tagged Products Actions Tag products Stylish Red Han…" at bounding box center [875, 360] width 1385 height 423
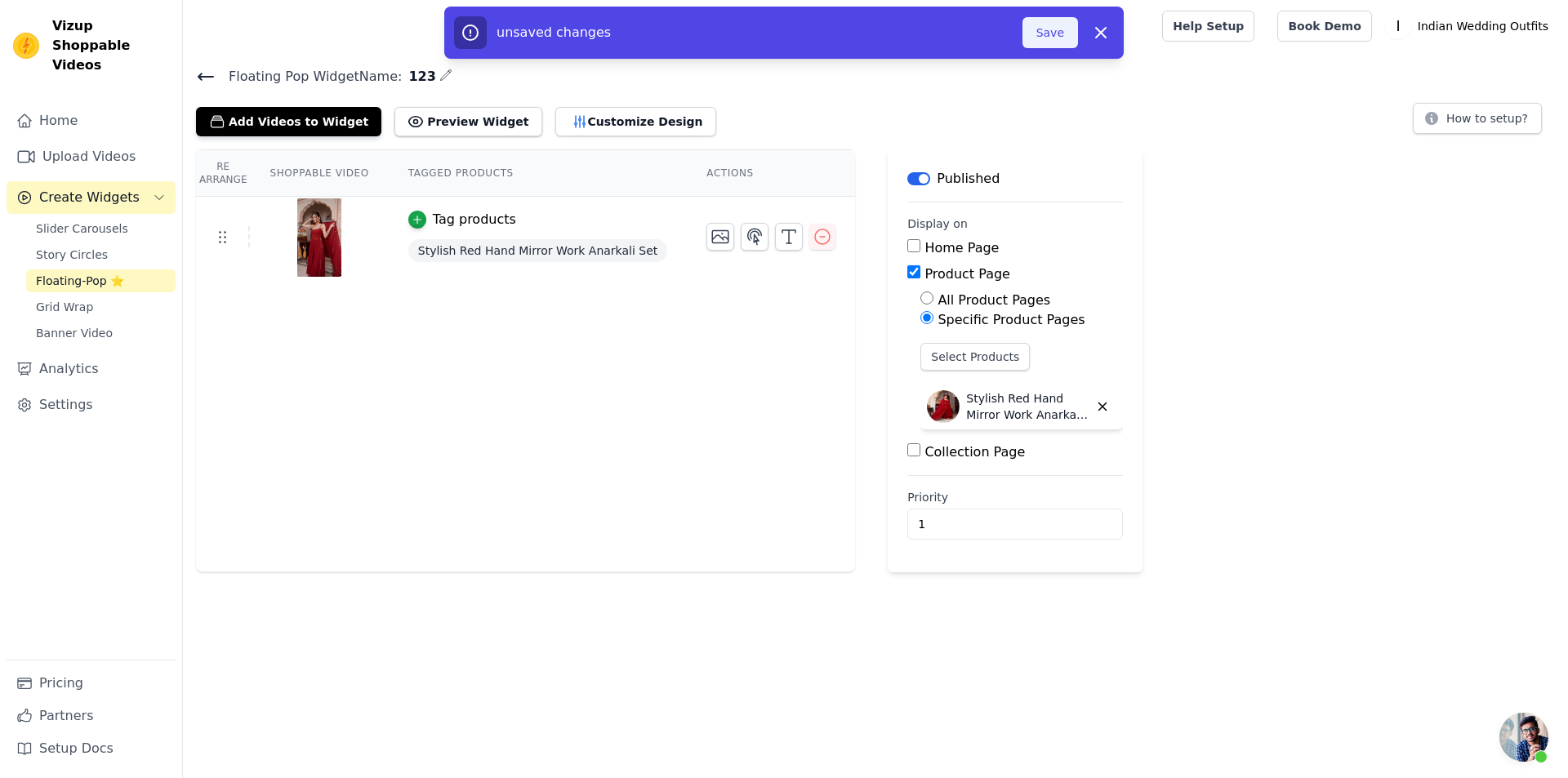
click at [1058, 33] on button "Save" at bounding box center [1050, 33] width 55 height 31
click at [1039, 35] on button "Save" at bounding box center [1050, 33] width 55 height 31
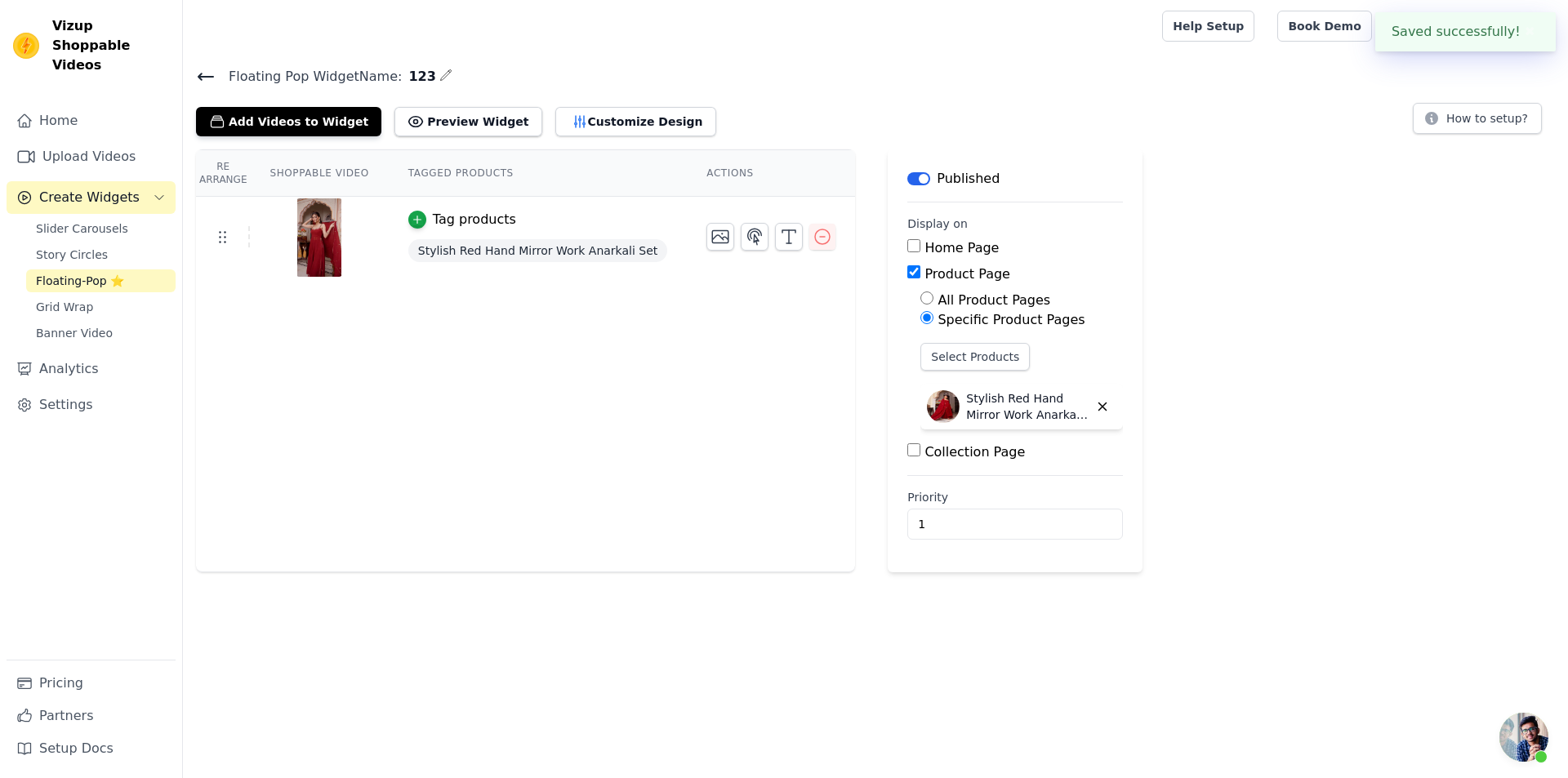
click at [205, 79] on icon at bounding box center [205, 76] width 19 height 19
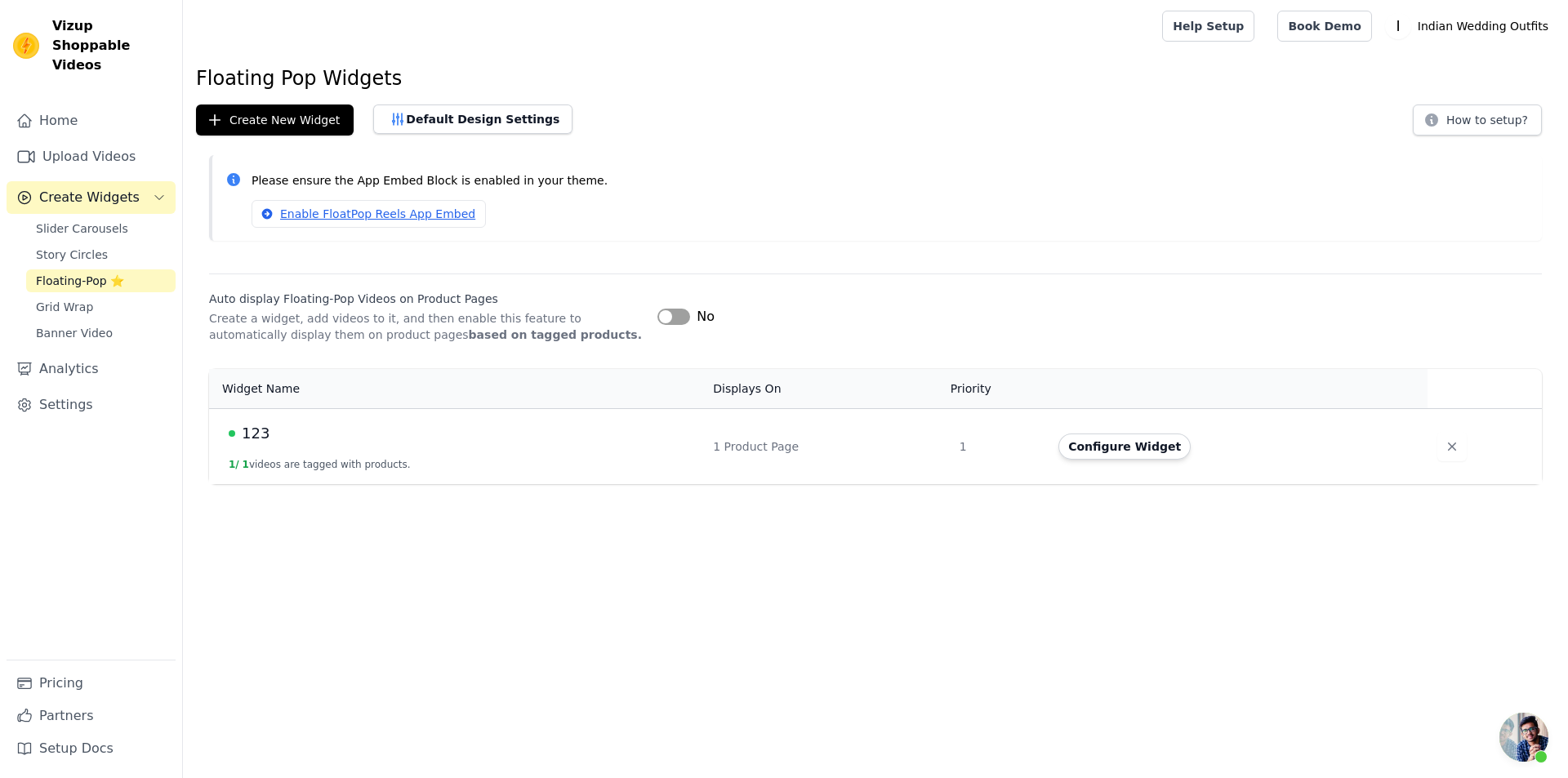
click at [254, 435] on span "123" at bounding box center [255, 433] width 28 height 23
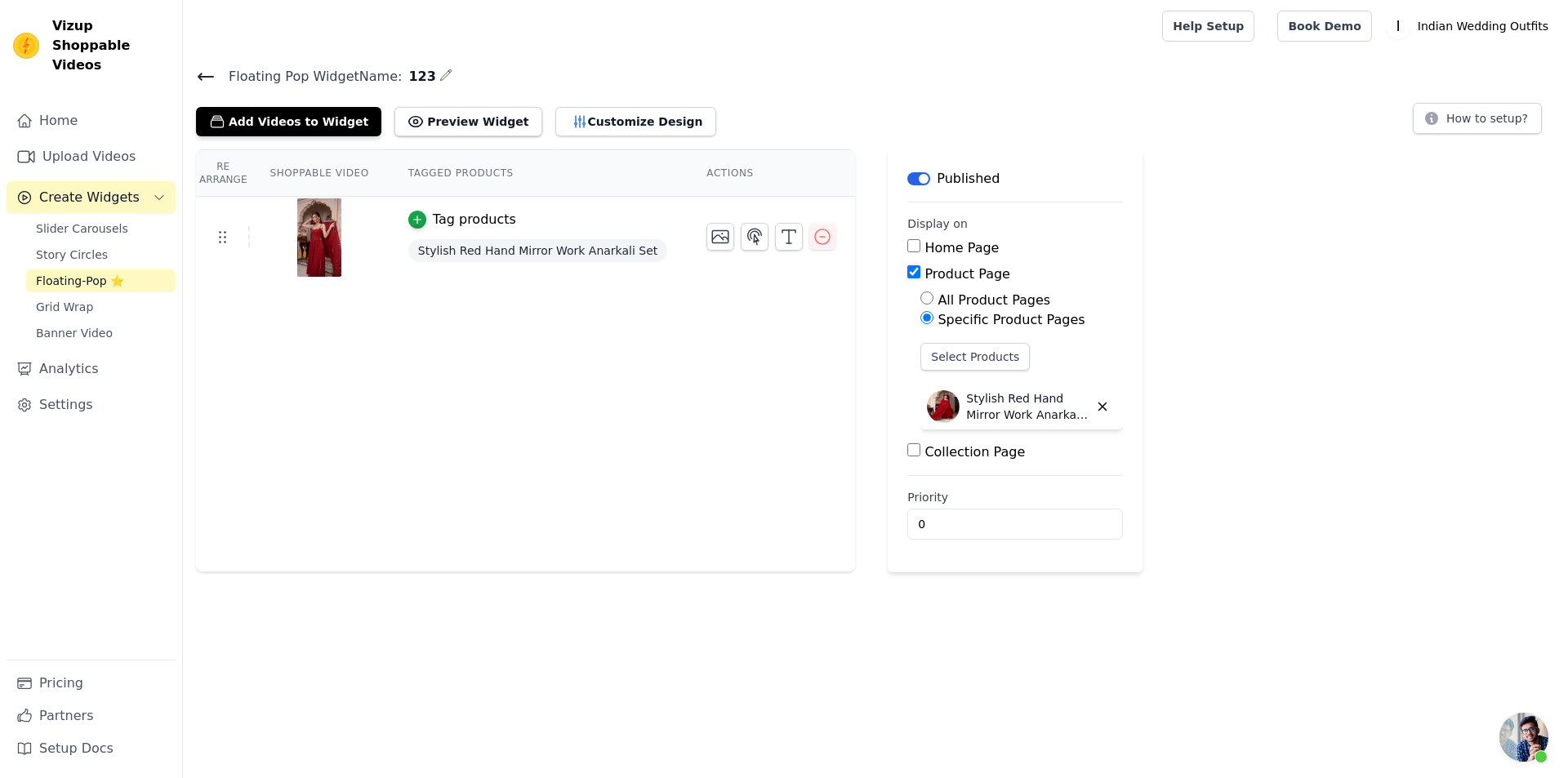
click at [206, 75] on icon at bounding box center [205, 76] width 19 height 19
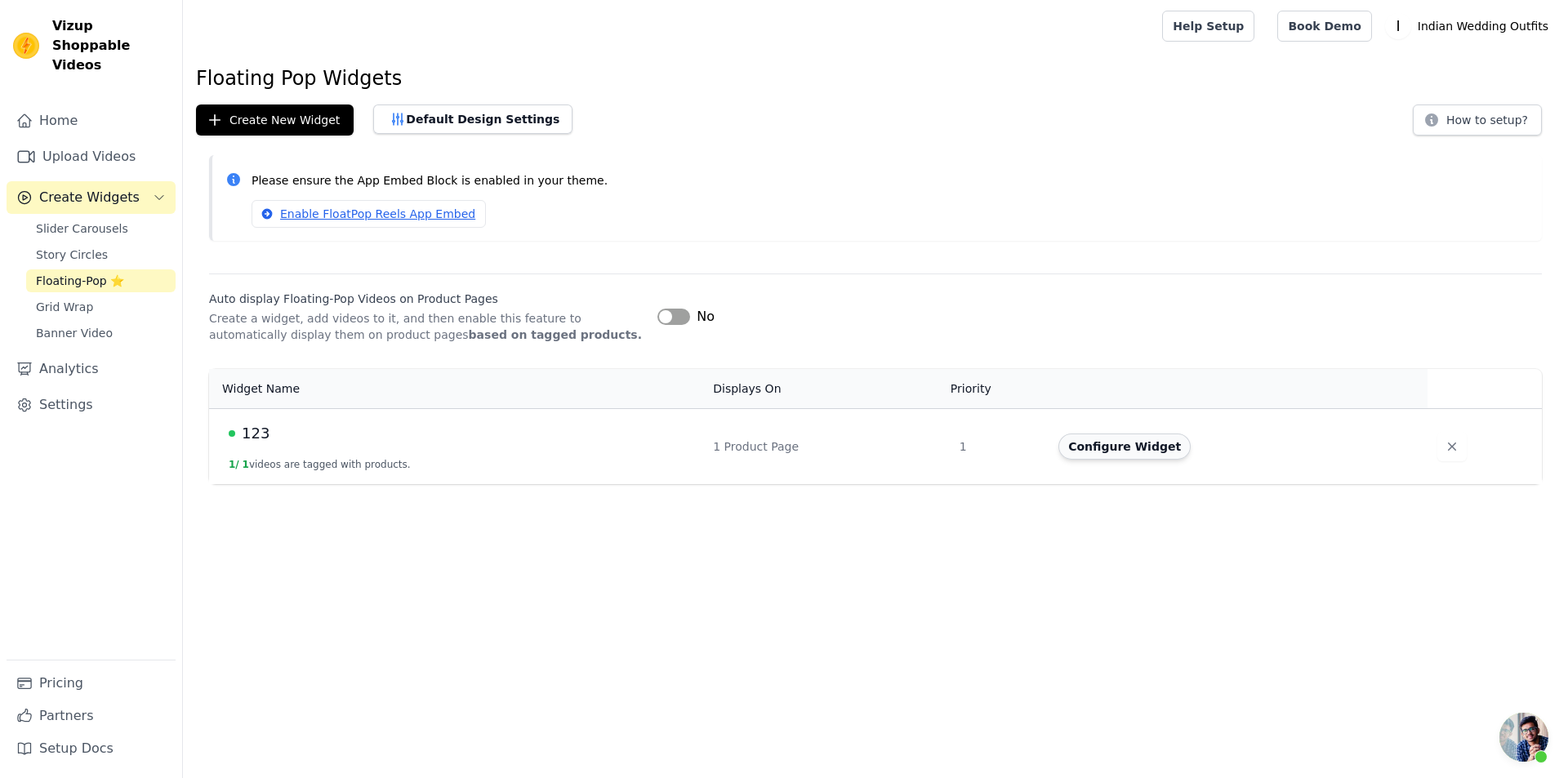
click at [1109, 451] on button "Configure Widget" at bounding box center [1125, 447] width 133 height 26
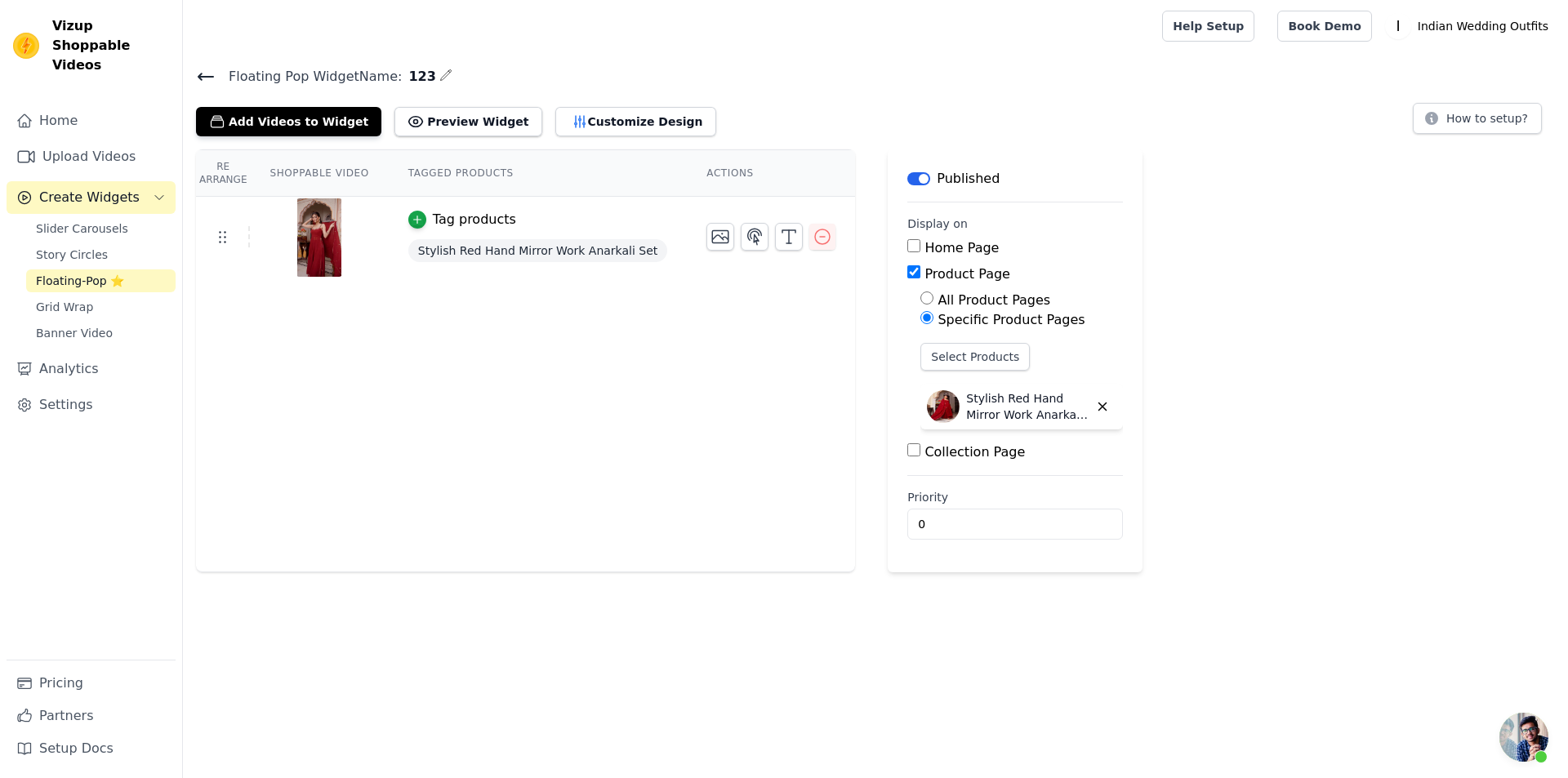
click at [198, 73] on icon at bounding box center [205, 76] width 19 height 19
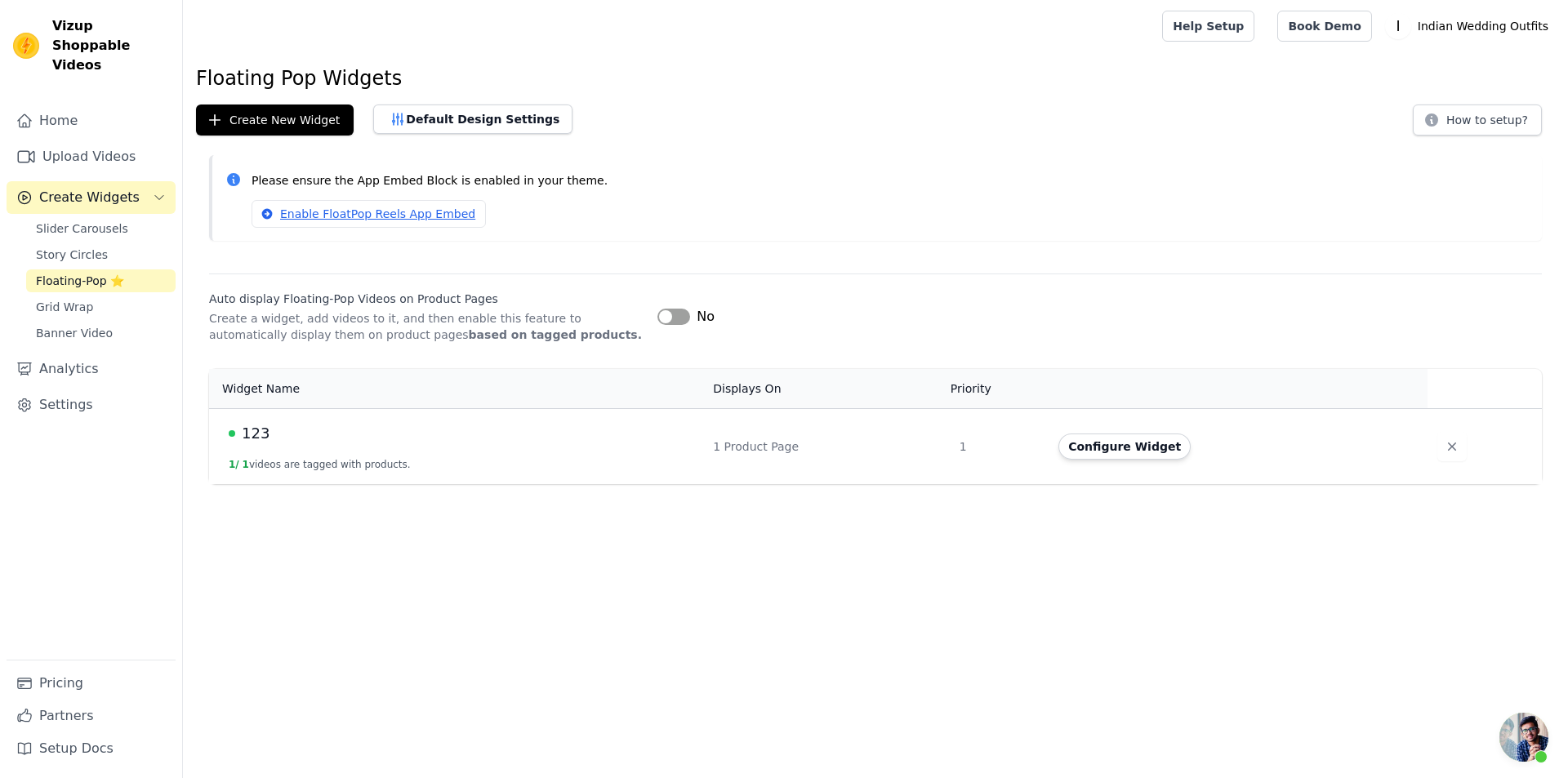
click at [278, 442] on div "123" at bounding box center [461, 433] width 464 height 23
click at [254, 425] on span "123" at bounding box center [255, 433] width 28 height 23
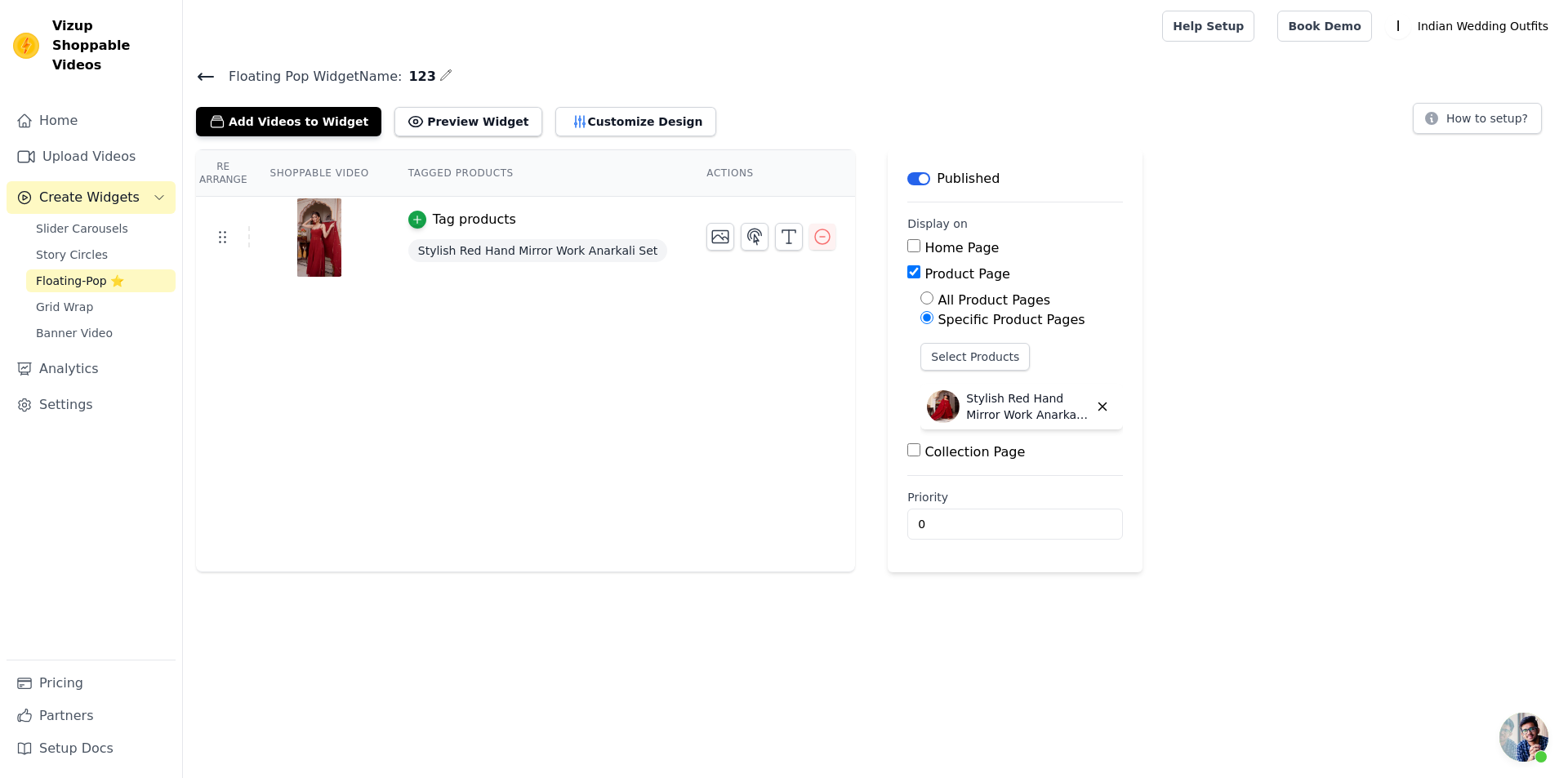
click at [199, 72] on icon at bounding box center [205, 76] width 19 height 19
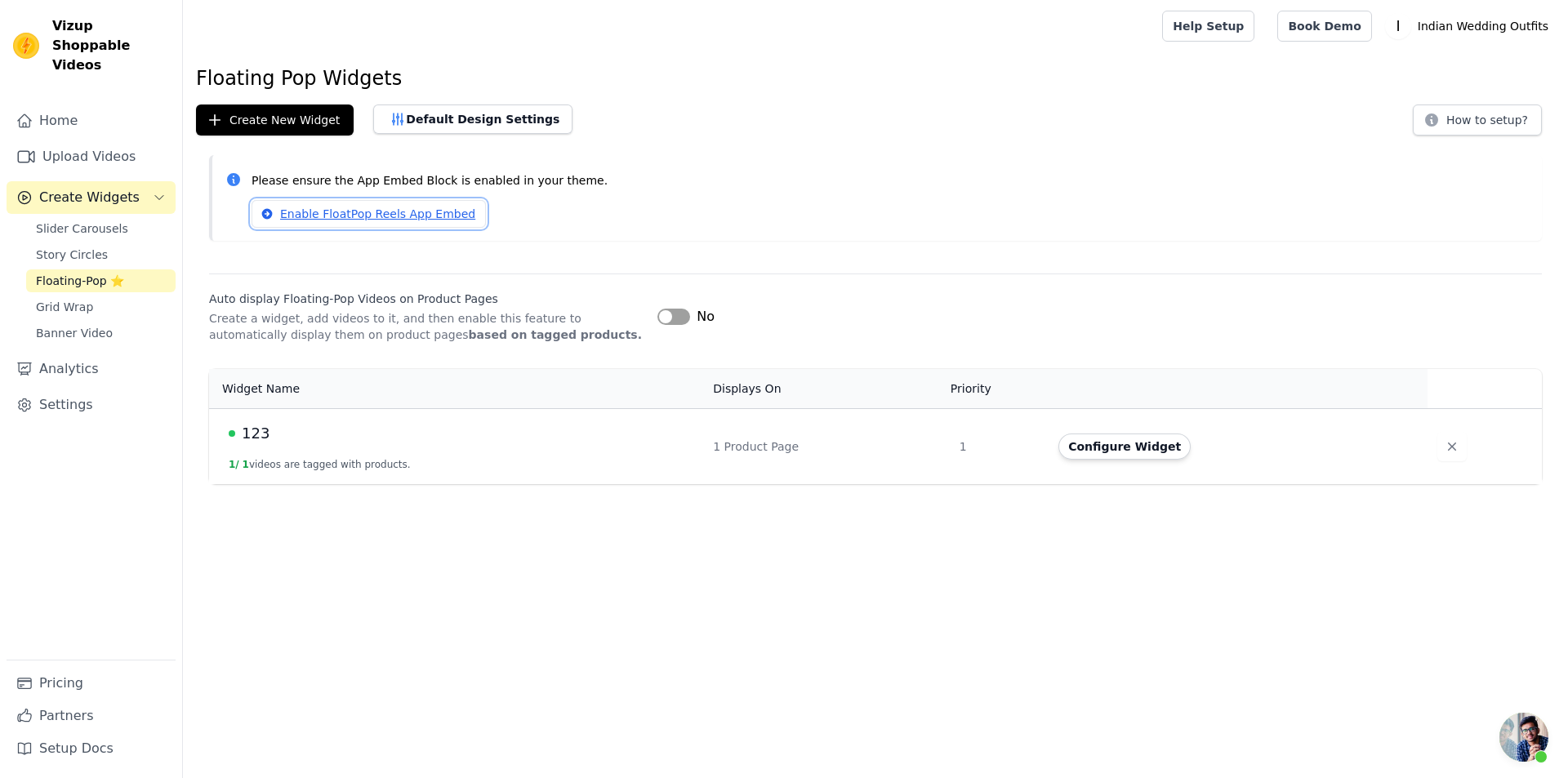
click at [359, 213] on link "Enable FloatPop Reels App Embed" at bounding box center [369, 214] width 234 height 28
